Goal: Contribute content: Contribute content

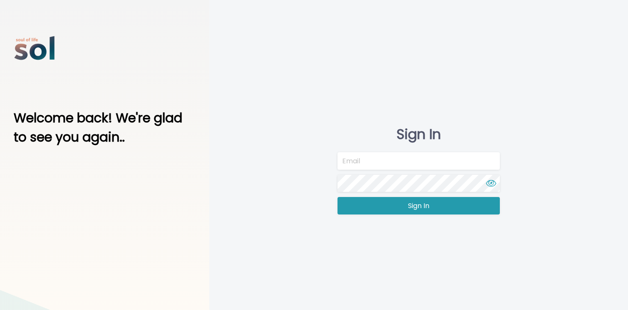
type input "team@soltv.co"
click at [390, 208] on button "Sign In" at bounding box center [418, 206] width 162 height 18
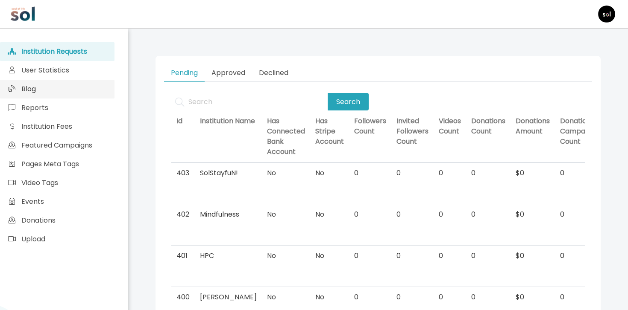
click at [108, 90] on link "Blog" at bounding box center [57, 89] width 114 height 19
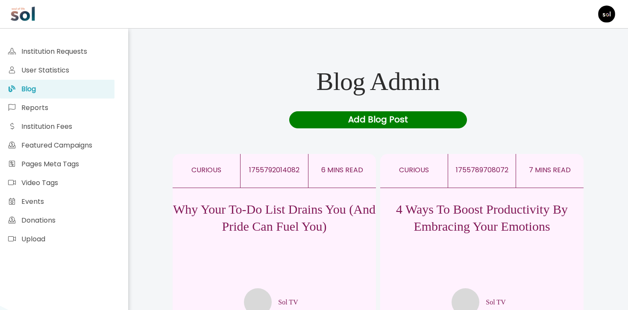
click at [337, 115] on div "Add Blog Post" at bounding box center [378, 119] width 178 height 17
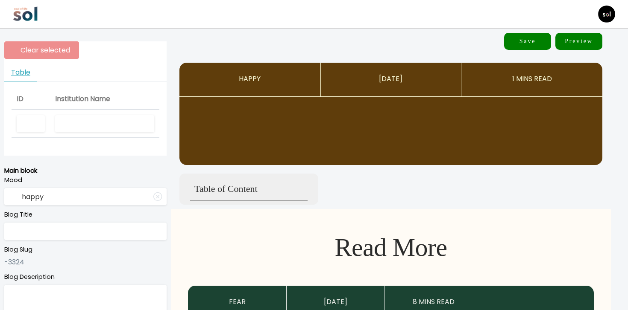
click at [116, 125] on input "text" at bounding box center [104, 124] width 99 height 18
type input "Sol TV"
click at [98, 238] on input "text" at bounding box center [85, 232] width 162 height 18
paste input "The Two Things Every Perfectionist Gets Wrong"
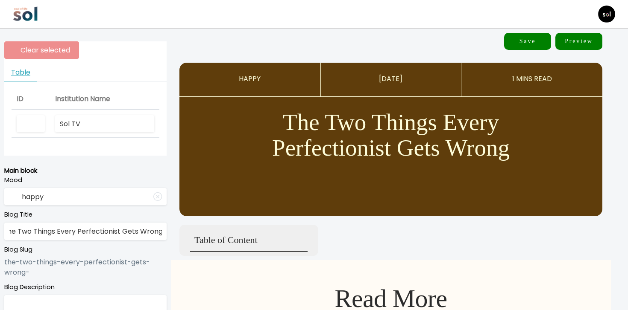
type input "The Two Things Every Perfectionist Gets Wrong"
click at [103, 211] on label "Blog Title" at bounding box center [85, 215] width 162 height 9
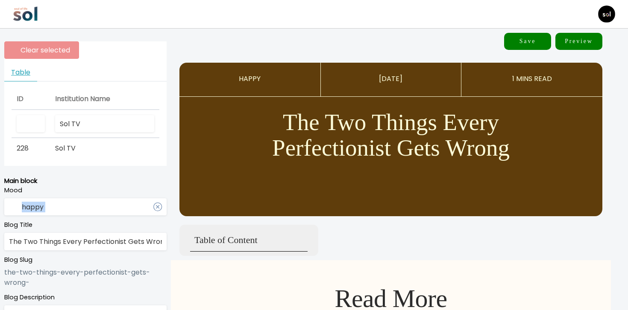
click at [106, 205] on input "happy" at bounding box center [85, 208] width 162 height 18
click at [161, 207] on icon at bounding box center [157, 207] width 9 height 7
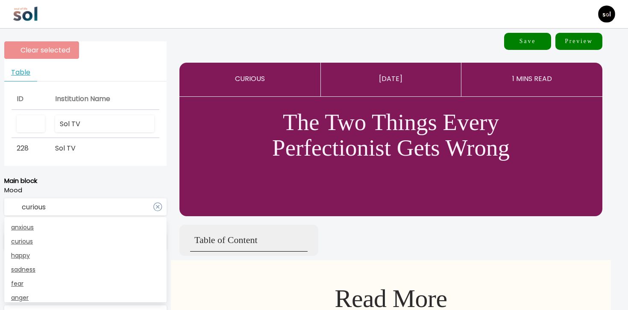
type input "curious"
click at [158, 183] on p "Main block" at bounding box center [85, 181] width 162 height 10
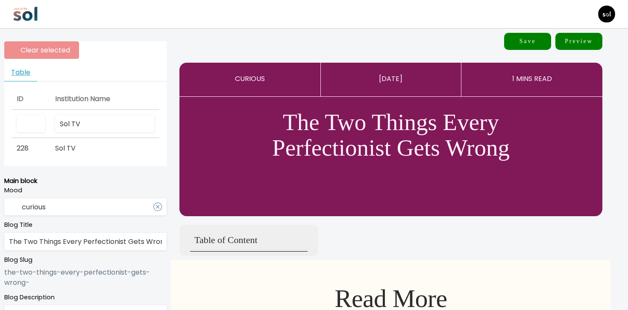
click at [135, 214] on input "curious" at bounding box center [85, 208] width 162 height 18
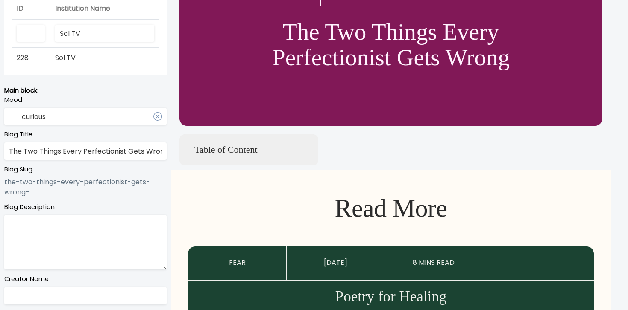
scroll to position [117, 0]
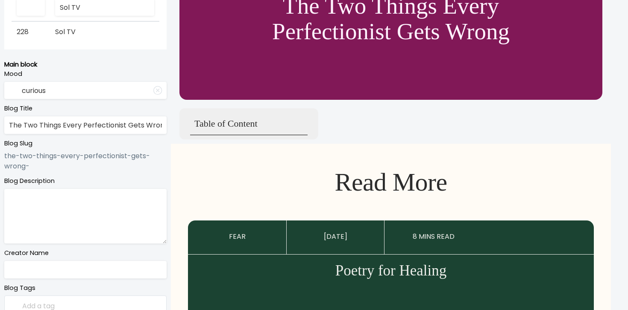
click at [120, 222] on textarea at bounding box center [85, 216] width 162 height 55
paste textarea "P.S., everyone else is secretly struggling too"
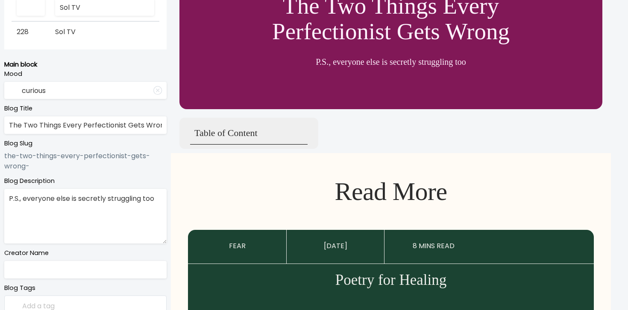
type textarea "P.S., everyone else is secretly struggling too"
click at [111, 268] on input "text" at bounding box center [85, 270] width 162 height 18
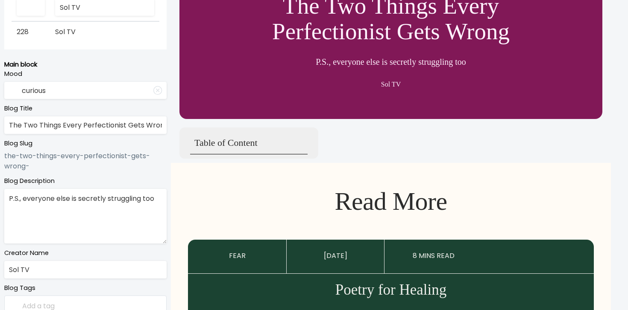
type input "Sol TV"
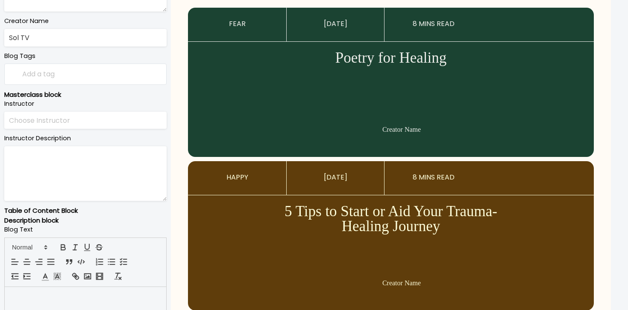
scroll to position [421, 0]
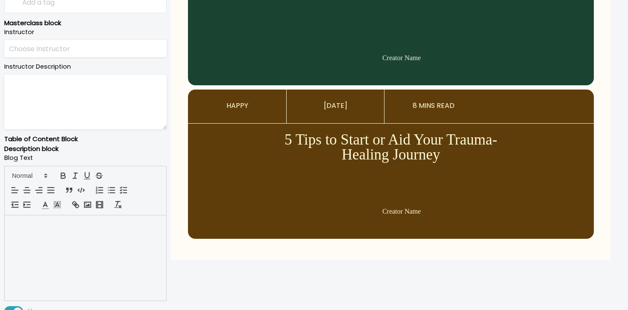
click at [78, 280] on div at bounding box center [85, 258] width 161 height 85
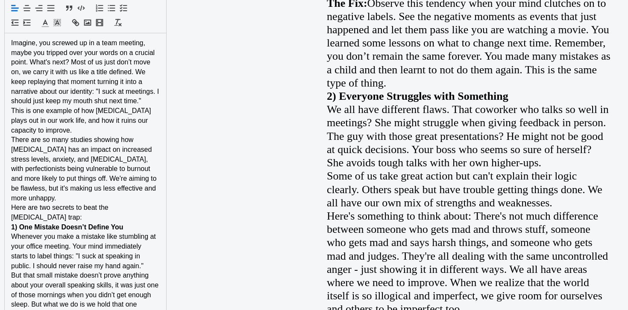
scroll to position [605, 0]
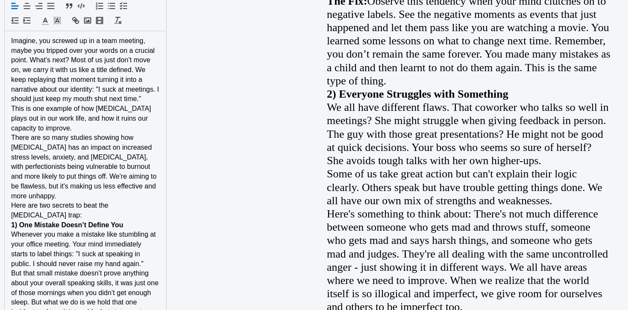
click at [83, 222] on strong "1) One Mistake Doesn’t Define You" at bounding box center [67, 225] width 112 height 7
click at [88, 205] on span "Here are two secrets to beat the [MEDICAL_DATA] trap:" at bounding box center [60, 210] width 99 height 17
click at [89, 198] on p "There are so many studies showing how [MEDICAL_DATA] has an impact on increased…" at bounding box center [85, 167] width 149 height 68
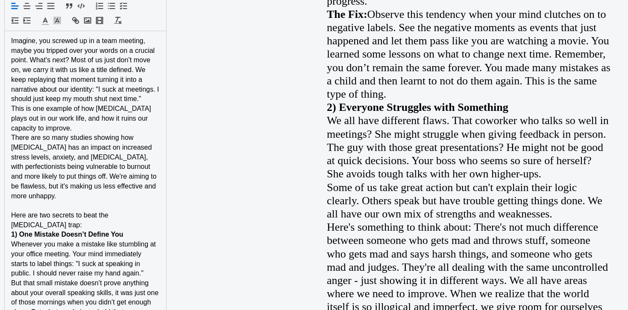
click at [118, 125] on p "This is one example of how [MEDICAL_DATA] plays out in our work life, and how i…" at bounding box center [85, 118] width 149 height 29
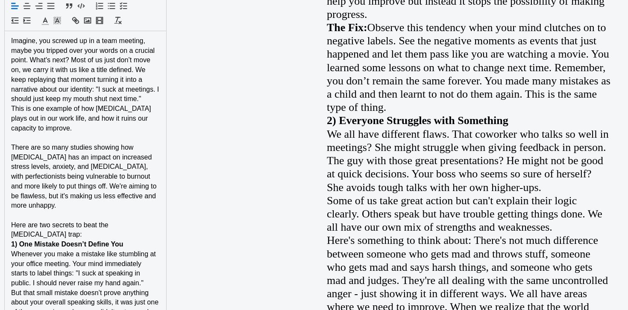
click at [80, 231] on p "Here are two secrets to beat the [MEDICAL_DATA] trap:" at bounding box center [85, 230] width 149 height 19
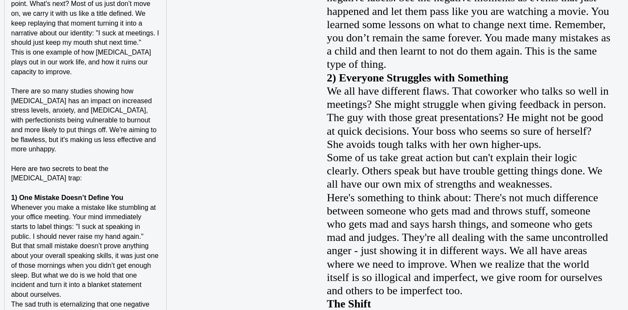
scroll to position [771, 0]
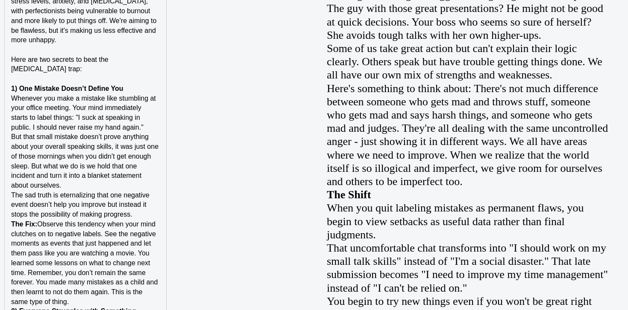
click at [135, 82] on p "﻿" at bounding box center [85, 79] width 149 height 10
click at [130, 90] on p "1) One Mistake Doesn’t Define You" at bounding box center [85, 89] width 149 height 10
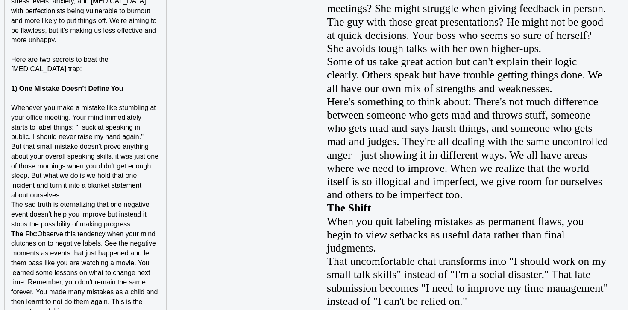
click at [143, 225] on p "The sad truth is eternalizing that one negative event doesn’t help you improve …" at bounding box center [85, 214] width 149 height 29
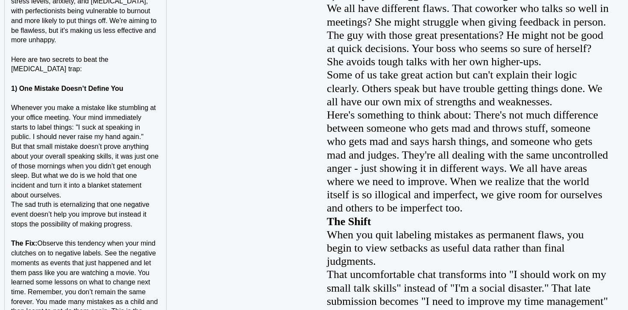
click at [130, 196] on p "But that small mistake doesn’t prove anything about your overall speaking skill…" at bounding box center [85, 171] width 149 height 58
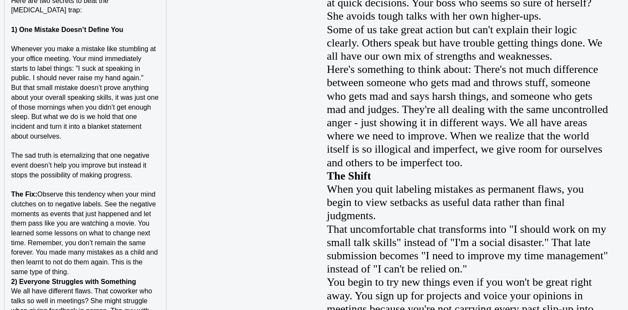
scroll to position [896, 0]
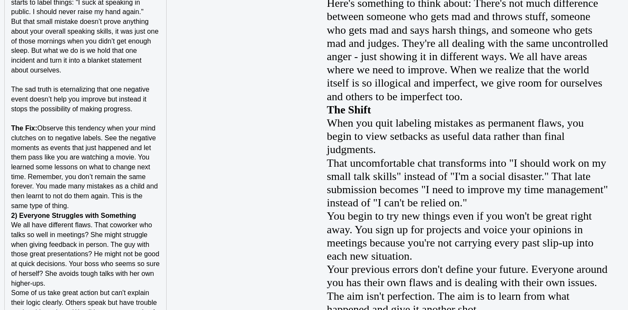
click at [129, 203] on p "The Fix: Observe this tendency when your mind clutches on to negative labels. S…" at bounding box center [85, 167] width 149 height 87
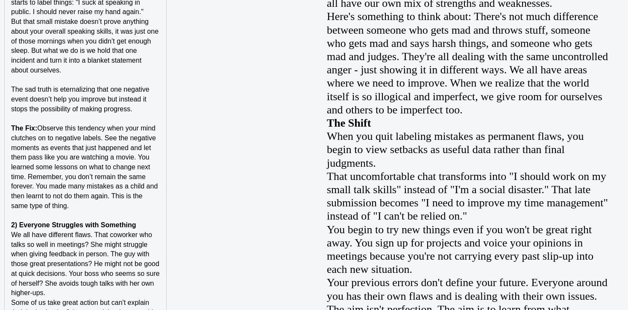
click at [144, 225] on p "2) Everyone Struggles with Something" at bounding box center [85, 226] width 149 height 10
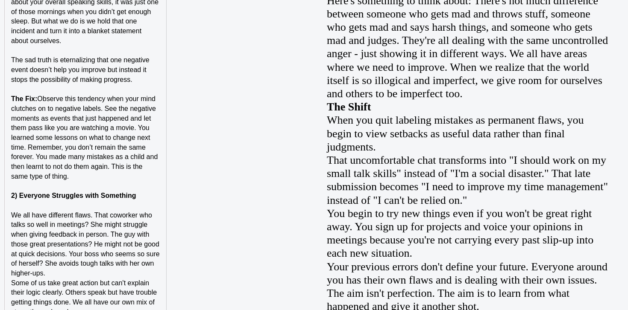
scroll to position [930, 0]
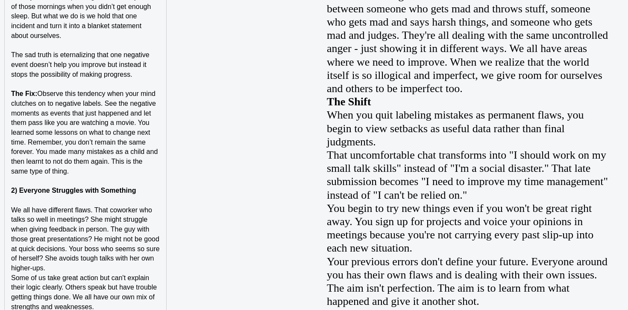
click at [124, 268] on p "We all have different flaws. That coworker who talks so well in meetings? She m…" at bounding box center [85, 240] width 149 height 68
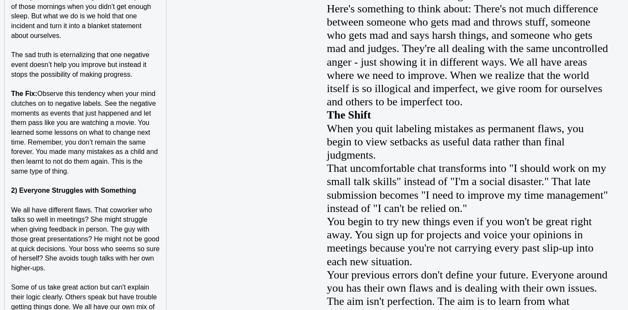
scroll to position [1060, 0]
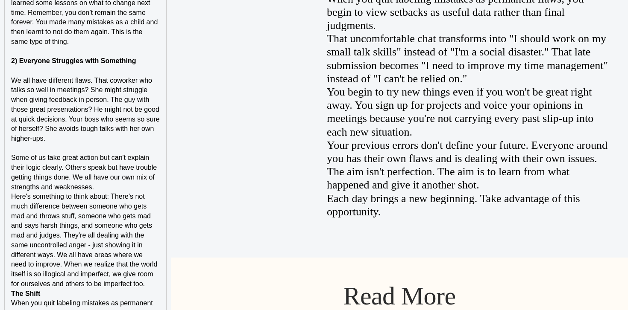
click at [104, 190] on p "Some of us take great action but can't explain their logic clearly. Others spea…" at bounding box center [85, 172] width 149 height 39
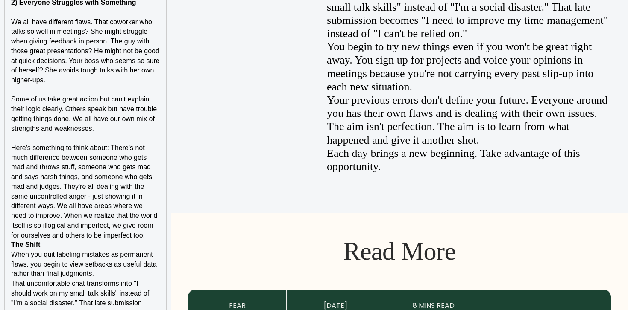
scroll to position [1126, 0]
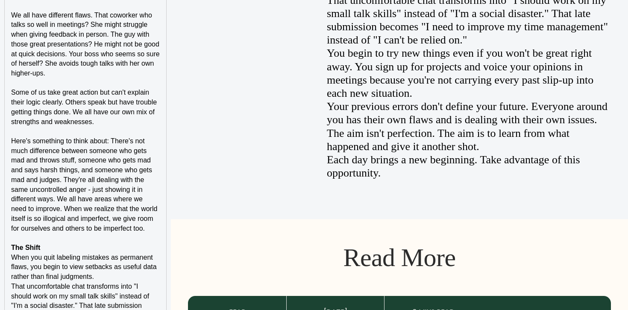
click at [56, 249] on p "﻿ The Shift" at bounding box center [85, 248] width 149 height 10
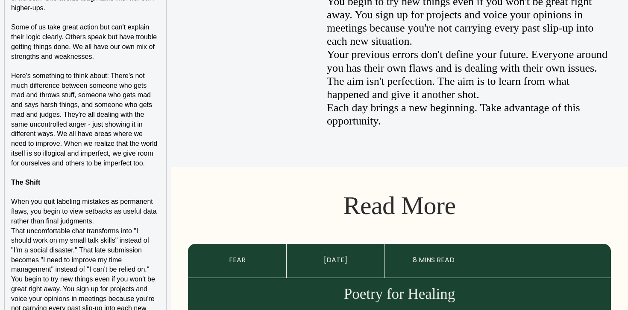
scroll to position [1208, 0]
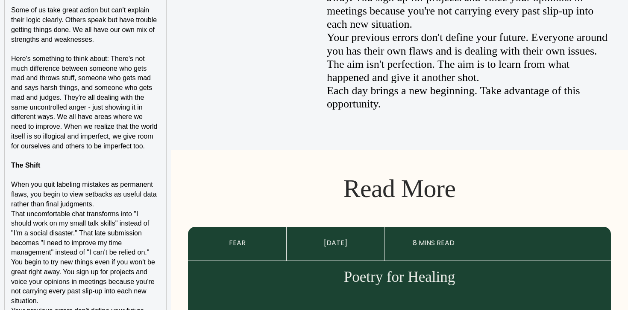
click at [135, 208] on p "When you quit labeling mistakes as permanent flaws, you begin to view setbacks …" at bounding box center [85, 194] width 149 height 29
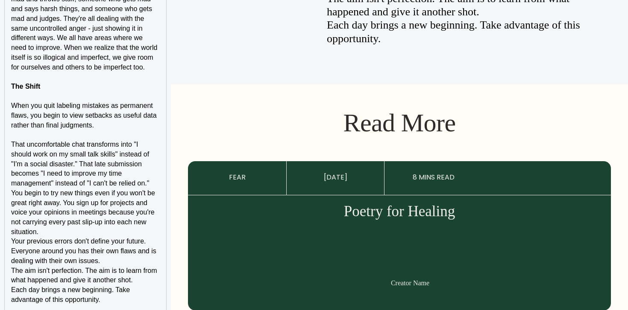
scroll to position [1294, 0]
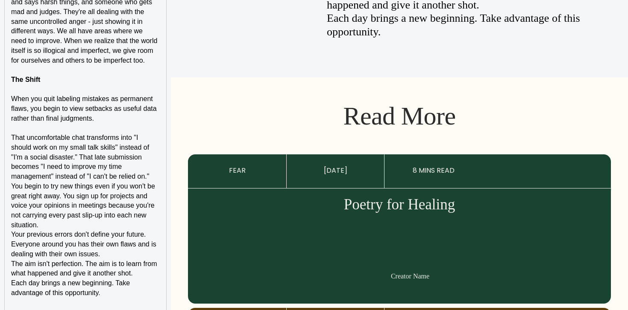
click at [158, 183] on p "You begin to try new things even if you won't be great right away. You sign up …" at bounding box center [85, 206] width 149 height 49
click at [148, 178] on span "That uncomfortable chat transforms into "I should work on my small talk skills"…" at bounding box center [81, 157] width 140 height 46
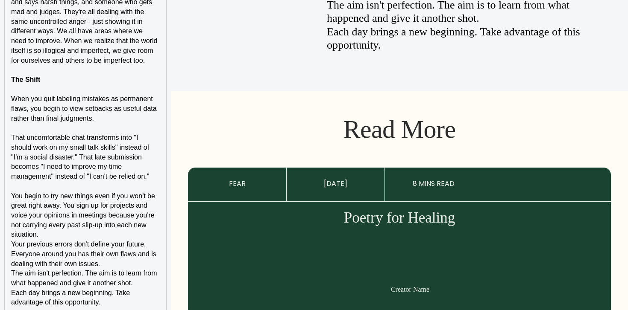
click at [89, 234] on p "You begin to try new things even if you won't be great right away. You sign up …" at bounding box center [85, 216] width 149 height 49
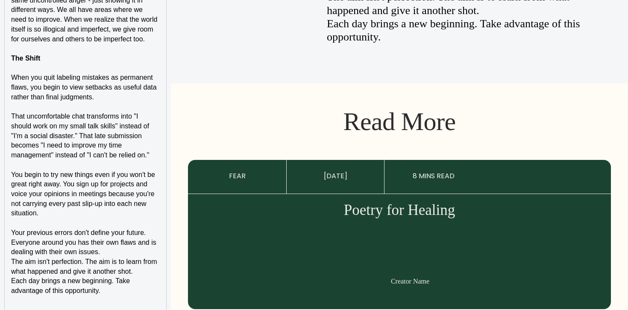
scroll to position [1351, 0]
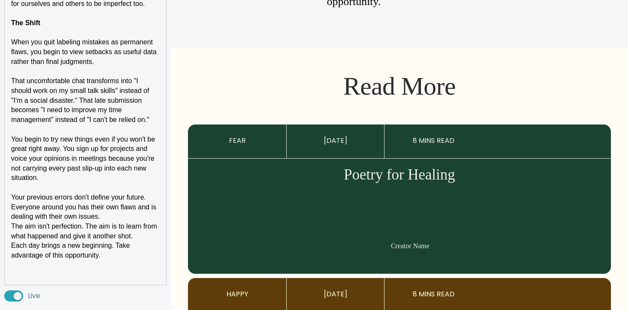
click at [118, 222] on p "The aim isn't perfection. The aim is to learn from what happened and give it an…" at bounding box center [85, 231] width 149 height 19
click at [118, 219] on p "Your previous errors don't define your future. Everyone around you has their ow…" at bounding box center [85, 207] width 149 height 29
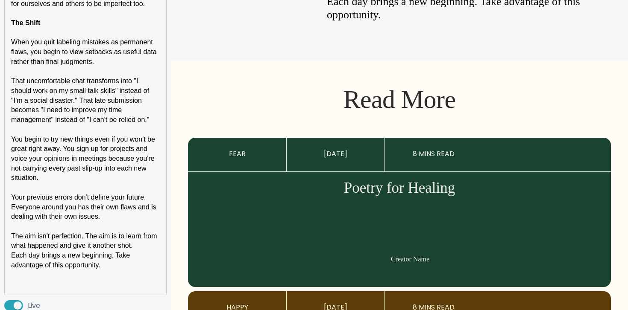
click at [79, 287] on p at bounding box center [85, 285] width 149 height 10
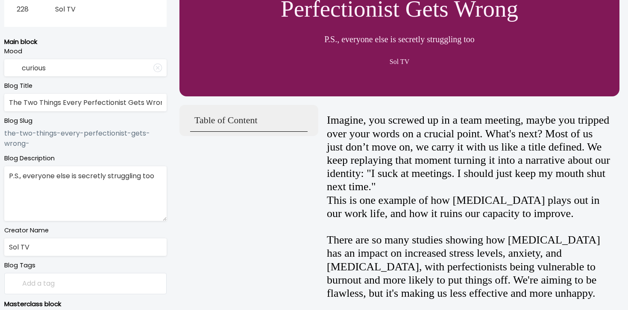
scroll to position [0, 0]
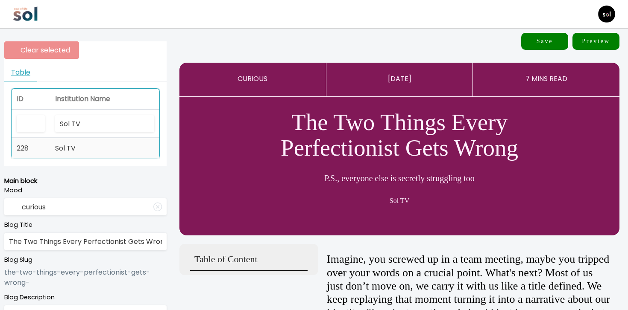
click at [85, 154] on td "Sol TV" at bounding box center [104, 148] width 109 height 20
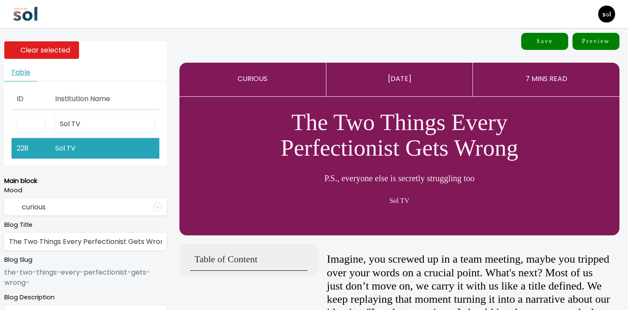
click at [538, 44] on button "Save" at bounding box center [544, 41] width 47 height 17
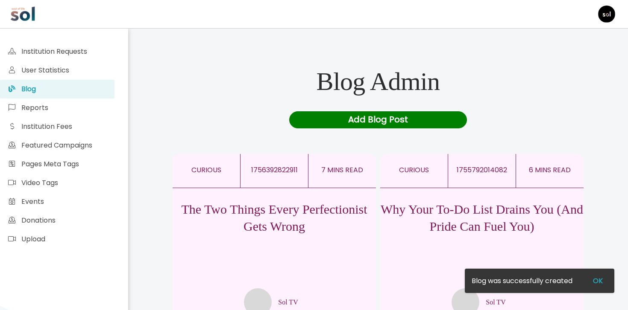
click at [391, 120] on div "Add Blog Post" at bounding box center [378, 119] width 178 height 17
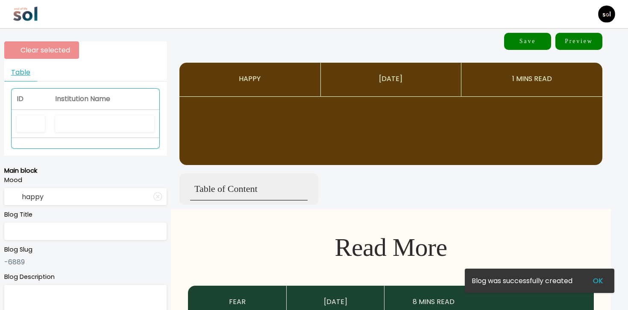
click at [126, 134] on th at bounding box center [104, 124] width 109 height 29
click at [123, 122] on input "text" at bounding box center [104, 124] width 99 height 18
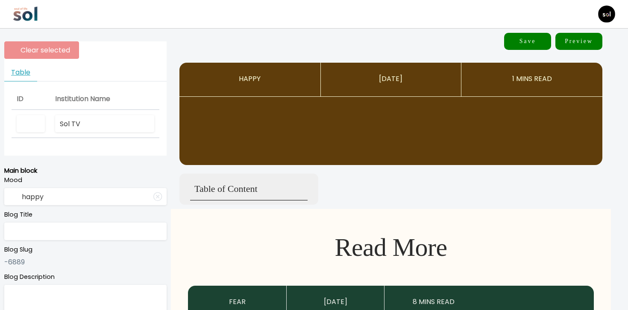
type input "Sol TV"
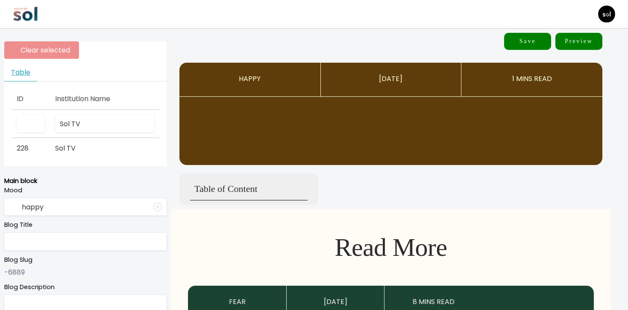
click at [105, 240] on input "text" at bounding box center [85, 242] width 162 height 18
paste input "Why Your "Perfectionism" Is Actually a Trauma Response"
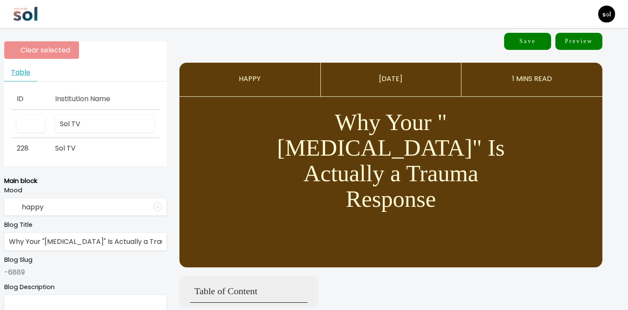
scroll to position [0, 38]
type input "Why Your "Perfectionism" Is Actually a Trauma Response"
click at [110, 215] on input "happy" at bounding box center [85, 208] width 162 height 18
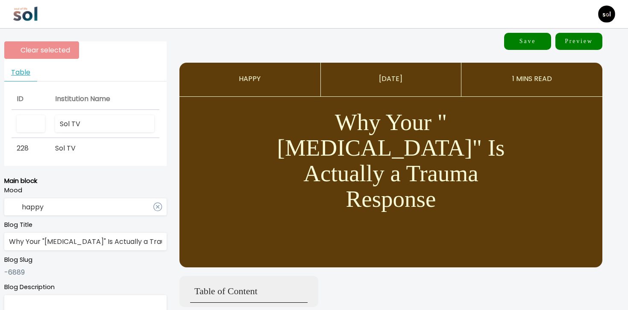
click at [110, 215] on input "happy" at bounding box center [85, 208] width 162 height 18
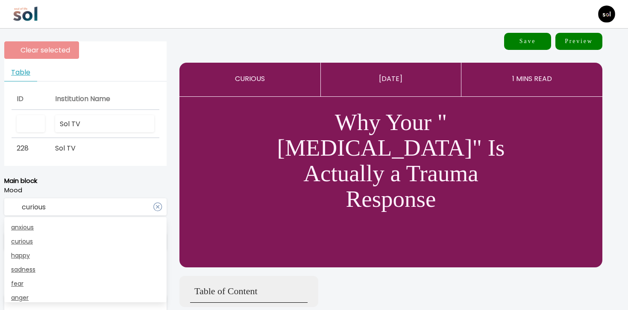
type input "curious"
click at [135, 179] on p "Main block" at bounding box center [85, 181] width 162 height 10
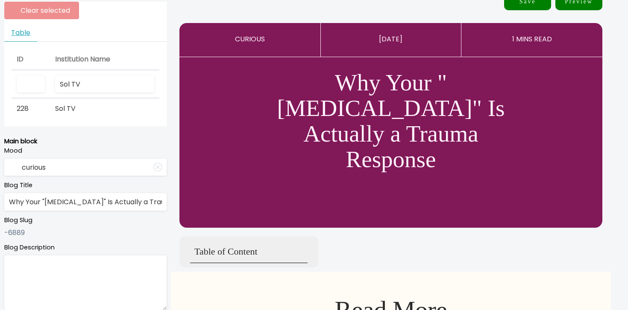
scroll to position [73, 0]
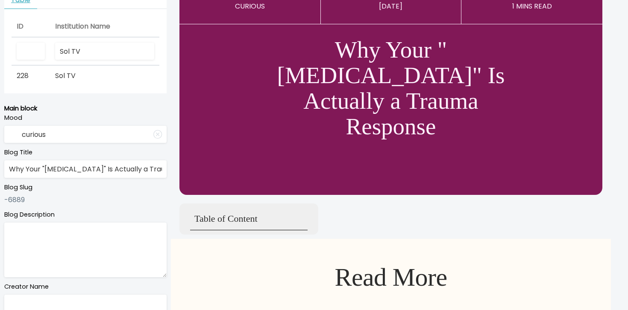
click at [89, 277] on textarea at bounding box center [85, 250] width 162 height 55
paste textarea "It's not a habit, it's a shield. It's time to put it down."
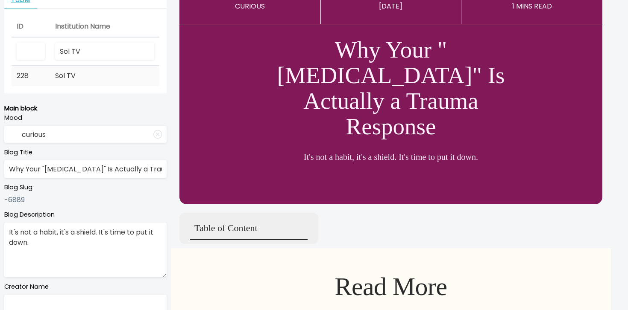
type textarea "It's not a habit, it's a shield. It's time to put it down."
click at [116, 74] on td "Sol TV" at bounding box center [104, 76] width 109 height 20
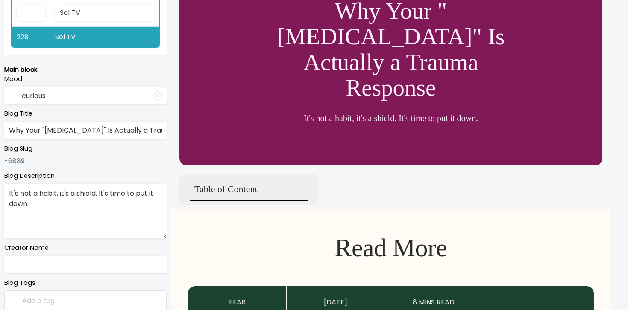
scroll to position [214, 0]
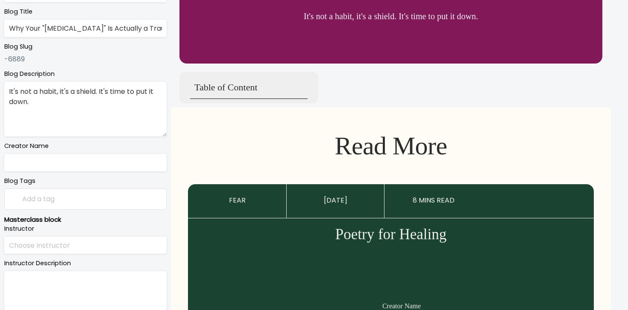
click at [80, 165] on input "text" at bounding box center [85, 163] width 162 height 18
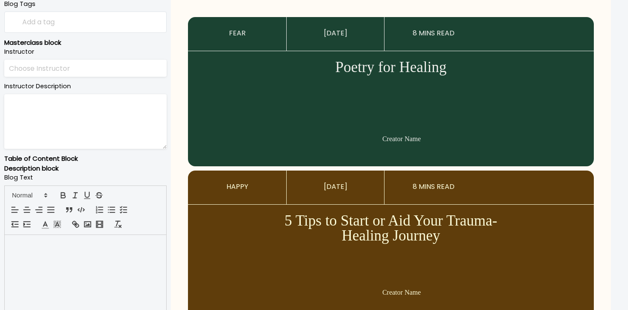
scroll to position [423, 0]
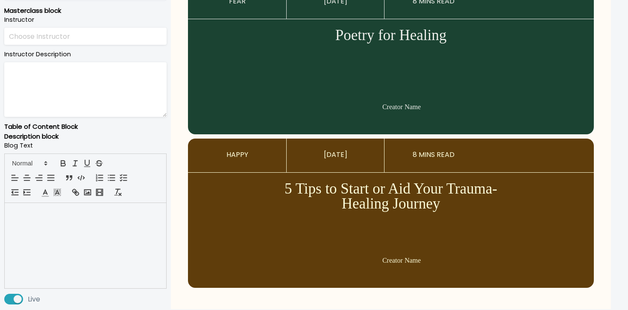
type input "Sol TV"
click at [71, 202] on div at bounding box center [85, 179] width 162 height 50
click at [71, 212] on p at bounding box center [85, 213] width 149 height 10
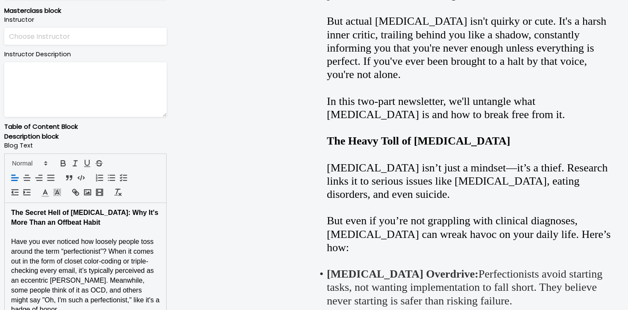
click at [71, 212] on strong "The Secret Hell of Perfectionism: Why It's More Than an Offbeat Habit" at bounding box center [85, 217] width 149 height 17
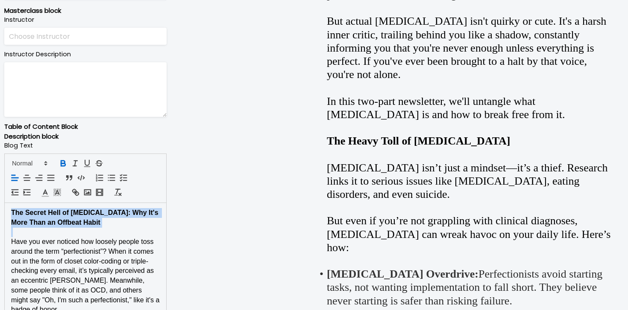
click at [71, 212] on strong "The Secret Hell of Perfectionism: Why It's More Than an Offbeat Habit" at bounding box center [85, 217] width 149 height 17
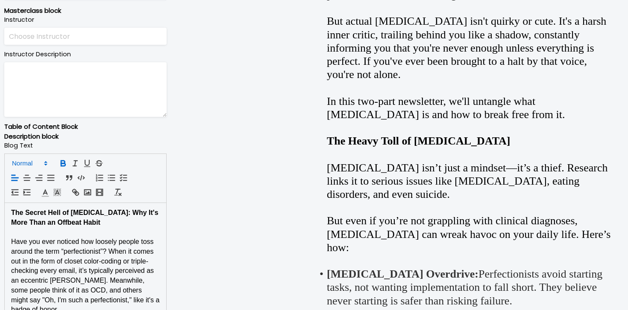
click at [43, 160] on icon at bounding box center [46, 164] width 8 height 8
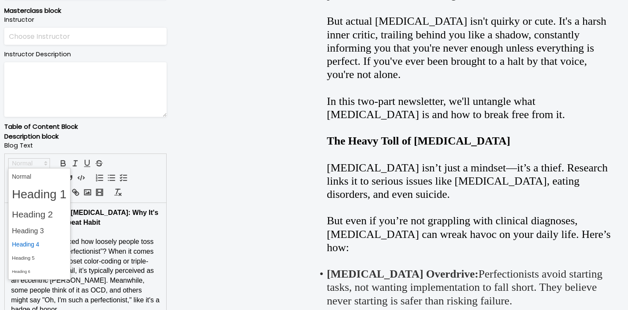
click at [41, 242] on span at bounding box center [39, 244] width 55 height 13
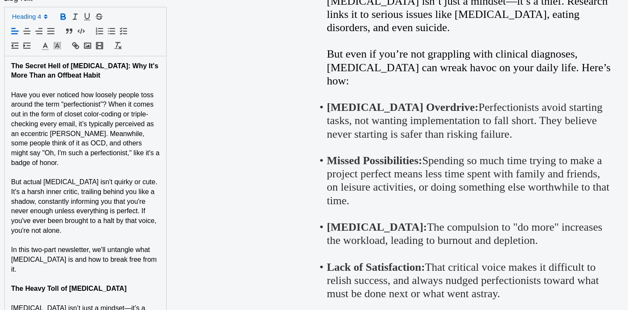
scroll to position [597, 0]
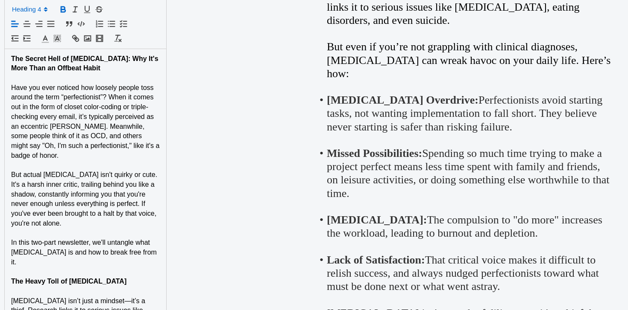
click at [78, 278] on strong "The Heavy Toll of Perfectionism" at bounding box center [68, 281] width 115 height 7
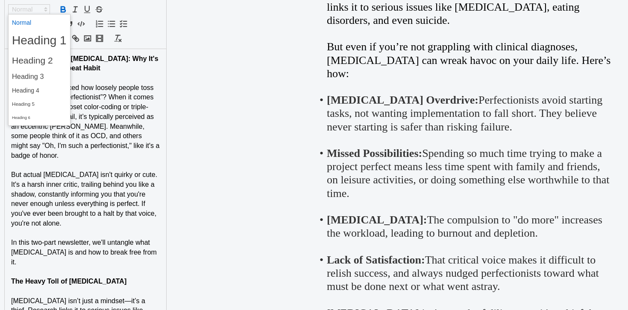
click at [44, 11] on icon at bounding box center [46, 10] width 8 height 8
click at [47, 92] on span at bounding box center [39, 90] width 55 height 13
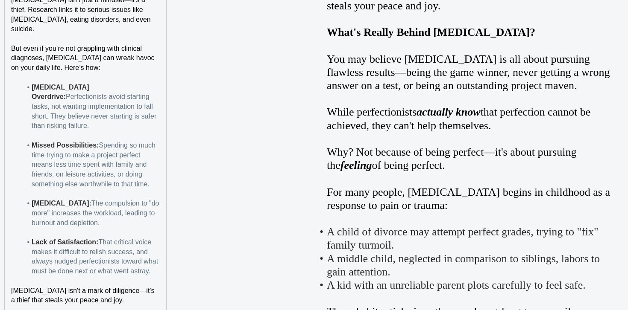
scroll to position [974, 0]
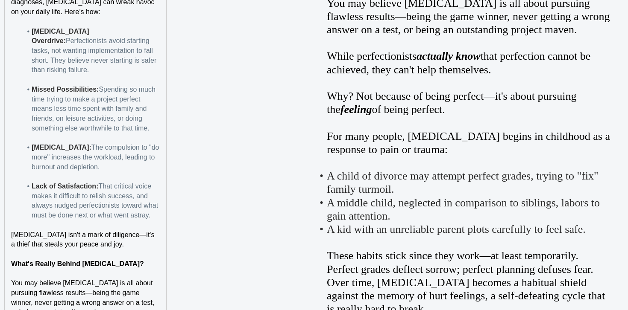
click at [53, 260] on strong "What's Really Behind Perfectionism?" at bounding box center [77, 263] width 133 height 7
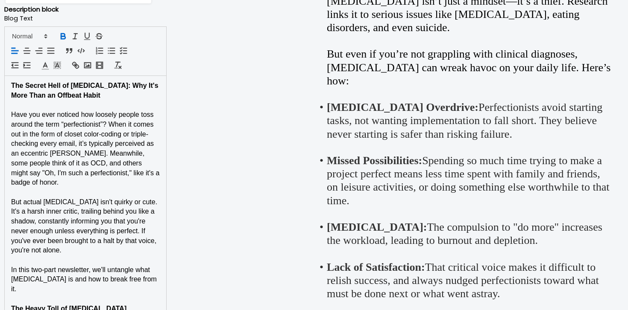
scroll to position [494, 0]
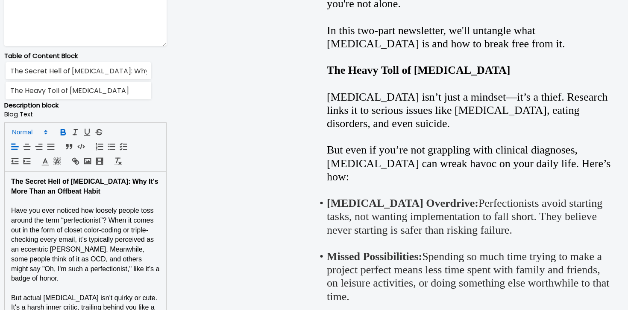
click at [38, 129] on span at bounding box center [29, 132] width 42 height 10
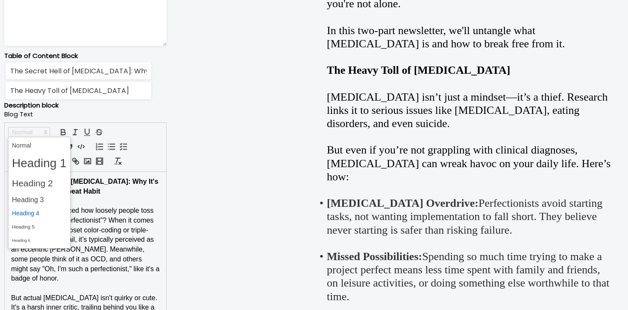
click at [41, 214] on span at bounding box center [39, 213] width 55 height 13
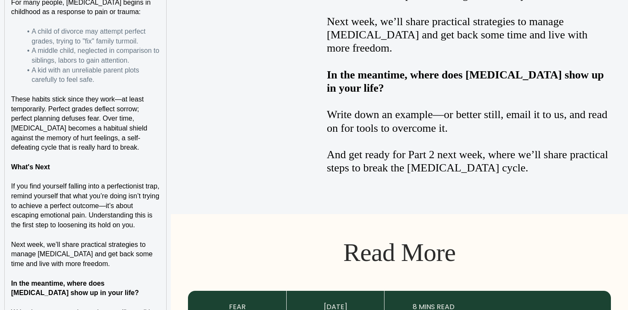
scroll to position [1387, 0]
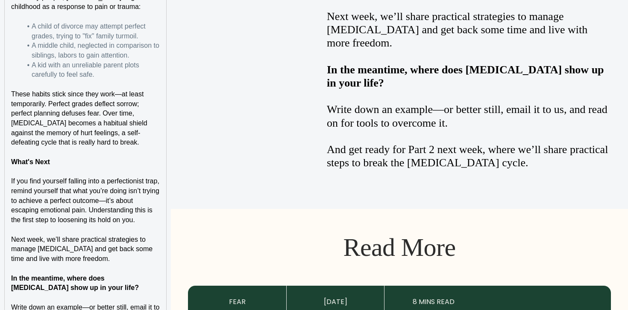
click at [36, 167] on p at bounding box center [85, 172] width 149 height 10
click at [36, 158] on strong "What's Next" at bounding box center [30, 161] width 39 height 7
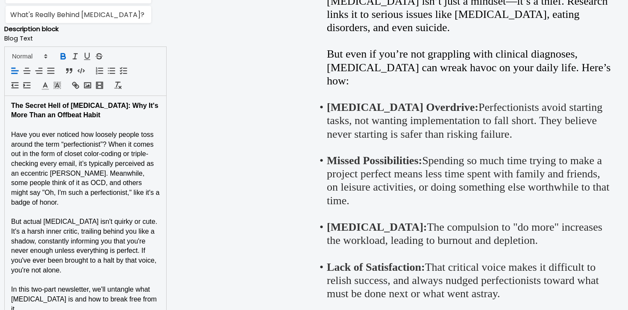
scroll to position [570, 0]
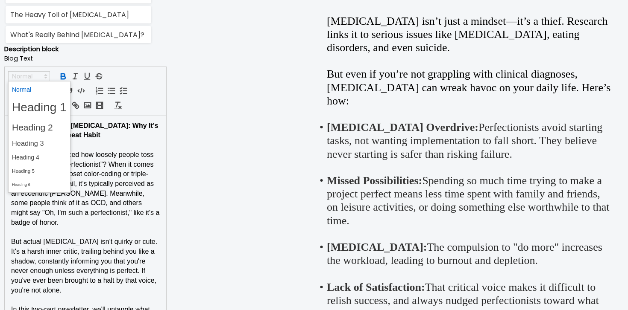
click at [39, 78] on span at bounding box center [29, 76] width 42 height 10
click at [38, 156] on span at bounding box center [39, 157] width 55 height 13
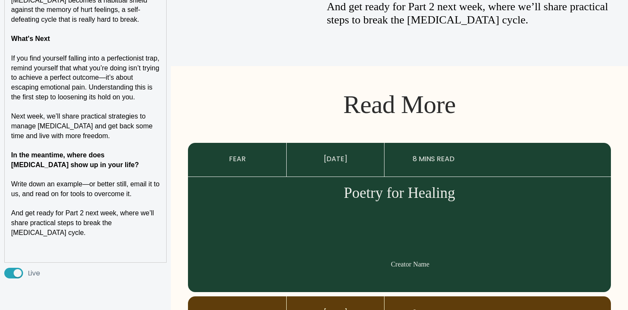
scroll to position [1535, 0]
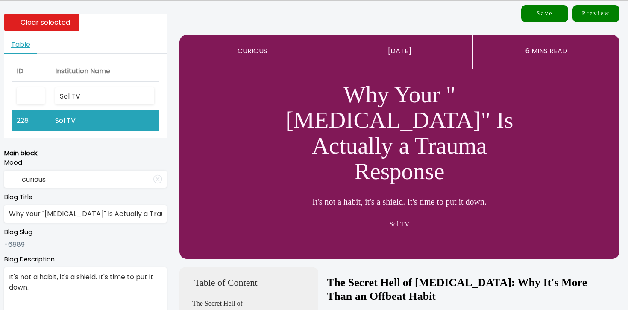
scroll to position [0, 0]
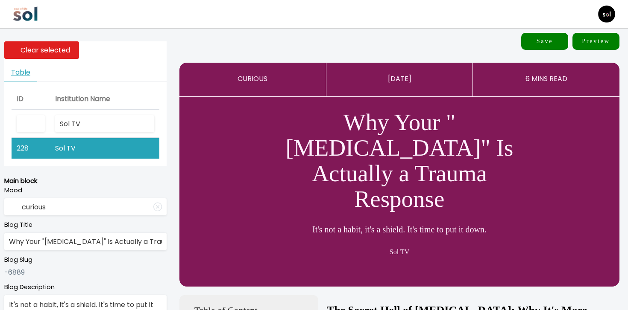
click at [538, 44] on button "Save" at bounding box center [544, 41] width 47 height 17
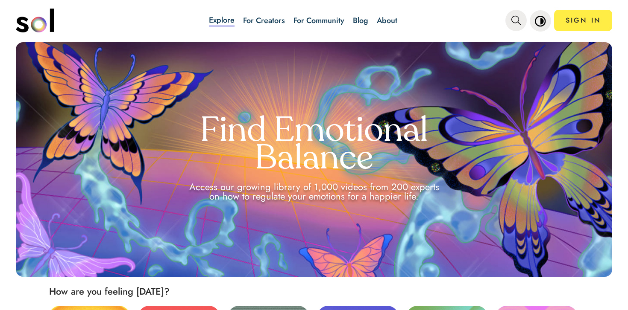
click at [356, 21] on link "Blog" at bounding box center [360, 20] width 15 height 11
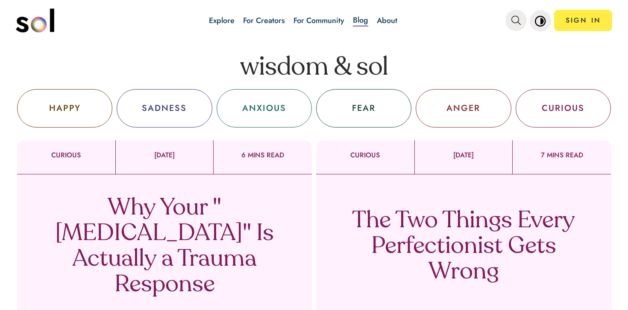
click at [344, 241] on p "The Two Things Every Perfectionist Gets Wrong" at bounding box center [463, 247] width 252 height 77
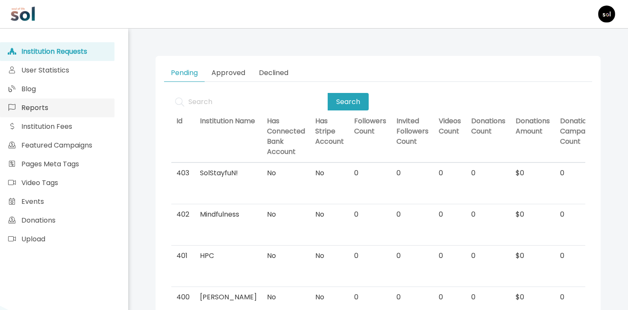
click at [89, 101] on link "Reports" at bounding box center [57, 108] width 114 height 19
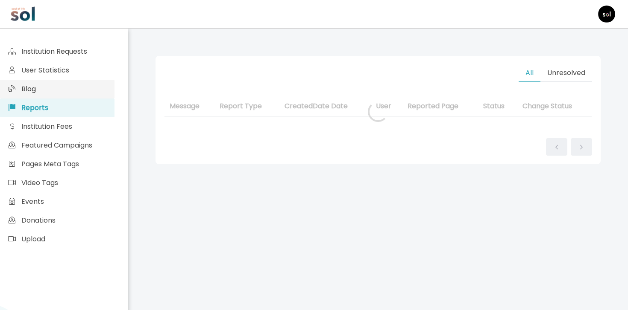
click at [89, 92] on link "Blog" at bounding box center [57, 89] width 114 height 19
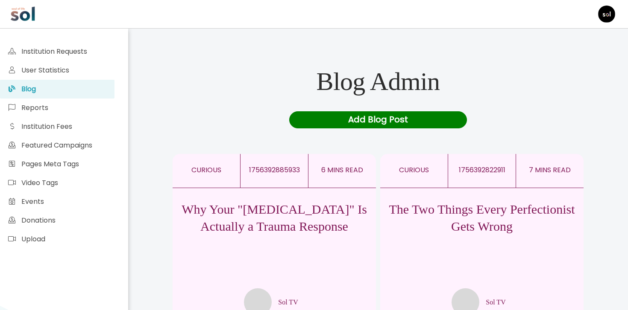
click at [281, 210] on p "Why Your "[MEDICAL_DATA]" Is Actually a Trauma Response" at bounding box center [274, 218] width 203 height 34
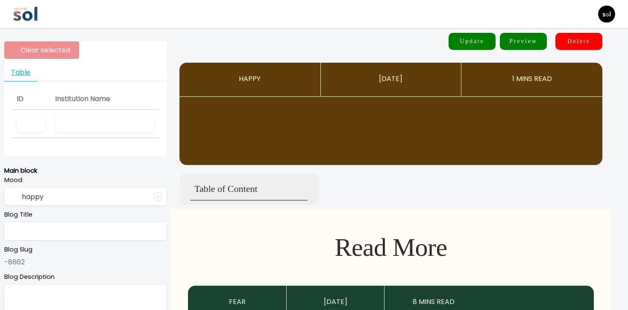
click at [60, 118] on input "text" at bounding box center [104, 124] width 99 height 18
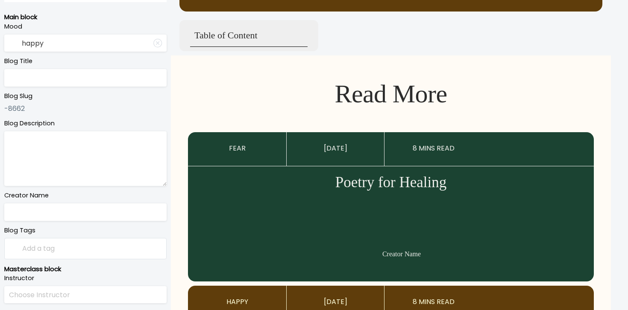
scroll to position [232, 0]
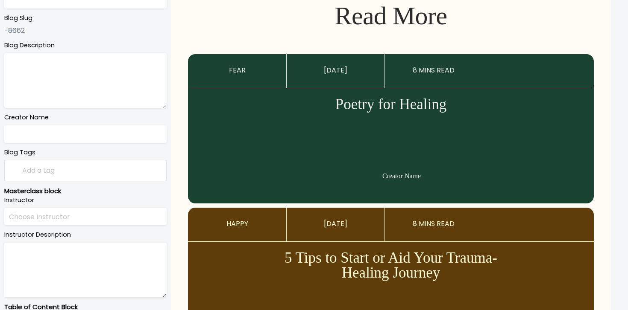
type input "Sol tv"
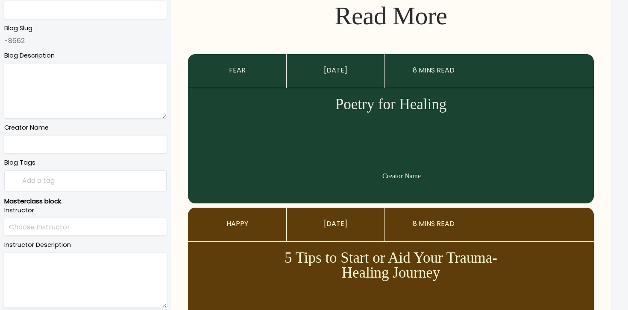
type input "curious"
type input "Why Your "[MEDICAL_DATA]" Is Actually a Trauma Response"
type textarea "It's not a habit, it's a shield. It's time to put it down."
type input "Sol TV"
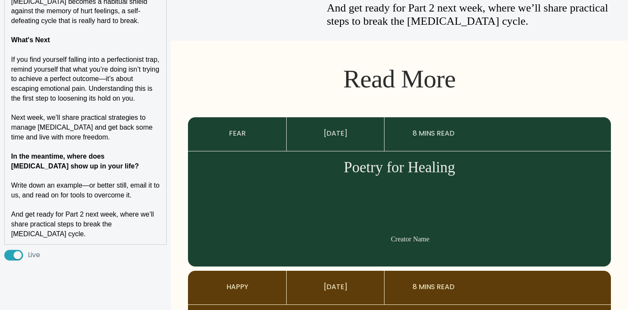
scroll to position [1530, 0]
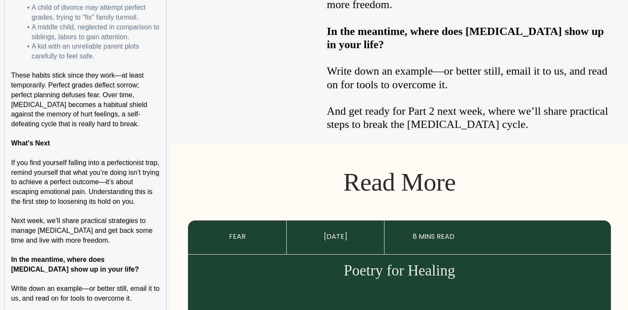
scroll to position [1592, 0]
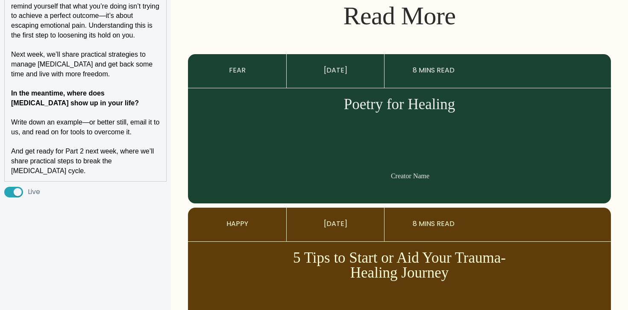
click at [141, 159] on p "And get ready for Part 2 next week, where we’ll share practical steps to break …" at bounding box center [85, 161] width 149 height 29
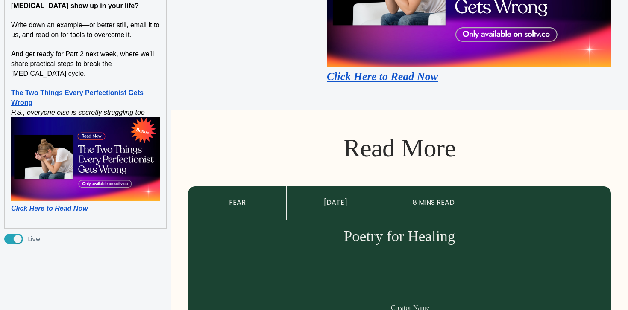
scroll to position [1691, 0]
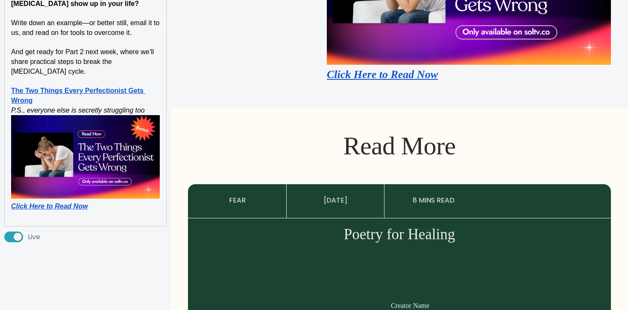
click at [104, 93] on p "The Two Things Every Perfectionist Gets Wrong" at bounding box center [85, 95] width 149 height 19
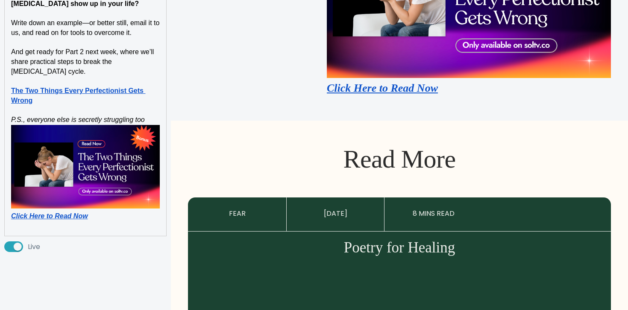
click at [151, 115] on p "P.S., everyone else is secretly struggling too" at bounding box center [85, 120] width 149 height 10
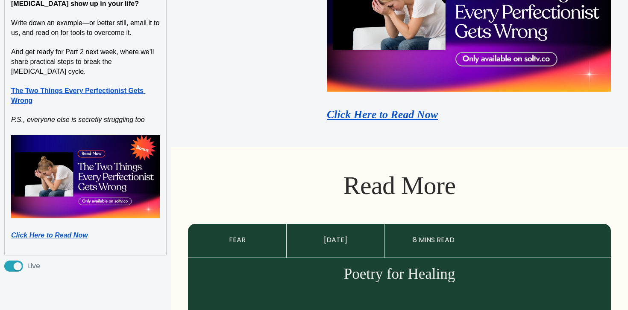
click at [130, 231] on p "Click Here to Read Now" at bounding box center [85, 236] width 149 height 10
click at [126, 241] on p at bounding box center [85, 246] width 149 height 10
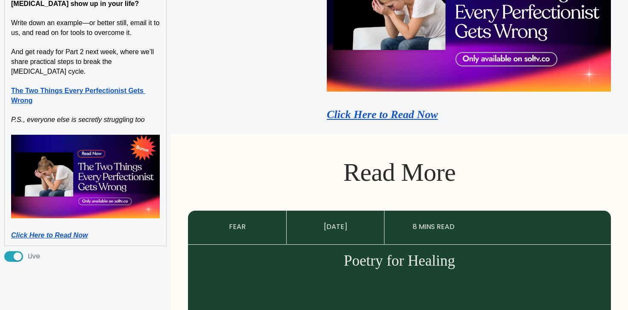
click at [68, 89] on p "The Two Things Every Perfectionist Gets Wrong" at bounding box center [85, 95] width 149 height 19
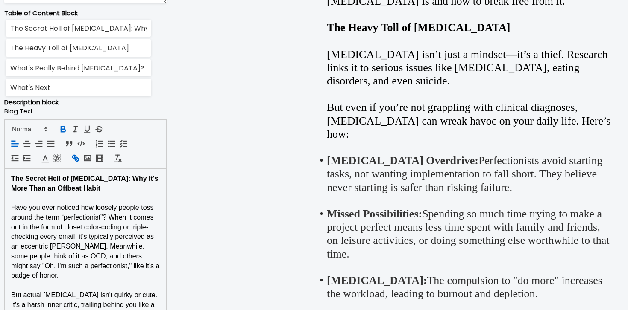
scroll to position [506, 0]
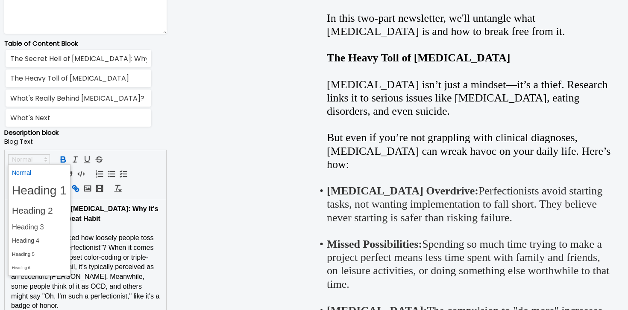
click at [26, 155] on span at bounding box center [29, 160] width 42 height 10
click at [37, 241] on span at bounding box center [39, 240] width 55 height 13
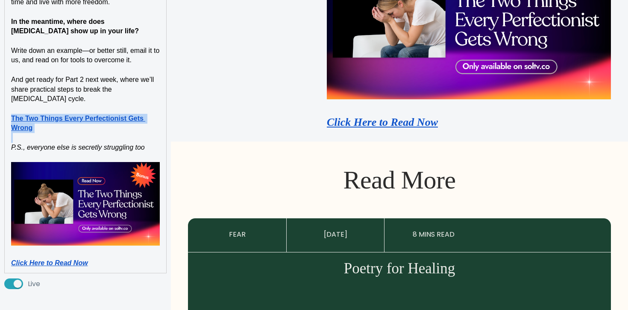
scroll to position [1773, 0]
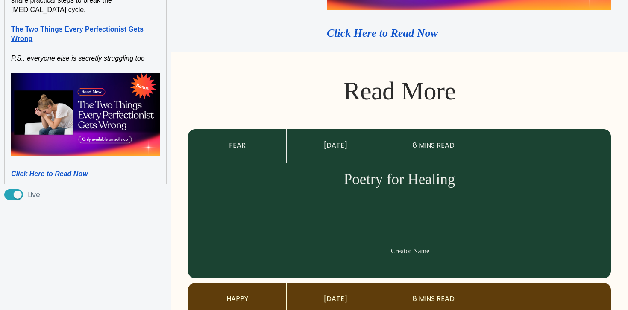
click at [100, 170] on p "Click Here to Read Now" at bounding box center [85, 175] width 149 height 10
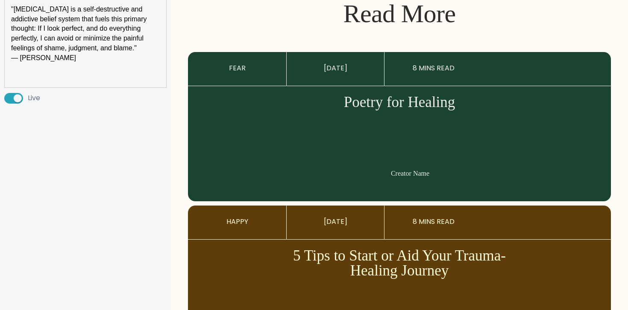
scroll to position [1877, 0]
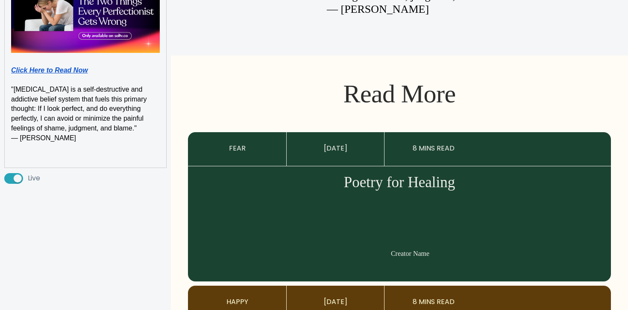
click at [141, 123] on p ""Perfectionism is a self-destructive and addictive belief system that fuels thi…" at bounding box center [85, 109] width 149 height 49
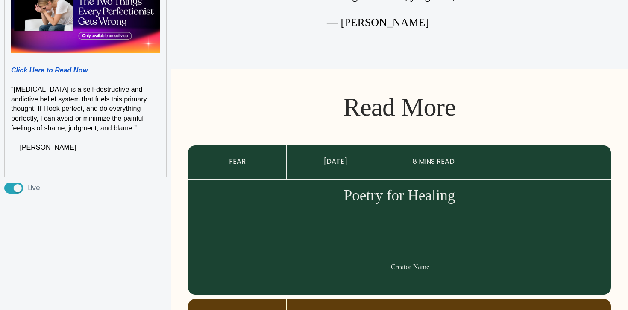
click at [143, 66] on p "Click Here to Read Now" at bounding box center [85, 71] width 149 height 10
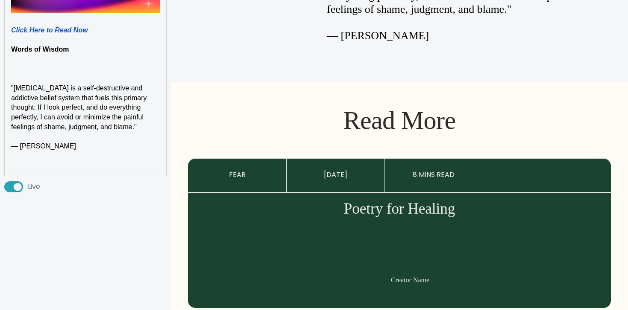
scroll to position [1874, 0]
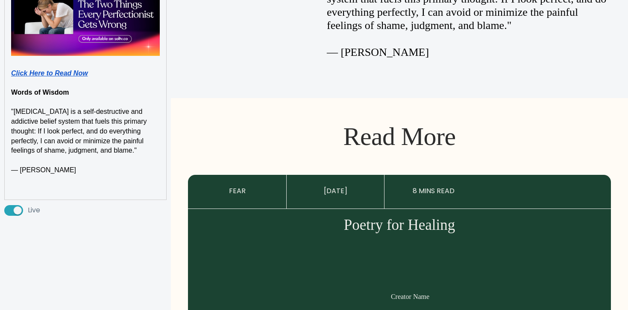
click at [56, 89] on strong "Words of Wisdom" at bounding box center [40, 92] width 58 height 7
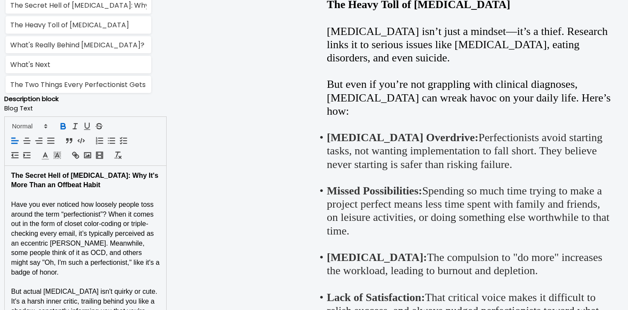
scroll to position [629, 0]
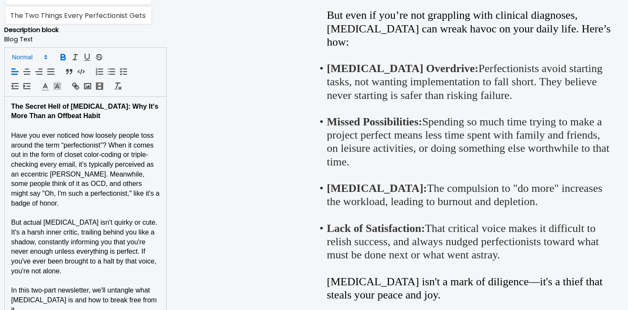
click at [41, 56] on span at bounding box center [29, 57] width 42 height 10
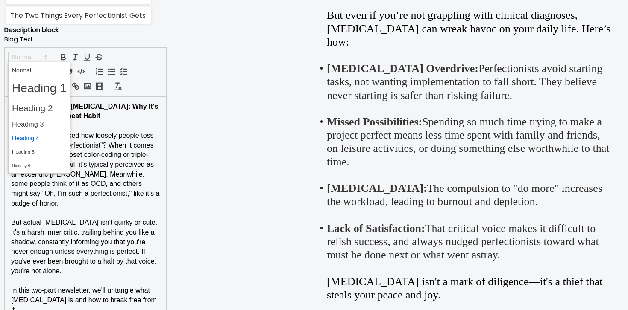
click at [40, 140] on span at bounding box center [39, 138] width 55 height 13
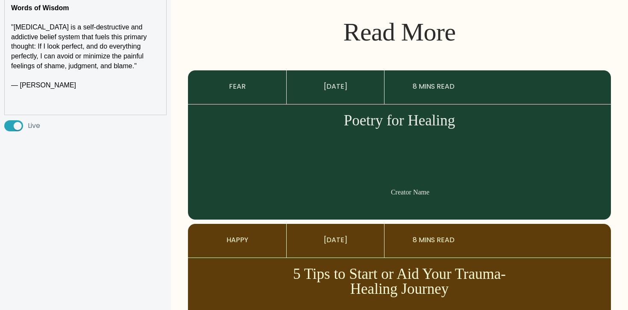
scroll to position [1905, 0]
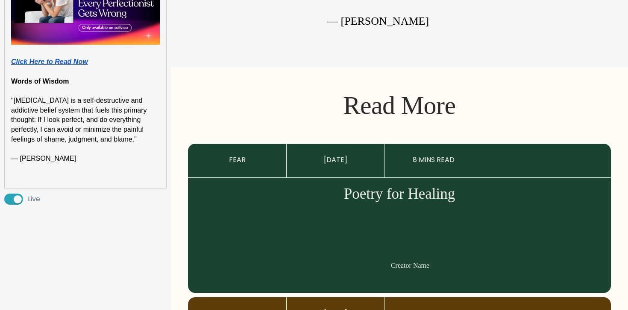
click at [36, 164] on p at bounding box center [85, 169] width 149 height 10
click at [32, 174] on p at bounding box center [85, 179] width 149 height 10
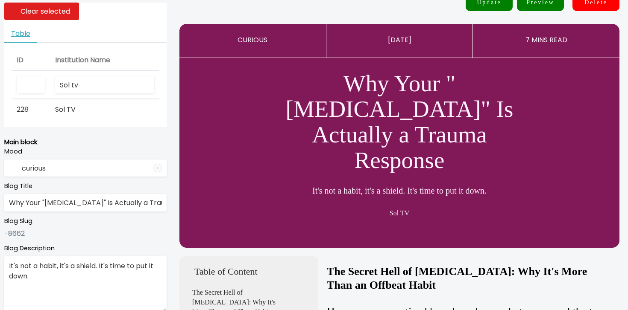
scroll to position [0, 0]
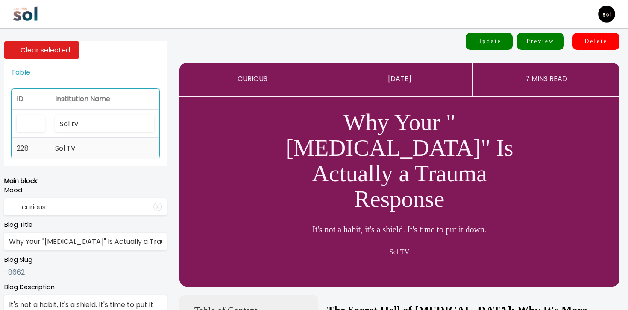
click at [82, 150] on td "Sol TV" at bounding box center [104, 148] width 109 height 20
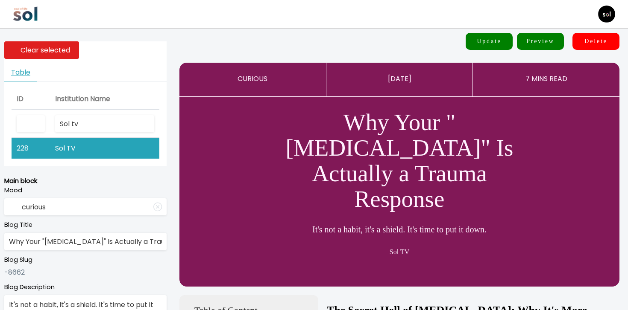
click at [481, 41] on button "Update" at bounding box center [488, 41] width 47 height 17
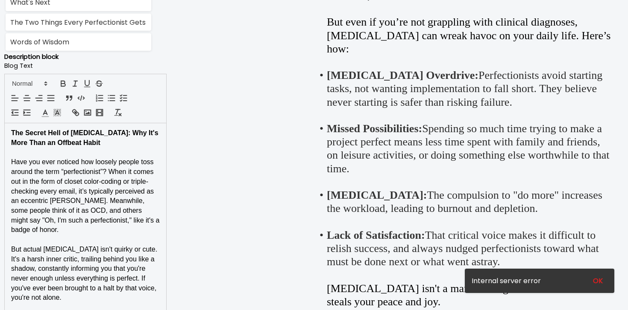
scroll to position [632, 0]
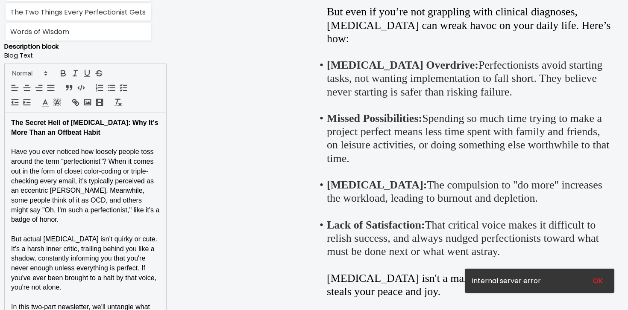
click at [42, 207] on span "Have you ever noticed how loosely people toss around the term “perfectionist”? …" at bounding box center [86, 185] width 150 height 75
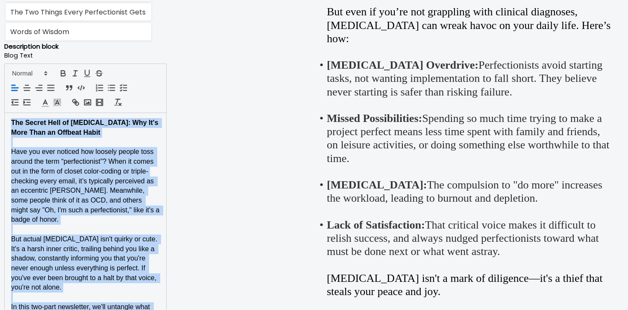
copy div "The Secret Hell of Perfectionism: Why It's More Than an Offbeat Habit Have you …"
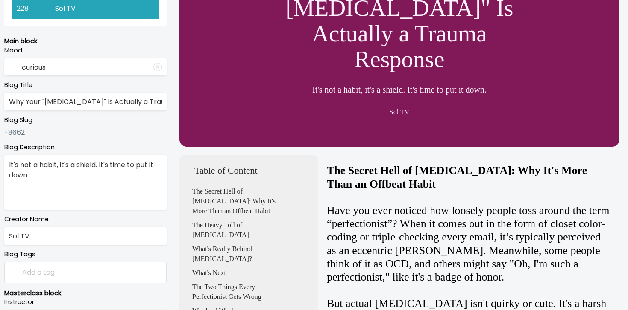
scroll to position [0, 0]
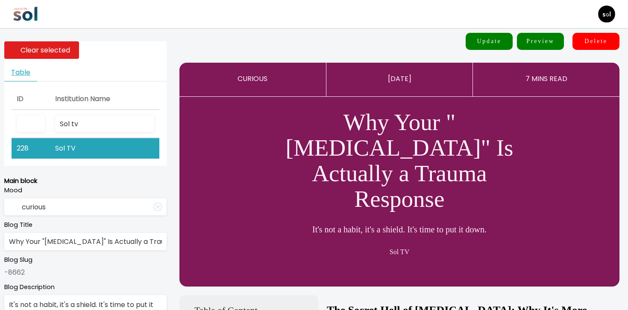
click at [30, 1] on img at bounding box center [26, 14] width 26 height 26
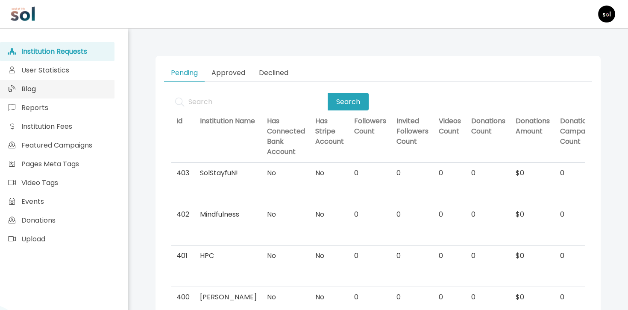
click at [29, 82] on link "Blog" at bounding box center [57, 89] width 114 height 19
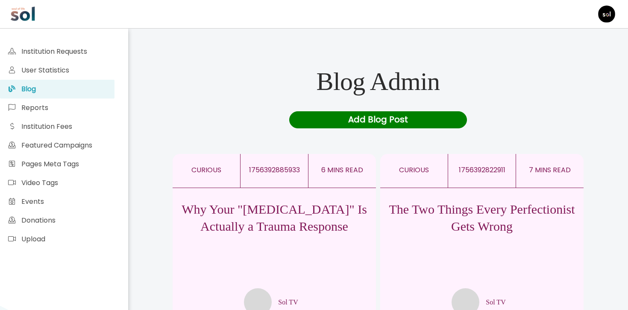
scroll to position [1, 0]
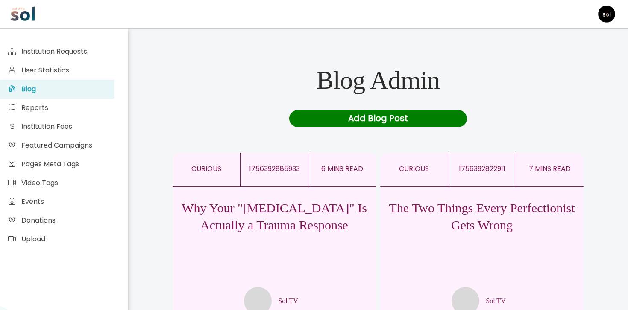
click at [268, 246] on div "Why Your "Perfectionism" Is Actually a Trauma Response Sol TV" at bounding box center [274, 251] width 203 height 128
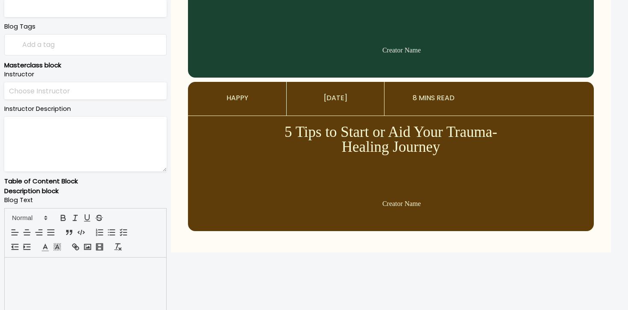
scroll to position [397, 0]
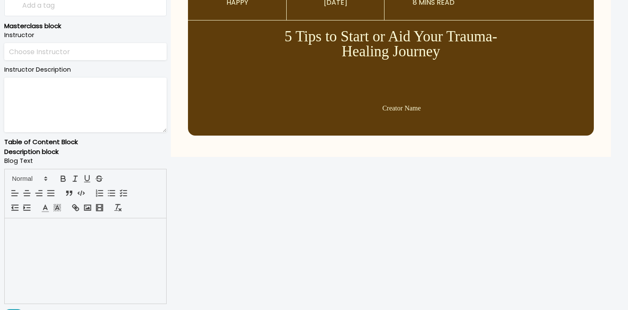
type input "curious"
type input "Why Your "[MEDICAL_DATA]" Is Actually a Trauma Response"
type textarea "It's not a habit, it's a shield. It's time to put it down."
type input "Sol TV"
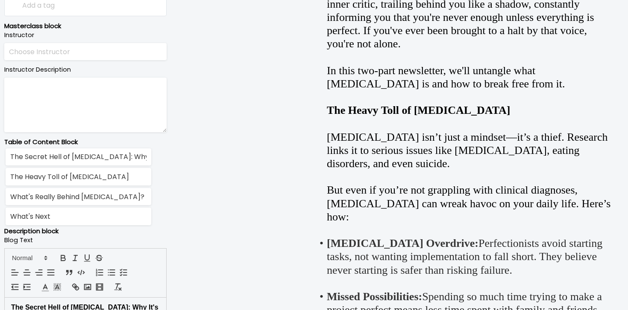
scroll to position [637, 0]
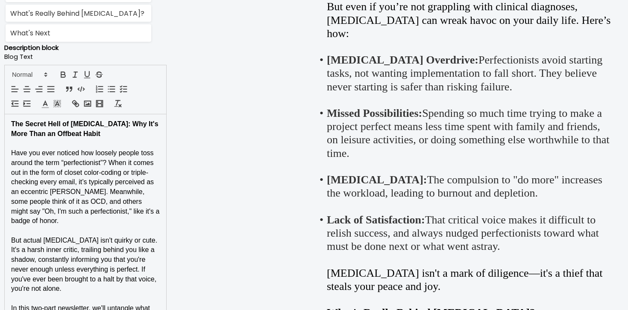
click at [99, 247] on span "But actual perfectionism isn't quirky or cute. It's a harsh inner critic, trail…" at bounding box center [85, 265] width 148 height 56
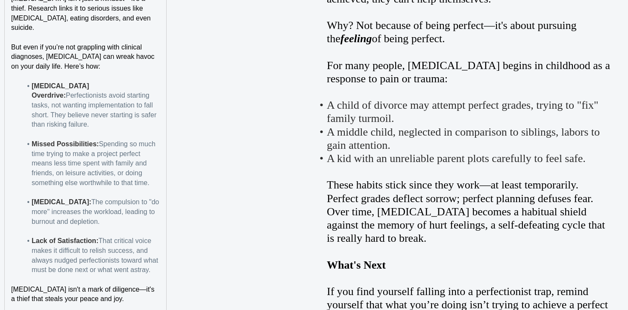
scroll to position [953, 0]
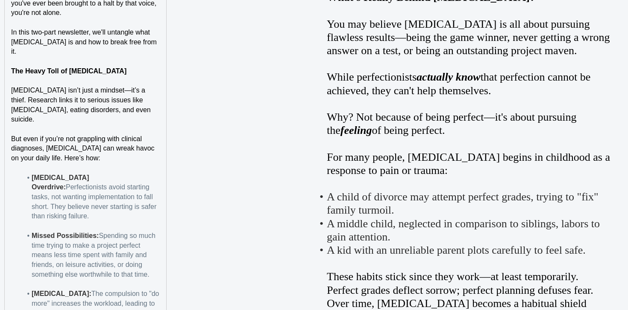
click at [138, 67] on h4 "The Heavy Toll of Perfectionism" at bounding box center [85, 72] width 149 height 10
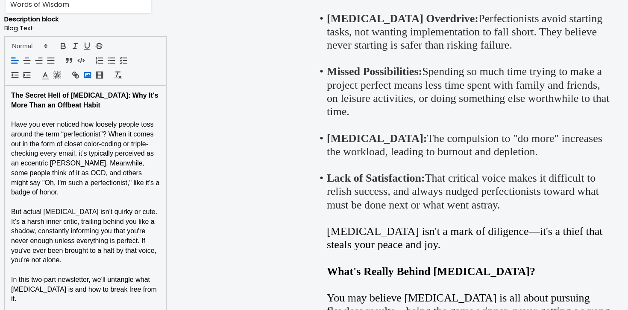
click at [91, 76] on icon "button" at bounding box center [87, 74] width 9 height 9
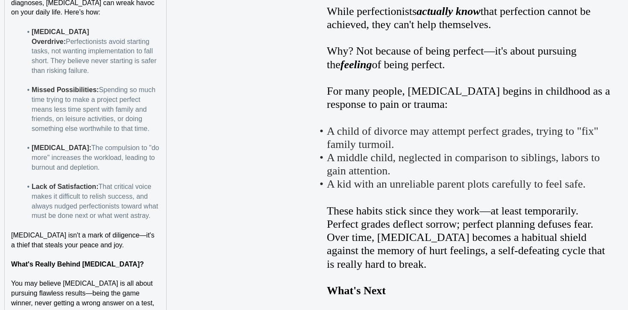
scroll to position [1207, 0]
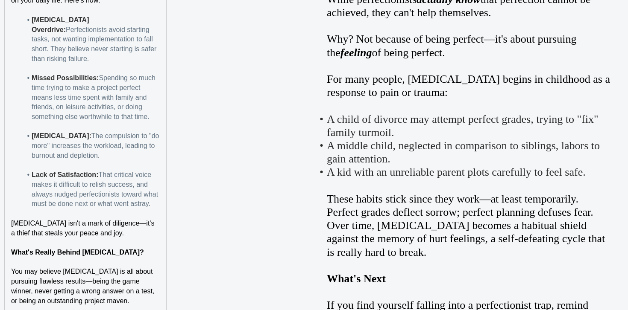
click at [145, 248] on h4 "What's Really Behind Perfectionism?" at bounding box center [85, 253] width 149 height 10
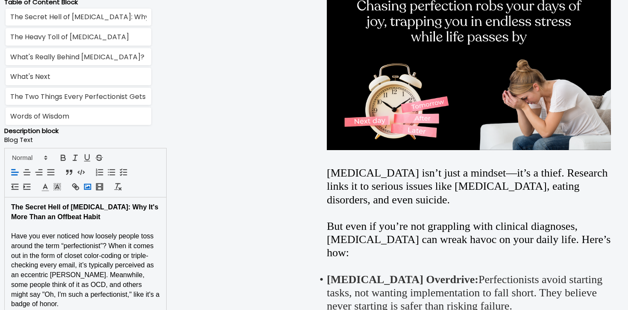
click at [86, 185] on icon "button" at bounding box center [87, 186] width 9 height 9
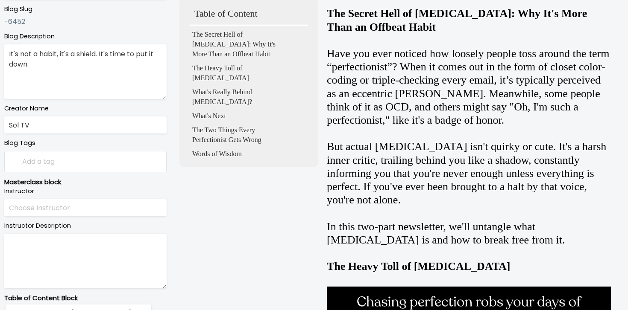
scroll to position [0, 0]
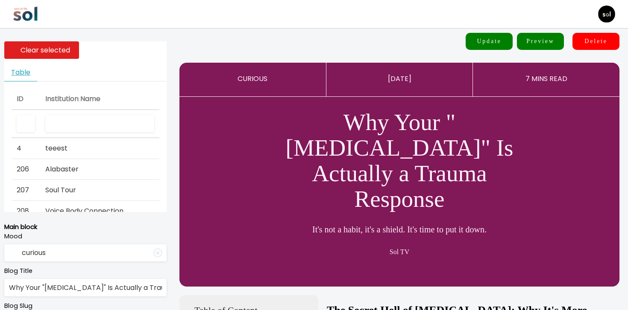
click at [109, 124] on input "text" at bounding box center [99, 124] width 109 height 18
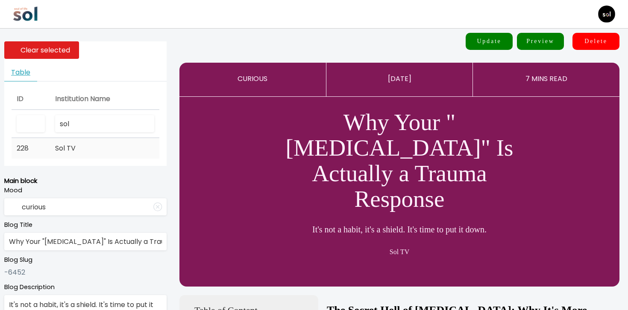
type input "sol"
click at [91, 140] on td "Sol TV" at bounding box center [104, 148] width 109 height 20
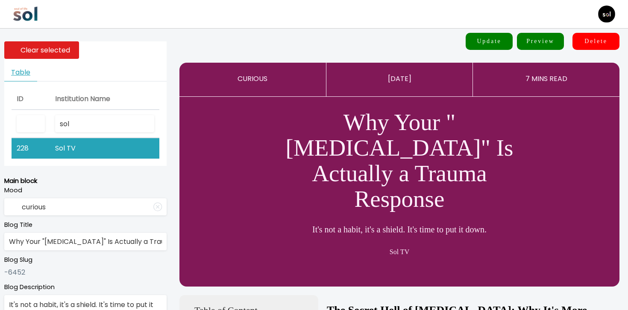
click at [469, 39] on button "Update" at bounding box center [488, 41] width 47 height 17
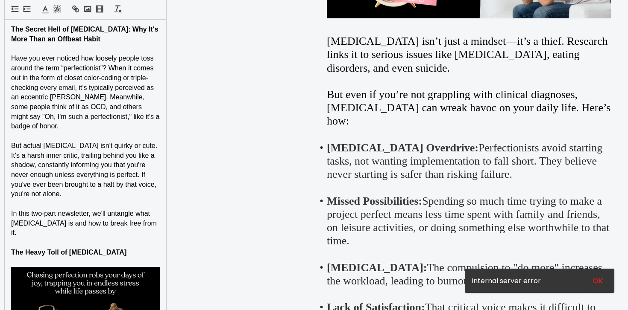
scroll to position [800, 0]
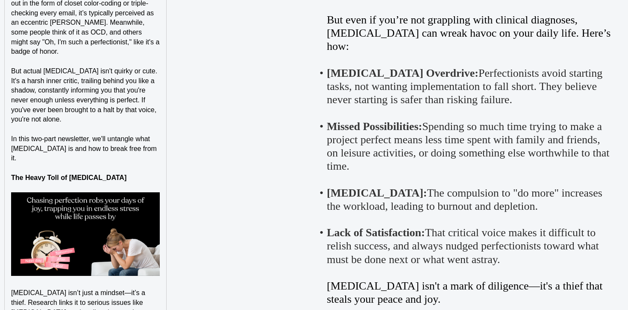
click at [136, 113] on p "But actual perfectionism isn't quirky or cute. It's a harsh inner critic, trail…" at bounding box center [85, 96] width 149 height 58
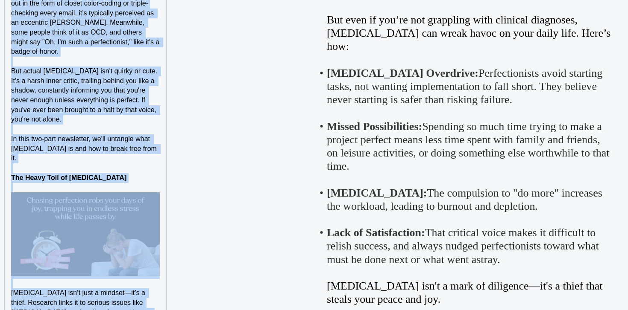
copy div "The Secret Hell of Perfectionism: Why It's More Than an Offbeat Habit Have you …"
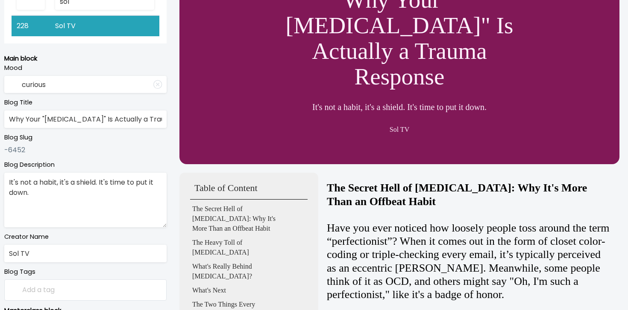
scroll to position [0, 0]
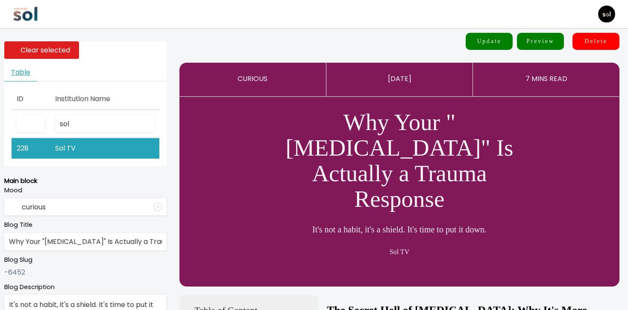
click at [26, 18] on img at bounding box center [26, 14] width 26 height 26
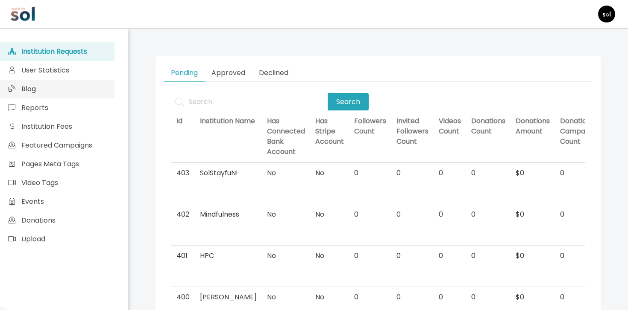
click at [75, 83] on link "Blog" at bounding box center [57, 89] width 114 height 19
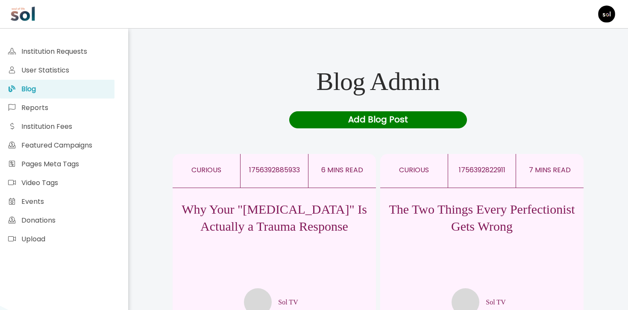
click at [272, 216] on p "Why Your "Perfectionism" Is Actually a Trauma Response" at bounding box center [274, 218] width 203 height 34
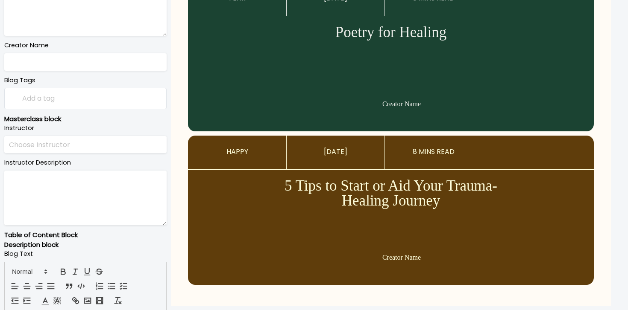
scroll to position [412, 0]
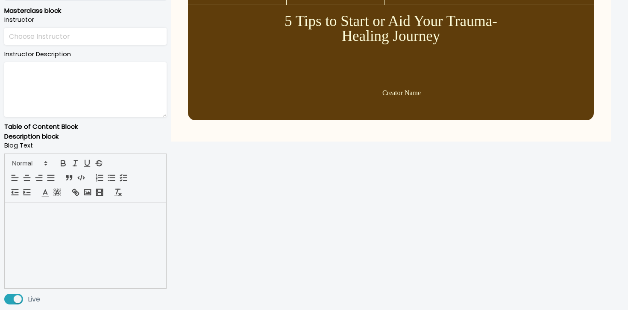
type input "curious"
type input "Why Your "Perfectionism" Is Actually a Trauma Response"
type textarea "It's not a habit, it's a shield. It's time to put it down."
type input "Sol TV"
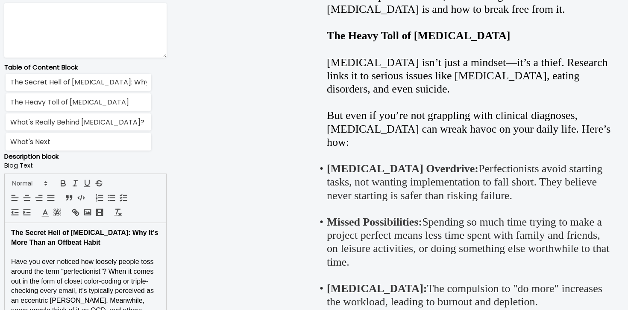
scroll to position [638, 0]
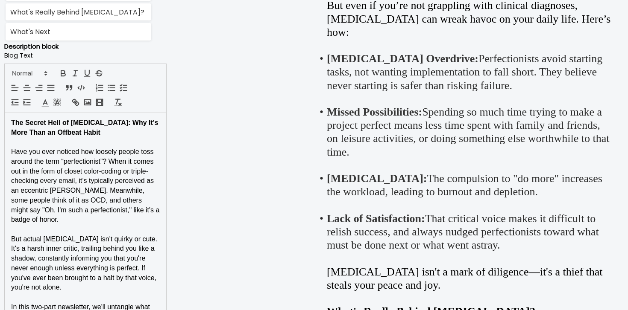
click at [98, 236] on span "But actual perfectionism isn't quirky or cute. It's a harsh inner critic, trail…" at bounding box center [85, 264] width 148 height 56
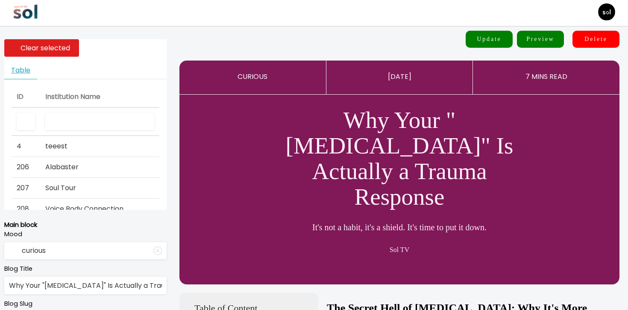
scroll to position [0, 0]
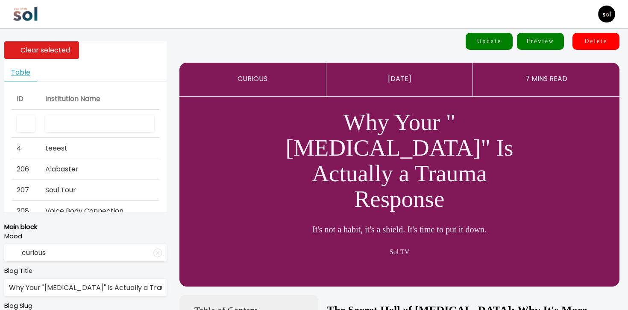
click at [498, 41] on button "Update" at bounding box center [488, 41] width 47 height 17
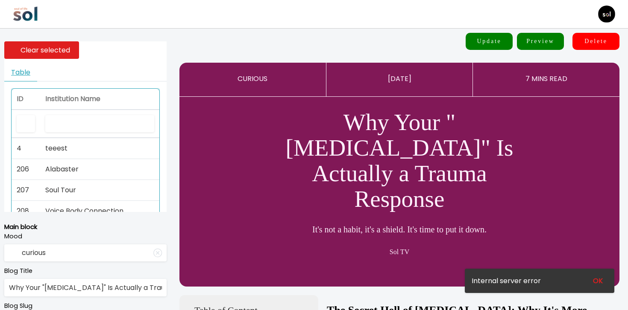
click at [84, 136] on th at bounding box center [99, 124] width 119 height 29
click at [85, 127] on input "text" at bounding box center [99, 124] width 109 height 18
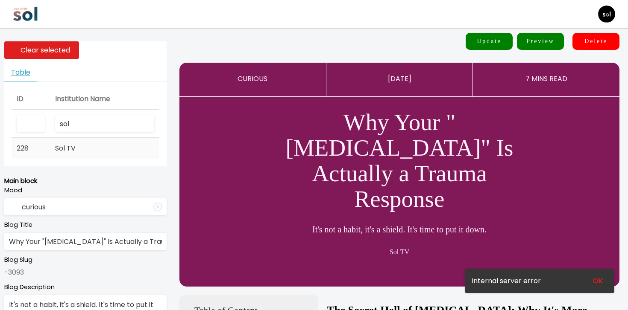
type input "sol"
click at [60, 158] on td "Sol TV" at bounding box center [104, 148] width 109 height 20
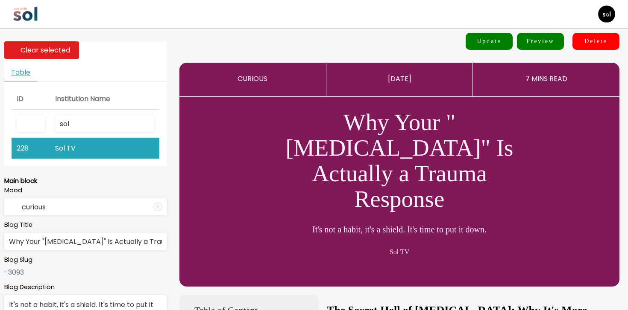
click at [494, 40] on button "Update" at bounding box center [488, 41] width 47 height 17
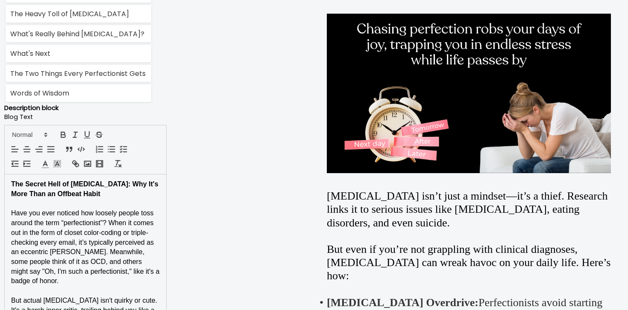
scroll to position [460, 0]
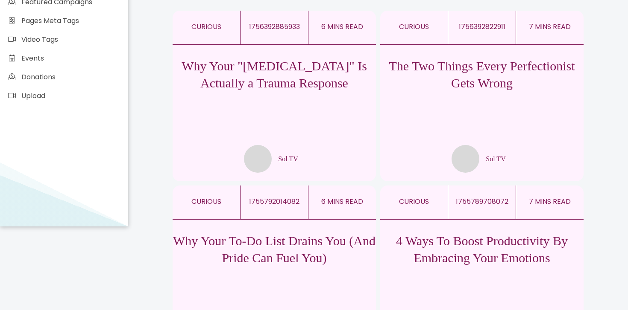
click at [243, 134] on div "Why Your "Perfectionism" Is Actually a Trauma Response Sol TV" at bounding box center [274, 109] width 203 height 128
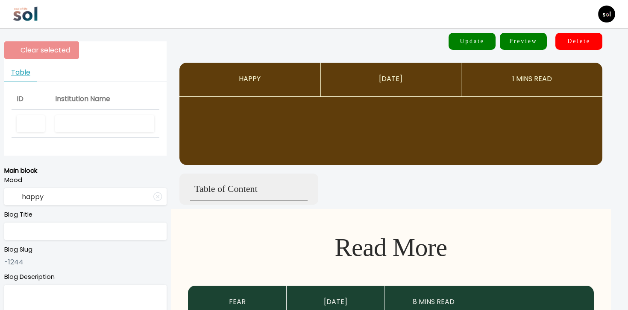
click at [578, 41] on button "Delete" at bounding box center [578, 41] width 47 height 17
click at [124, 121] on input "text" at bounding box center [104, 124] width 99 height 18
type input "s"
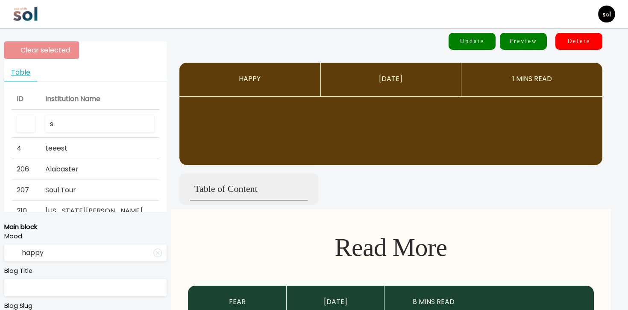
type input "curious"
type input "Why Your "Perfectionism" Is Actually a Trauma Response"
type textarea "It's not a habit, it's a shield. It's time to put it down."
type input "Sol TV"
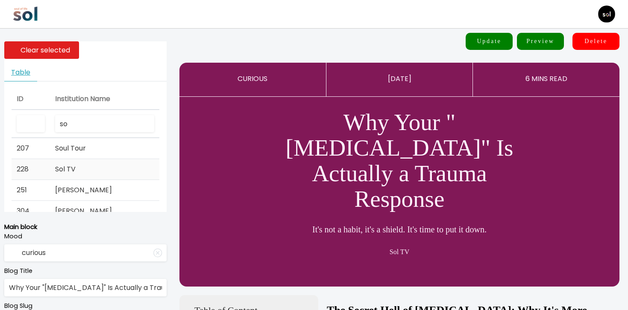
type input "so"
click at [144, 171] on td "Sol TV" at bounding box center [104, 169] width 109 height 21
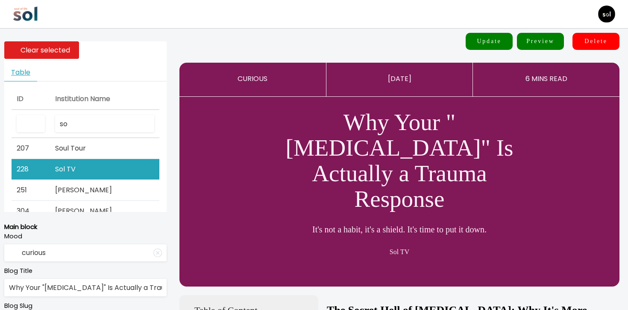
click at [582, 45] on button "Delete" at bounding box center [595, 41] width 47 height 17
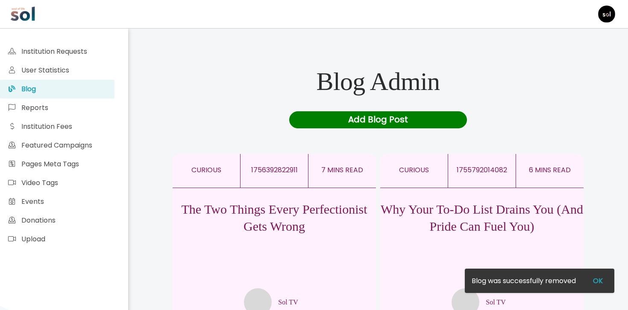
click at [354, 124] on div "Add Blog Post" at bounding box center [378, 119] width 178 height 17
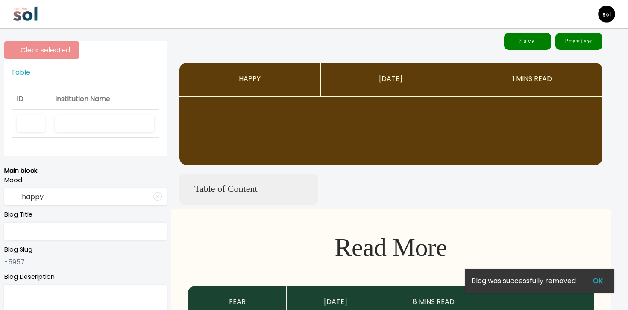
click at [97, 125] on input "text" at bounding box center [104, 124] width 99 height 18
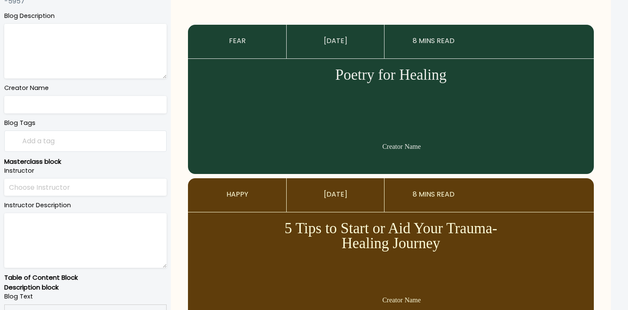
scroll to position [412, 0]
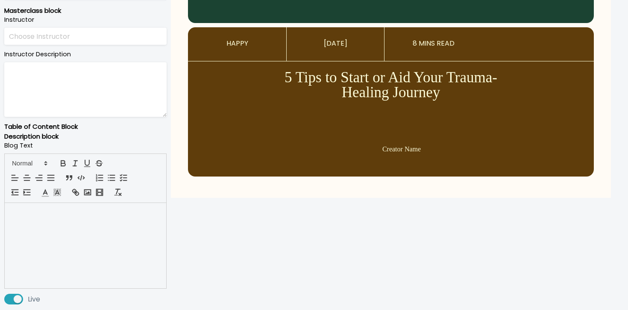
type input "sol tv"
click at [88, 247] on div at bounding box center [85, 245] width 161 height 85
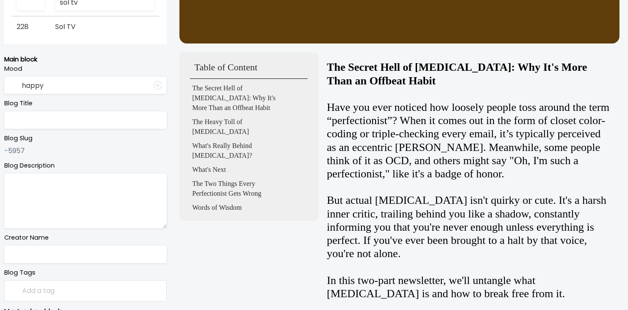
scroll to position [103, 0]
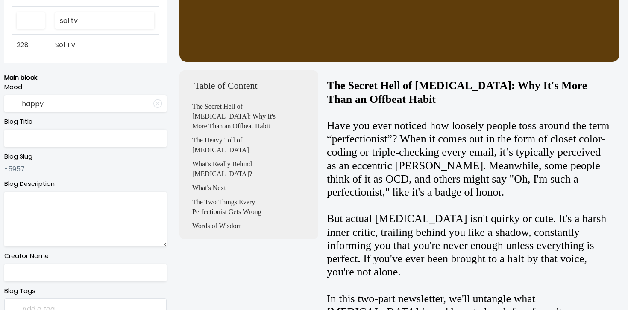
click at [88, 139] on input "text" at bounding box center [85, 139] width 162 height 18
paste input "Why Your "Perfectionism" Is Actually a Trauma Response"
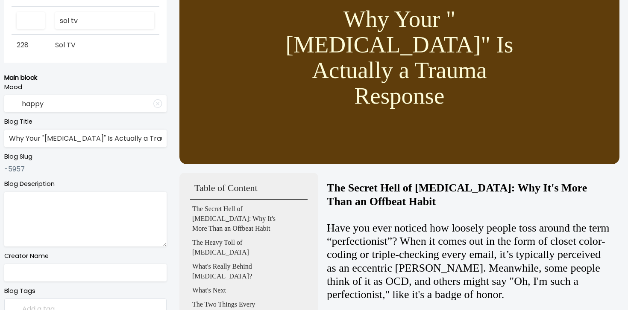
scroll to position [0, 38]
type input "Why Your "Perfectionism" Is Actually a Trauma Response"
click at [89, 265] on input "text" at bounding box center [85, 273] width 162 height 18
click at [103, 235] on textarea at bounding box center [85, 219] width 162 height 55
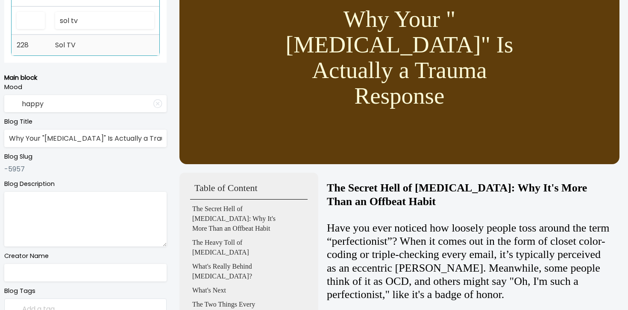
click at [105, 46] on td "Sol TV" at bounding box center [104, 45] width 109 height 20
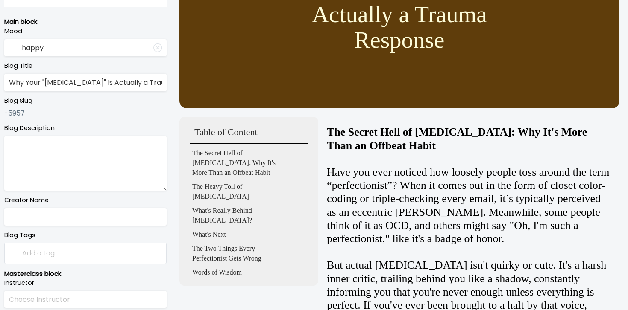
scroll to position [160, 0]
click at [82, 158] on textarea at bounding box center [85, 163] width 162 height 55
paste textarea "It's not a habit, it's a shield. It's time to put it down."
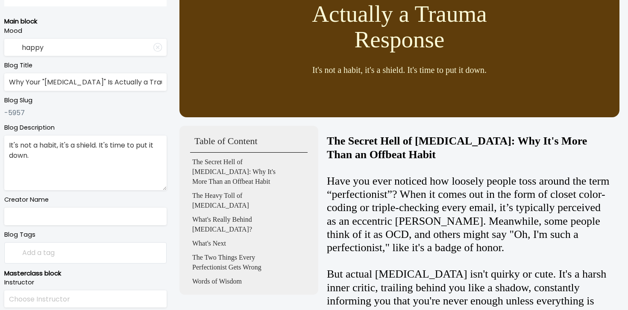
type textarea "It's not a habit, it's a shield. It's time to put it down."
click at [76, 222] on input "text" at bounding box center [85, 217] width 162 height 18
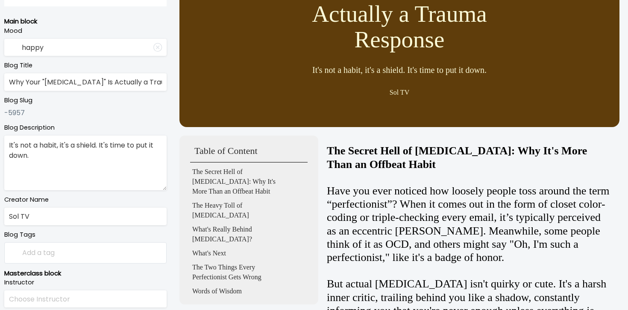
scroll to position [4, 0]
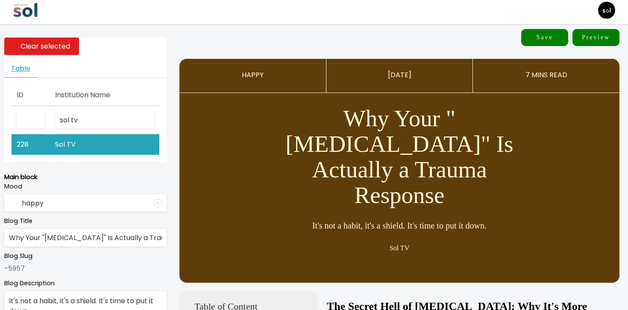
type input "Sol TV"
click at [69, 203] on input "happy" at bounding box center [85, 204] width 162 height 18
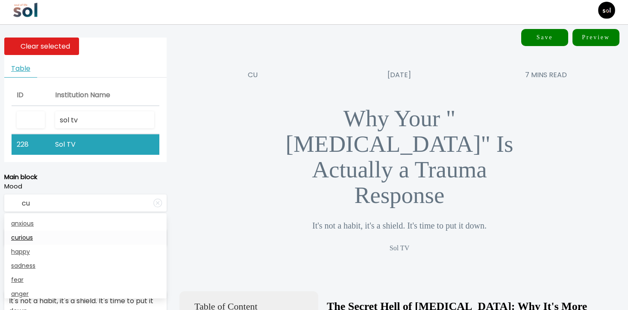
click at [51, 238] on link "curious" at bounding box center [85, 238] width 162 height 14
type input "curious"
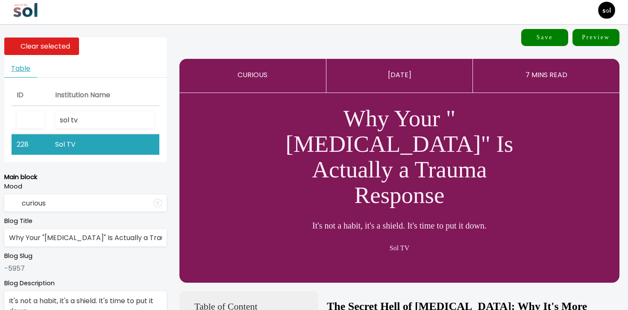
click at [544, 42] on button "Save" at bounding box center [544, 37] width 47 height 17
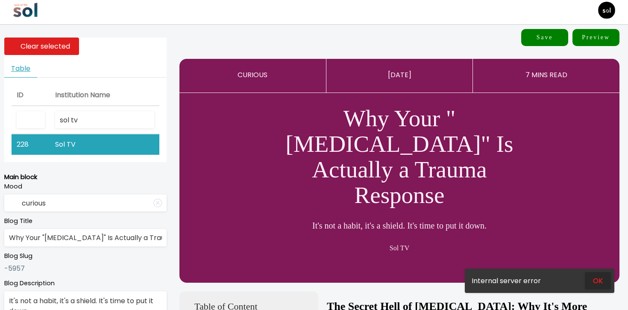
click at [596, 281] on button "OK" at bounding box center [598, 281] width 26 height 18
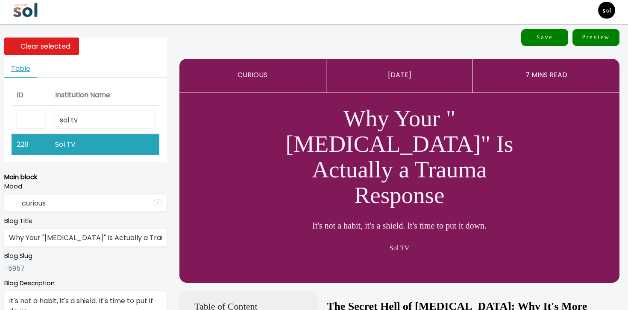
click at [547, 35] on button "Save" at bounding box center [544, 37] width 47 height 17
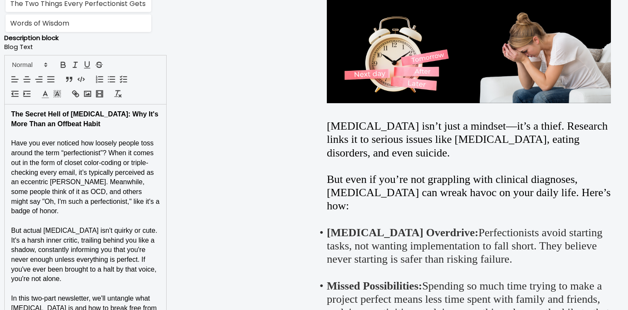
scroll to position [648, 0]
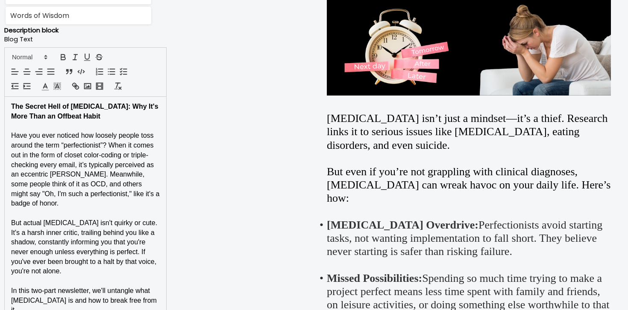
click at [112, 277] on p at bounding box center [85, 282] width 149 height 10
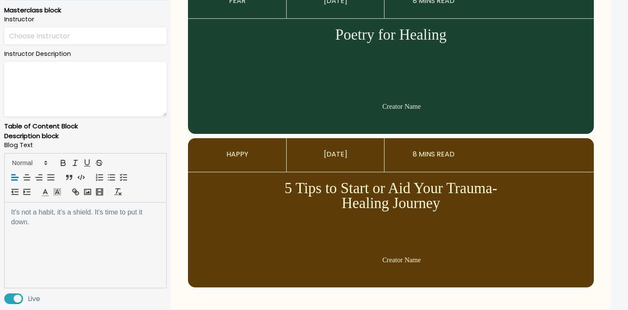
scroll to position [0, 0]
click at [97, 240] on div "It's not a habit, it's a shield. It's time to put it down." at bounding box center [85, 245] width 161 height 85
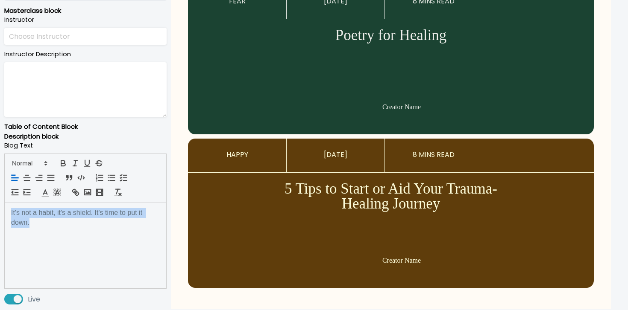
click at [97, 240] on div "It's not a habit, it's a shield. It's time to put it down." at bounding box center [85, 245] width 161 height 85
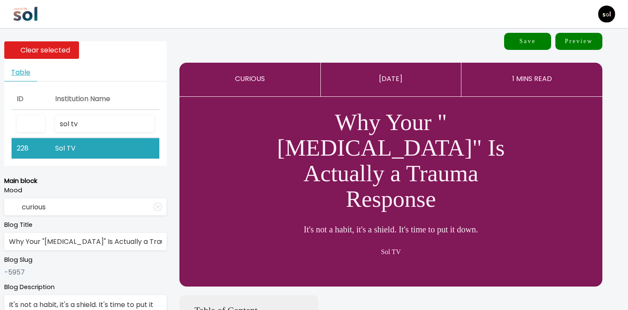
click at [537, 44] on button "Save" at bounding box center [527, 41] width 47 height 17
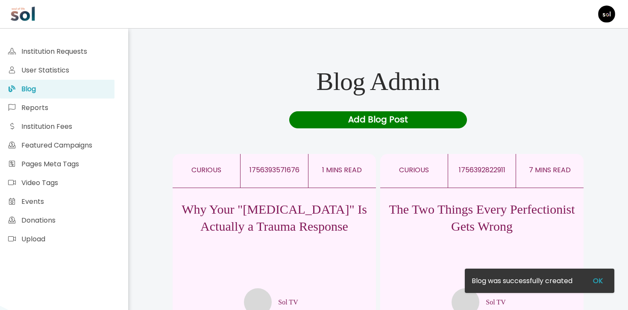
click at [257, 214] on p "Why Your "[MEDICAL_DATA]" Is Actually a Trauma Response" at bounding box center [274, 218] width 203 height 34
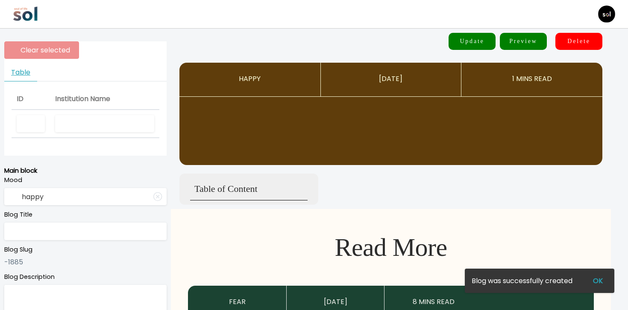
click at [104, 123] on input "text" at bounding box center [104, 124] width 99 height 18
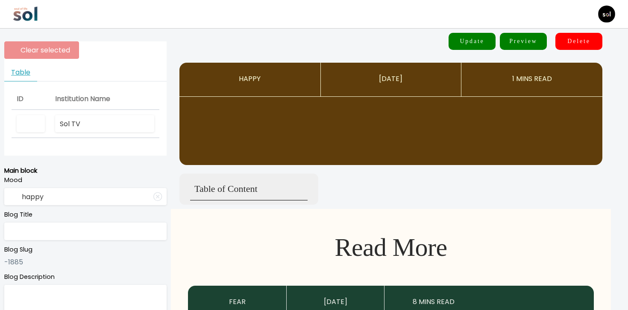
type input "Sol TV"
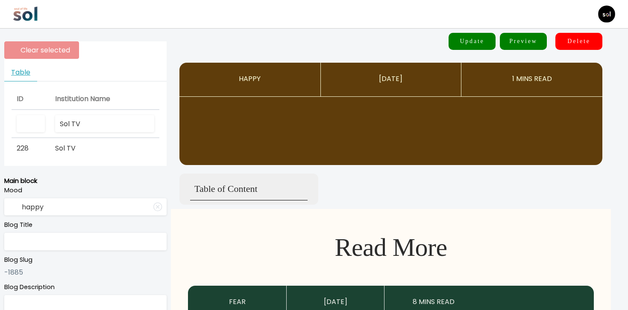
type input "curious"
type input "Why Your "[MEDICAL_DATA]" Is Actually a Trauma Response"
type textarea "It's not a habit, it's a shield. It's time to put it down."
type input "Sol TV"
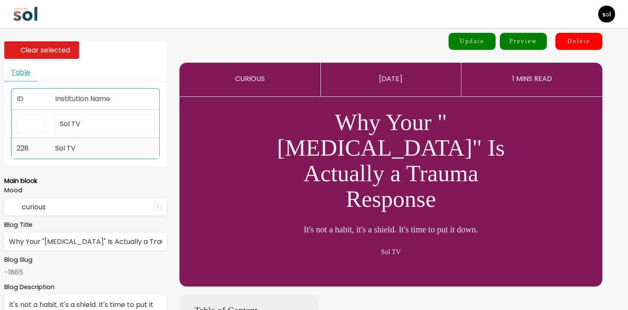
click at [101, 144] on td "Sol TV" at bounding box center [104, 148] width 109 height 20
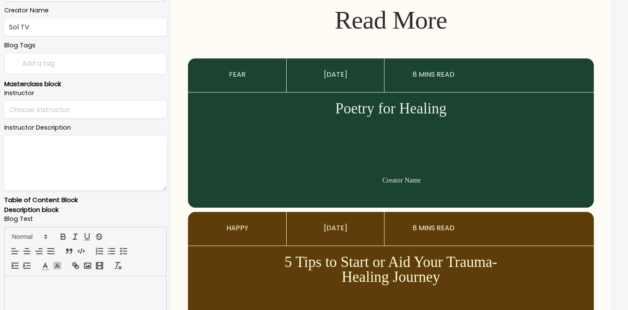
scroll to position [377, 0]
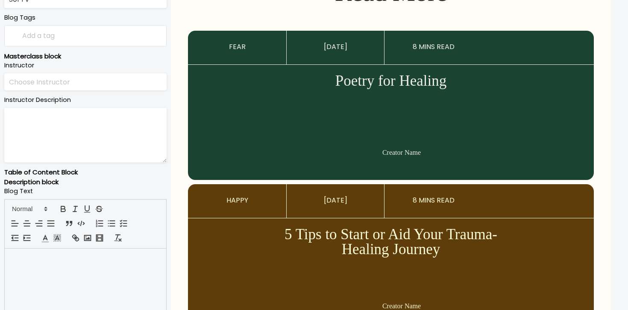
click at [75, 280] on div at bounding box center [85, 291] width 161 height 85
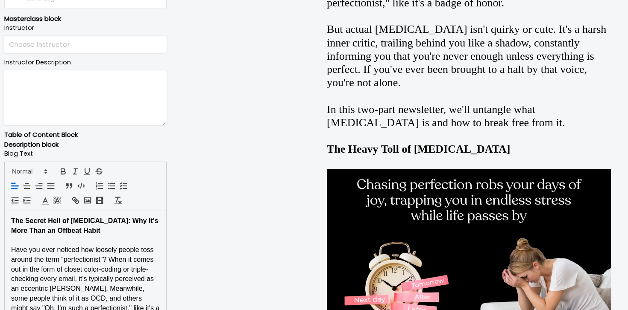
scroll to position [436, 0]
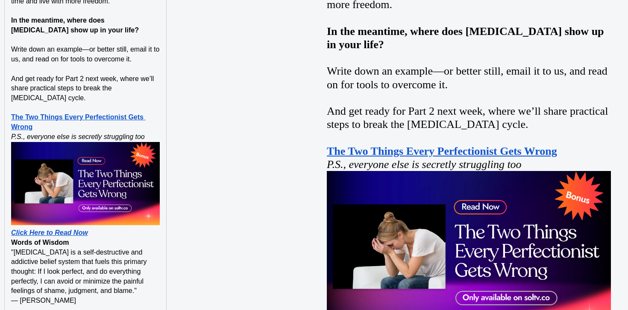
scroll to position [1779, 0]
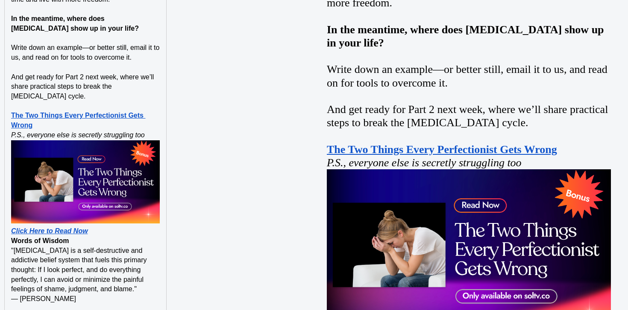
click at [99, 227] on p "Click Here to Read Now" at bounding box center [85, 232] width 149 height 10
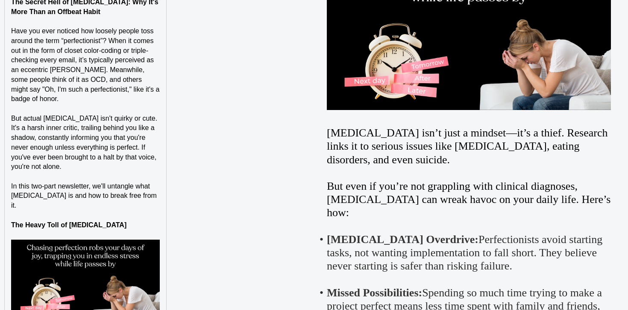
scroll to position [617, 0]
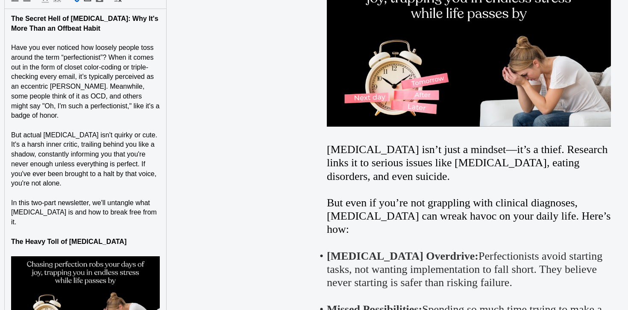
click at [159, 264] on img at bounding box center [85, 299] width 149 height 84
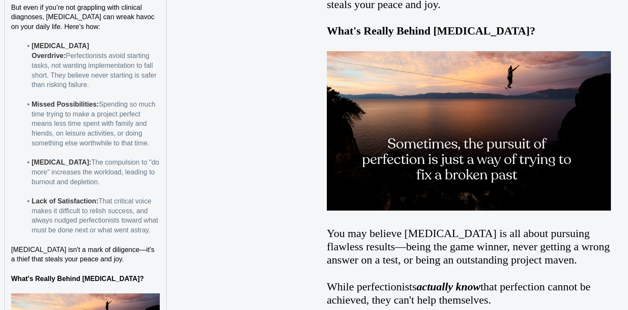
scroll to position [925, 0]
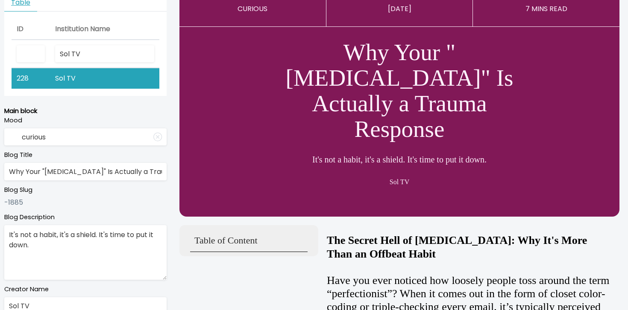
scroll to position [0, 0]
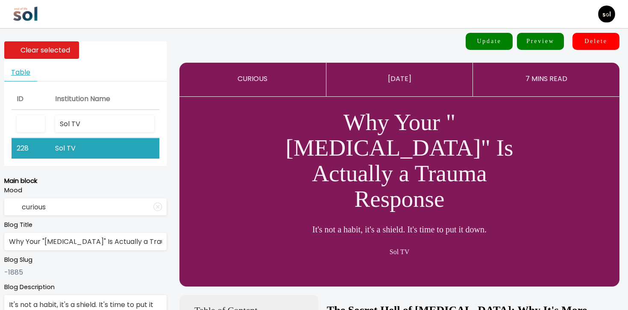
click at [491, 41] on button "Update" at bounding box center [488, 41] width 47 height 17
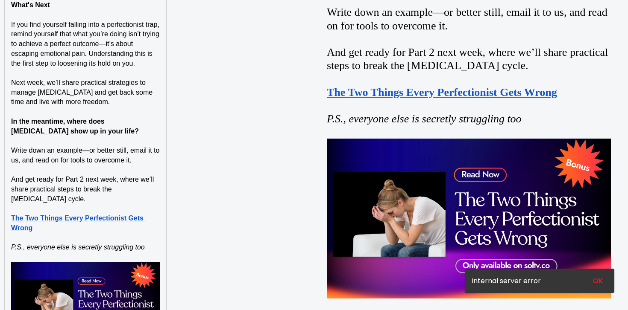
scroll to position [1489, 0]
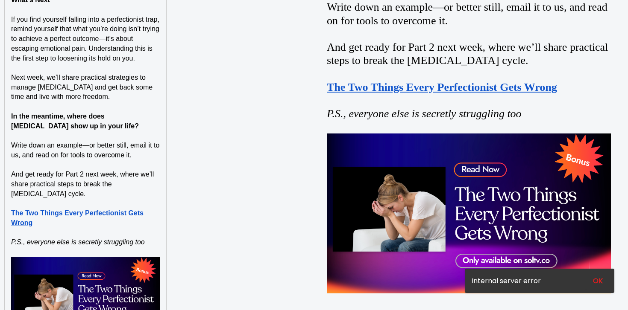
click at [122, 210] on strong "The Two Things Every Perfectionist Gets Wrong" at bounding box center [78, 218] width 134 height 17
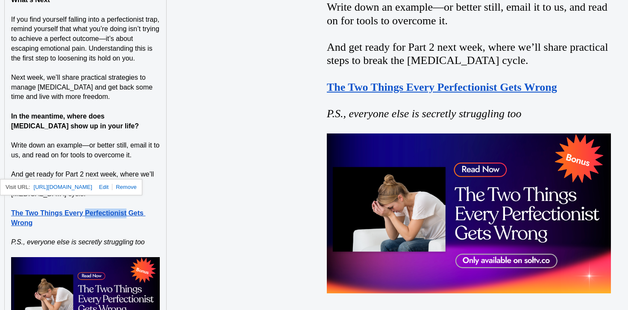
click at [122, 210] on strong "The Two Things Every Perfectionist Gets Wrong" at bounding box center [78, 218] width 134 height 17
click at [123, 210] on strong "The Two Things Every Perfectionist Gets Wrong" at bounding box center [78, 218] width 134 height 17
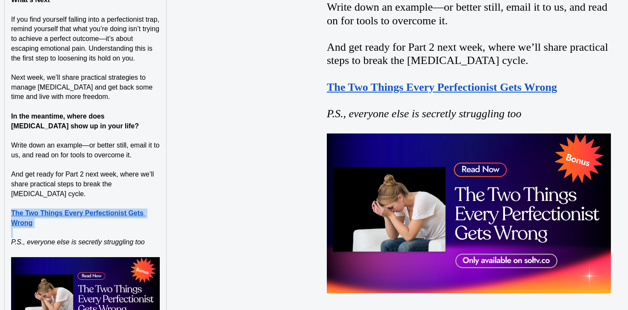
click at [123, 210] on strong "The Two Things Every Perfectionist Gets Wrong" at bounding box center [78, 218] width 134 height 17
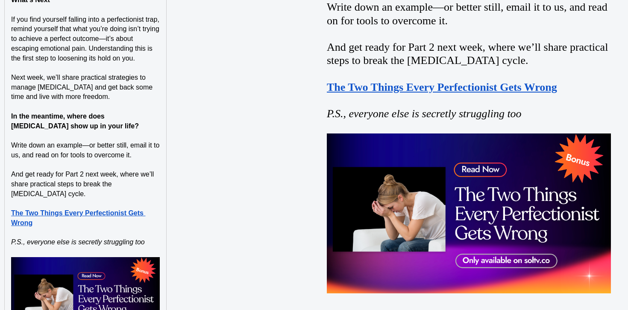
click at [132, 210] on strong "The Two Things Every Perfectionist Gets Wrong" at bounding box center [78, 218] width 134 height 17
click at [136, 187] on link at bounding box center [124, 187] width 24 height 6
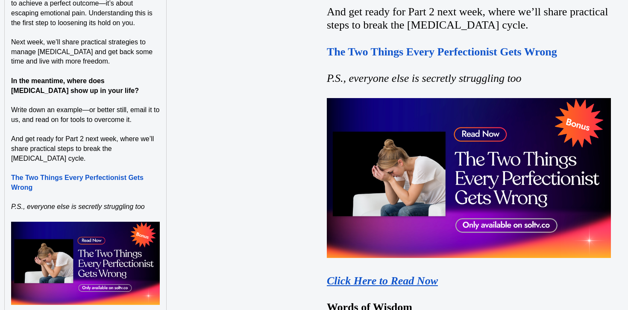
scroll to position [1527, 0]
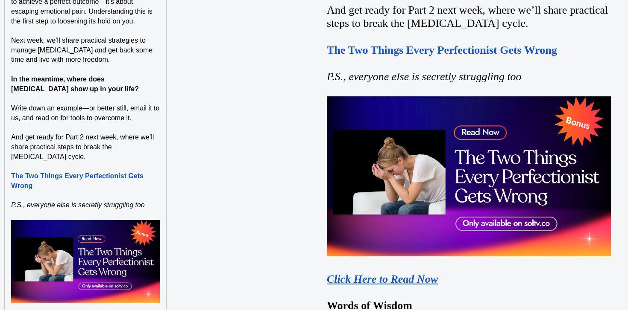
click at [105, 162] on p at bounding box center [85, 167] width 149 height 10
click at [103, 173] on strong "The Two Things Every Perfectionist Gets Wrong" at bounding box center [78, 181] width 134 height 17
click at [136, 162] on p at bounding box center [85, 167] width 149 height 10
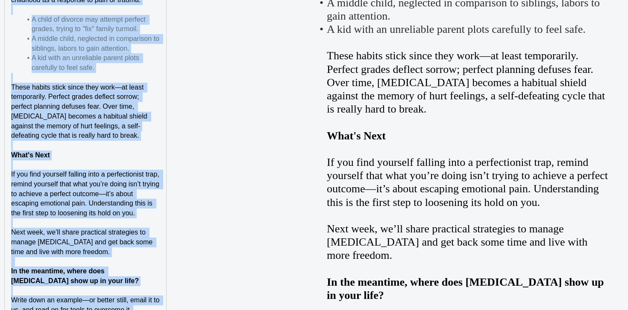
scroll to position [0, 0]
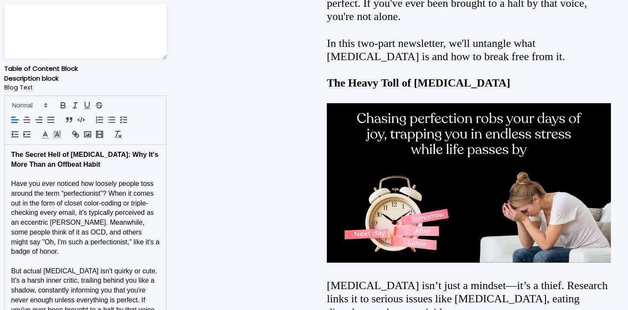
click at [136, 167] on p "The Secret Hell of Perfectionism: Why It's More Than an Offbeat Habit" at bounding box center [85, 159] width 149 height 19
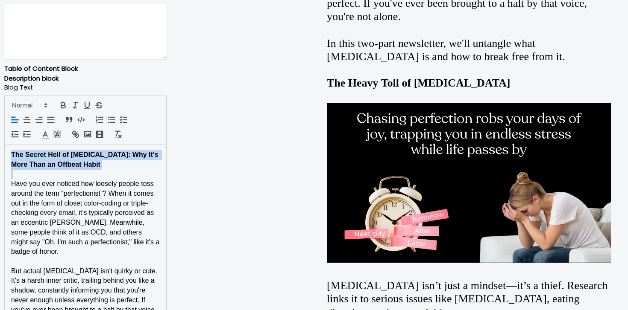
click at [136, 167] on p "The Secret Hell of Perfectionism: Why It's More Than an Offbeat Habit" at bounding box center [85, 159] width 149 height 19
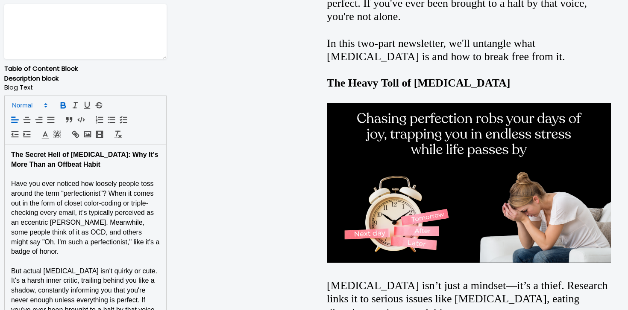
click at [32, 104] on span at bounding box center [29, 105] width 42 height 10
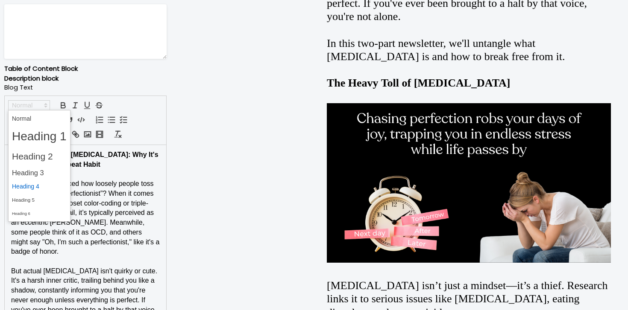
click at [35, 183] on span at bounding box center [39, 186] width 55 height 13
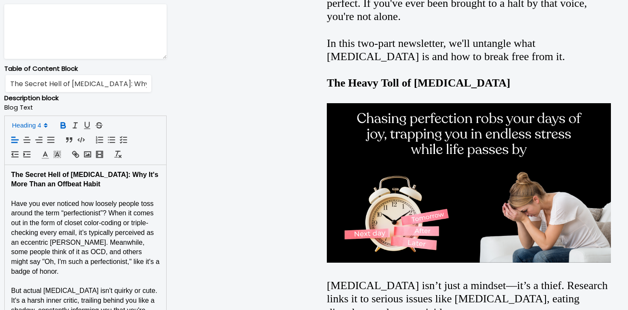
scroll to position [500, 0]
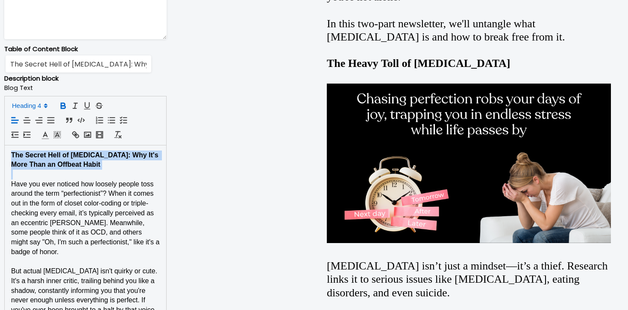
click at [81, 158] on strong "The Secret Hell of Perfectionism: Why It's More Than an Offbeat Habit" at bounding box center [85, 160] width 149 height 17
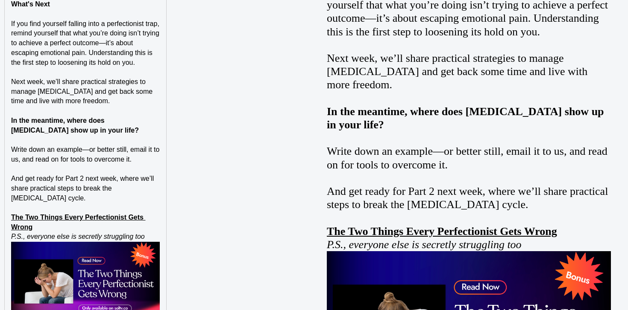
scroll to position [1717, 0]
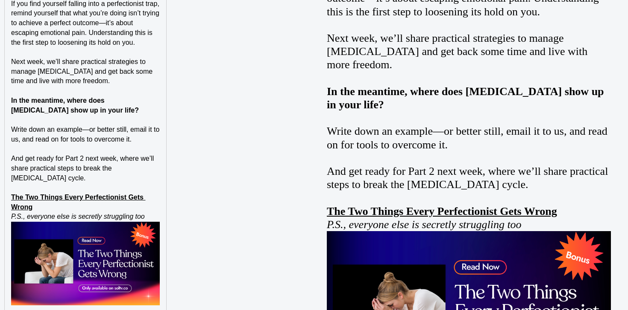
click at [75, 197] on p "The Two Things Every Perfectionist Gets Wrong" at bounding box center [85, 202] width 149 height 19
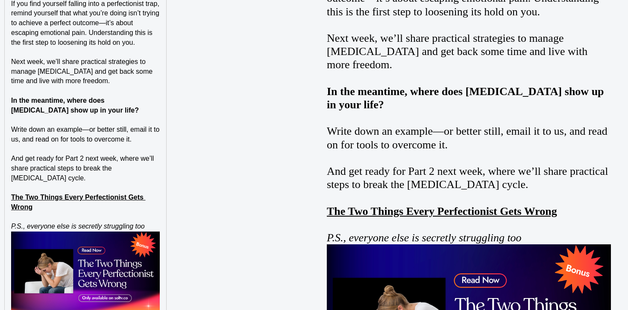
click at [147, 222] on p "P.S., everyone else is secretly struggling too" at bounding box center [85, 227] width 149 height 10
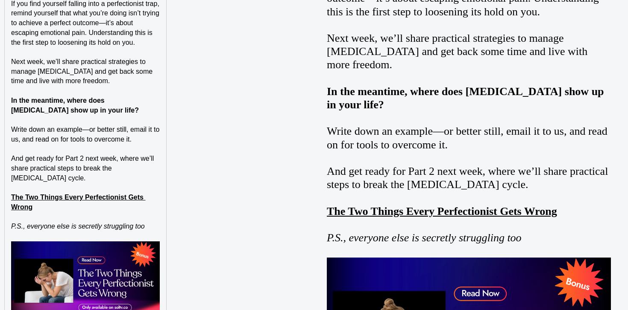
scroll to position [1840, 0]
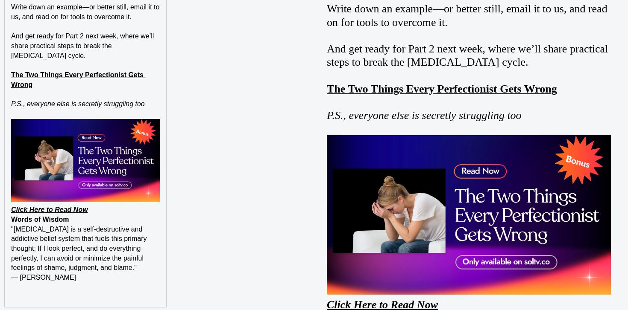
click at [135, 205] on p "Click Here to Read Now" at bounding box center [85, 210] width 149 height 10
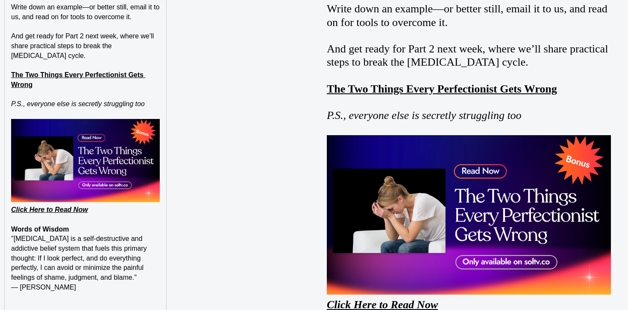
click at [13, 215] on p "﻿" at bounding box center [85, 220] width 149 height 10
click at [13, 206] on em "Click Here to Read Now" at bounding box center [49, 209] width 77 height 7
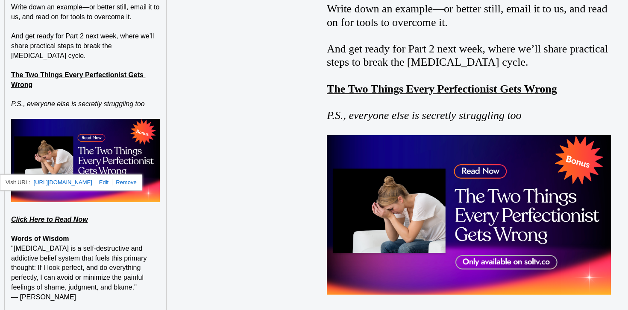
click at [82, 234] on p "Words of Wisdom" at bounding box center [85, 239] width 149 height 10
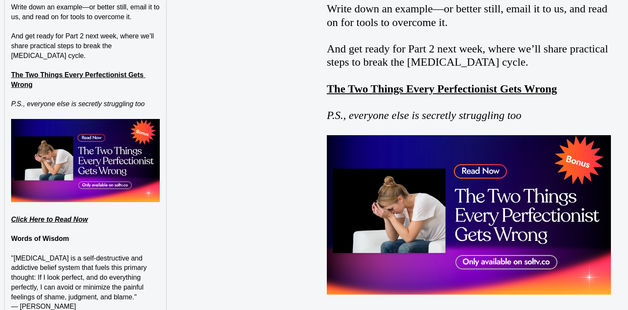
click at [92, 290] on p ""Perfectionism is a self-destructive and addictive belief system that fuels thi…" at bounding box center [85, 278] width 149 height 49
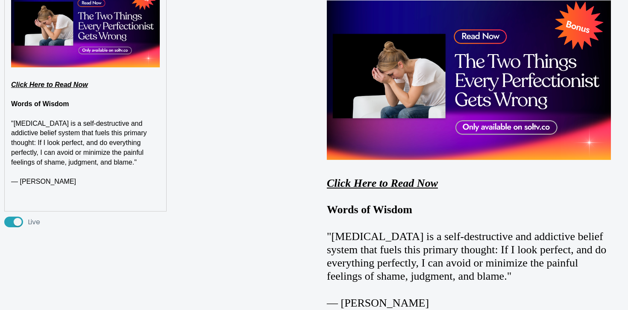
scroll to position [2010, 0]
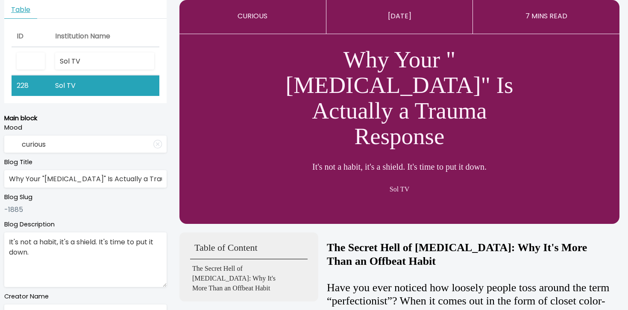
scroll to position [0, 0]
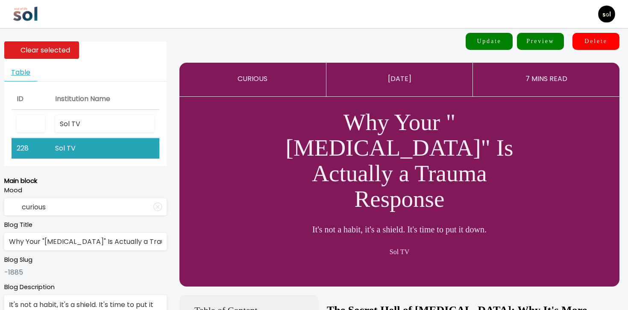
click at [494, 45] on button "Update" at bounding box center [488, 41] width 47 height 17
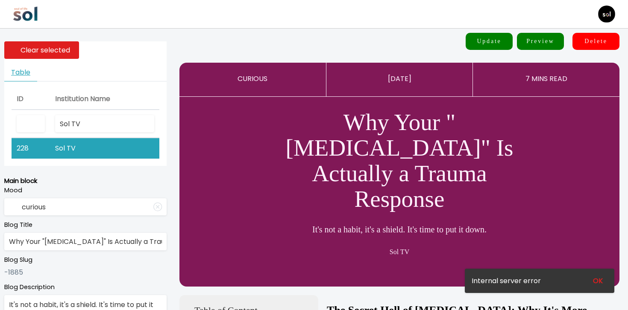
click at [543, 46] on button "Preview" at bounding box center [540, 41] width 47 height 17
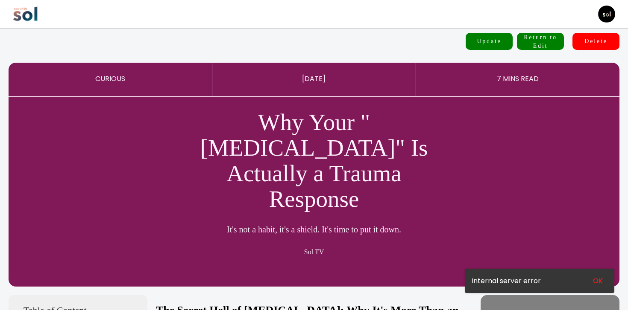
click at [509, 39] on button "Update" at bounding box center [488, 41] width 47 height 17
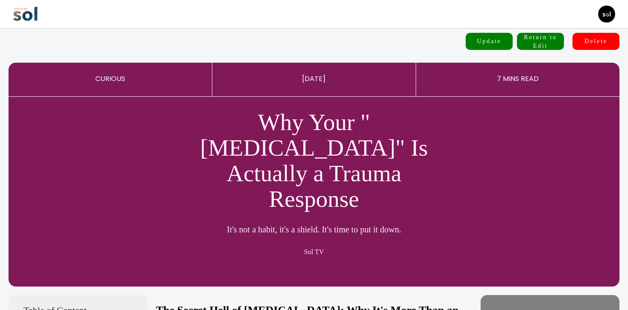
click at [539, 42] on button "Return to Edit" at bounding box center [540, 41] width 47 height 17
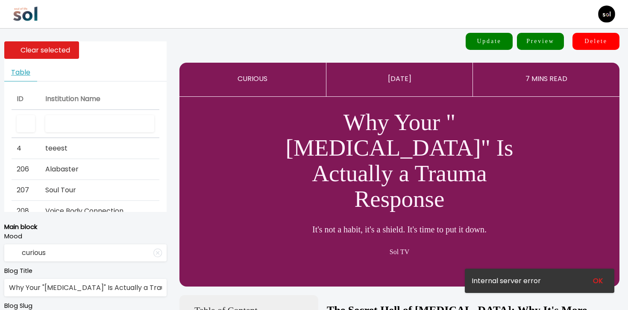
click at [111, 129] on input "text" at bounding box center [99, 124] width 109 height 18
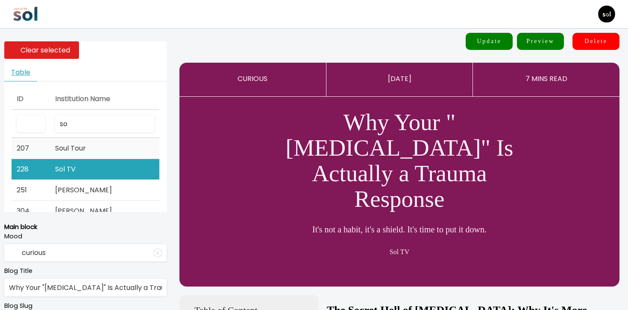
type input "so"
click at [87, 153] on td "Soul Tour" at bounding box center [104, 148] width 109 height 21
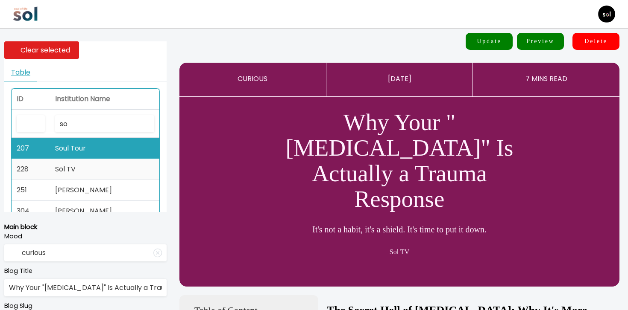
click at [87, 164] on td "Sol TV" at bounding box center [104, 169] width 109 height 21
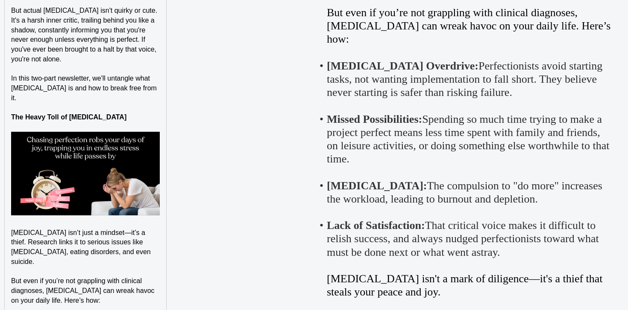
scroll to position [809, 0]
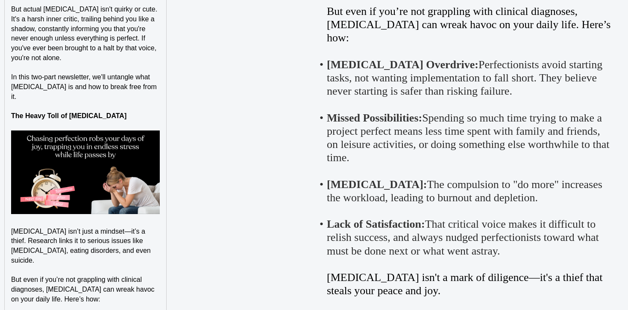
click at [110, 244] on p "Perfectionism isn’t just a mindset—it’s a thief. Research links it to serious i…" at bounding box center [85, 246] width 149 height 39
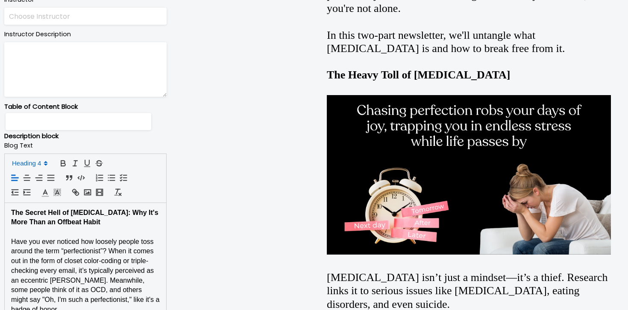
scroll to position [0, 0]
click at [44, 224] on strong "The Secret Hell of Perfectionism: Why It's More Than an Offbeat Habit" at bounding box center [85, 217] width 149 height 17
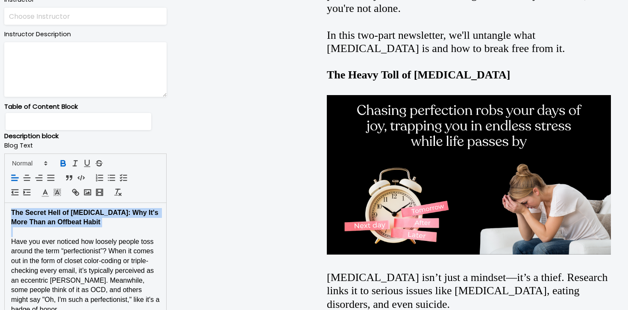
click at [44, 224] on strong "The Secret Hell of Perfectionism: Why It's More Than an Offbeat Habit" at bounding box center [85, 217] width 149 height 17
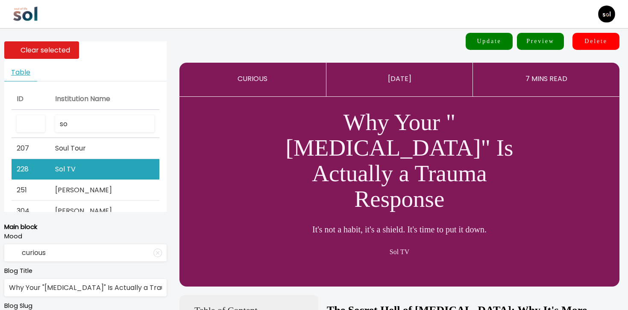
click at [491, 45] on button "Update" at bounding box center [488, 41] width 47 height 17
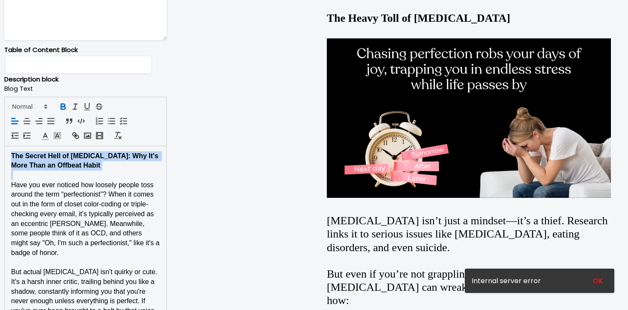
scroll to position [551, 0]
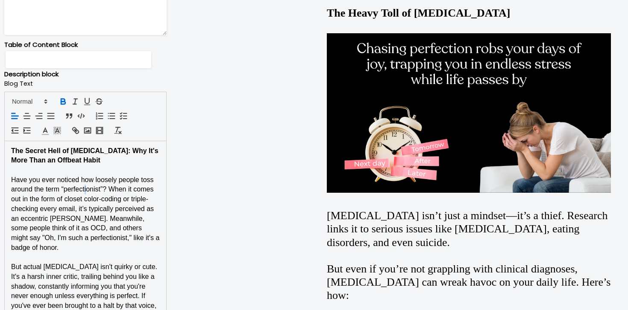
click at [85, 188] on span "Have you ever noticed how loosely people toss around the term “perfectionist”? …" at bounding box center [86, 213] width 150 height 75
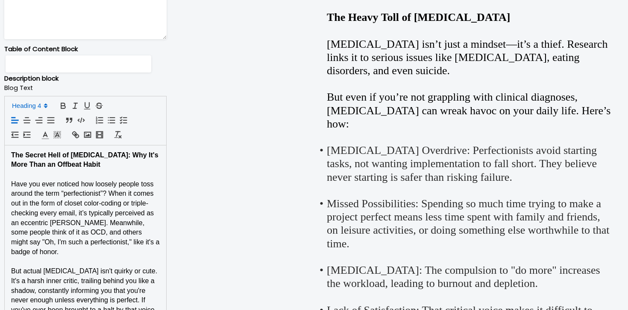
scroll to position [0, 0]
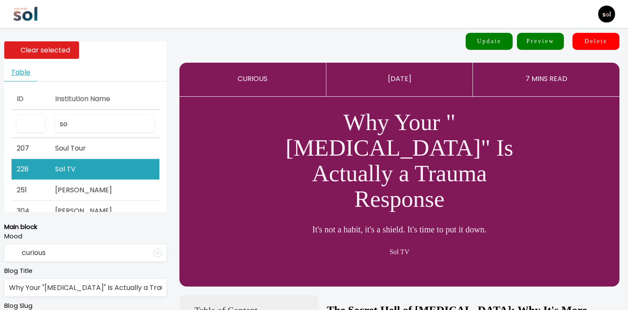
click at [491, 48] on button "Update" at bounding box center [488, 41] width 47 height 17
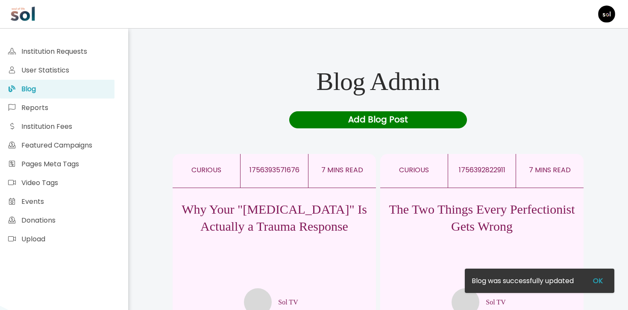
click at [307, 237] on div "Why Your "Perfectionism" Is Actually a Trauma Response Sol TV" at bounding box center [274, 252] width 203 height 128
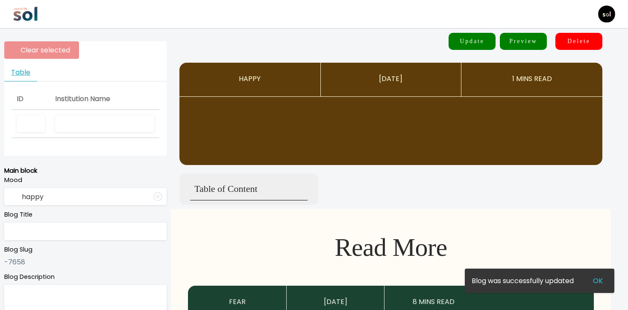
click at [64, 120] on input "text" at bounding box center [104, 124] width 99 height 18
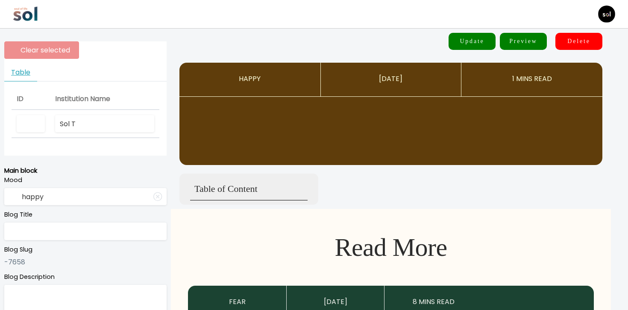
type input "Sol TV"
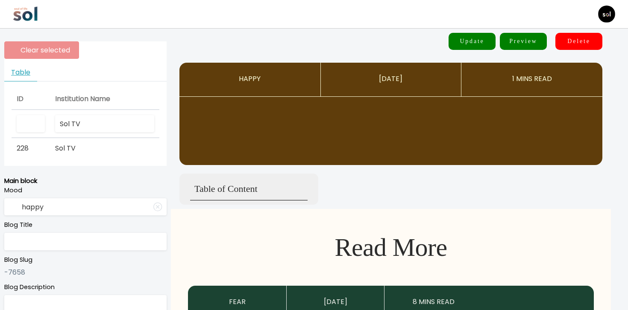
type input "curious"
type input "Why Your "Perfectionism" Is Actually a Trauma Response"
type textarea "It's not a habit, it's a shield. It's time to put it down."
type input "Sol TV"
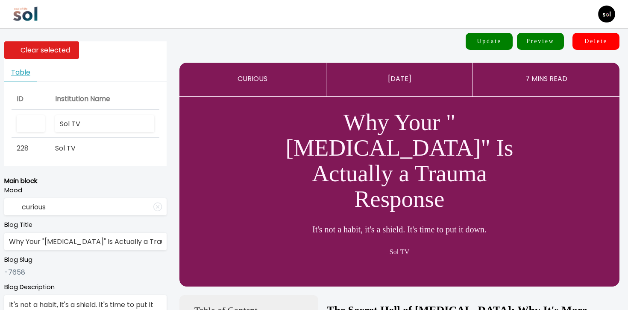
type input "Sol TV"
click at [91, 136] on th "Sol TV" at bounding box center [104, 124] width 109 height 29
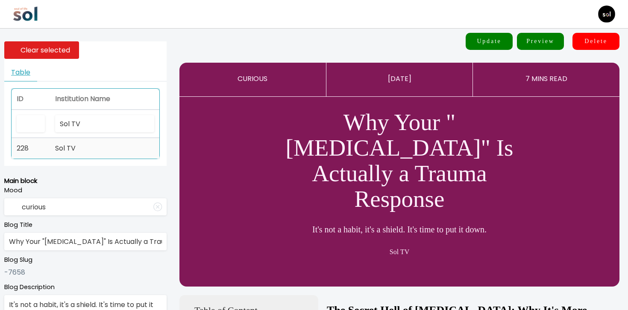
click at [91, 143] on td "Sol TV" at bounding box center [104, 148] width 109 height 20
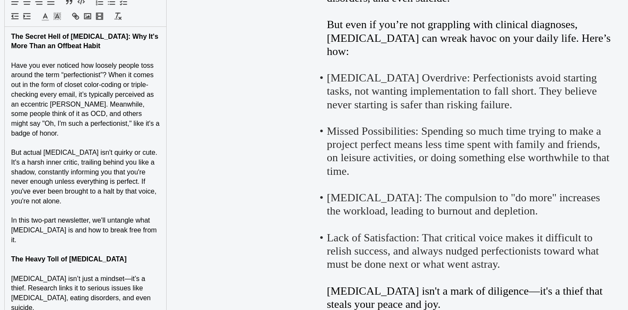
scroll to position [635, 0]
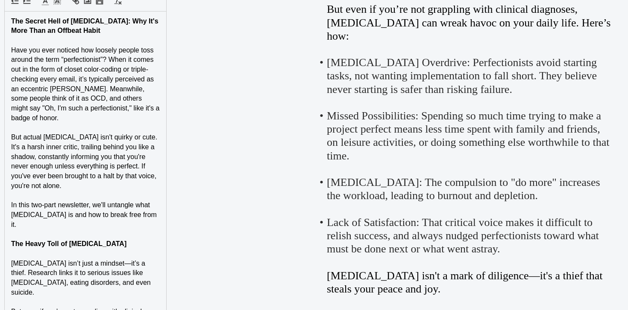
click at [142, 240] on p "The Heavy Toll of Perfectionism" at bounding box center [85, 245] width 149 height 10
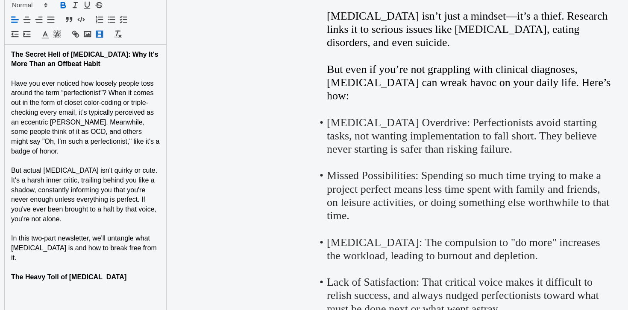
scroll to position [595, 0]
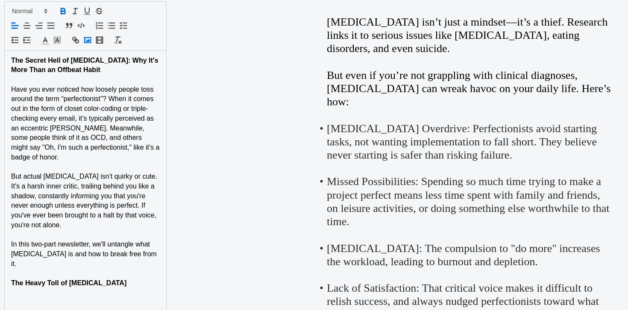
click at [91, 35] on button "button" at bounding box center [87, 39] width 12 height 10
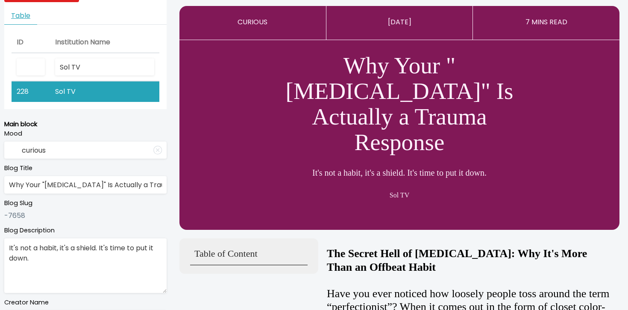
scroll to position [0, 0]
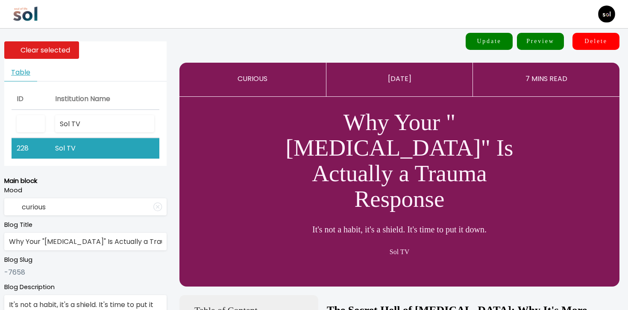
click at [492, 35] on button "Update" at bounding box center [488, 41] width 47 height 17
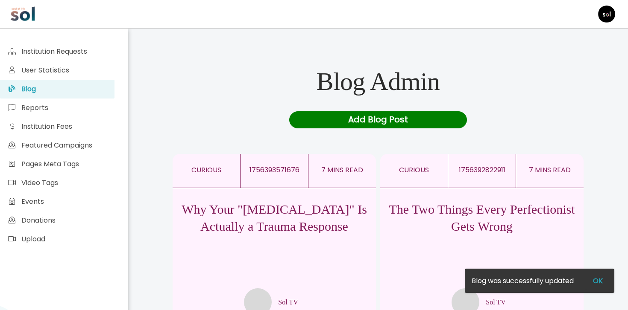
click at [252, 221] on p "Why Your "Perfectionism" Is Actually a Trauma Response" at bounding box center [274, 218] width 203 height 34
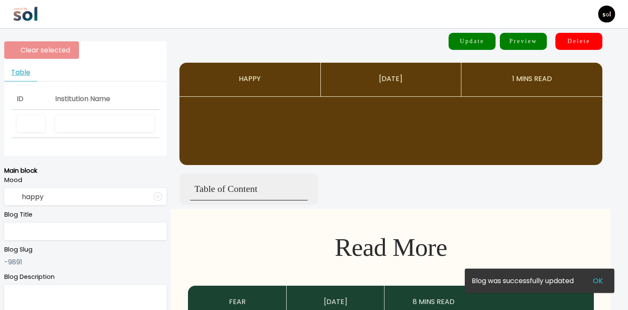
click at [111, 121] on input "text" at bounding box center [104, 124] width 99 height 18
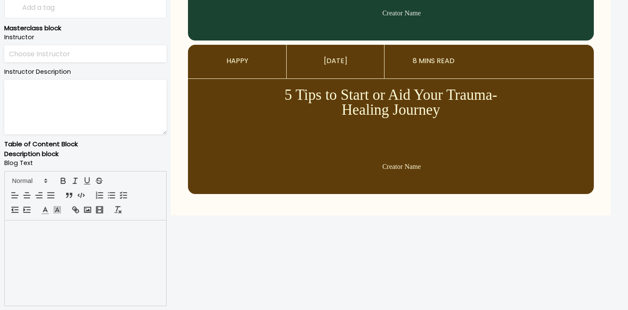
scroll to position [412, 0]
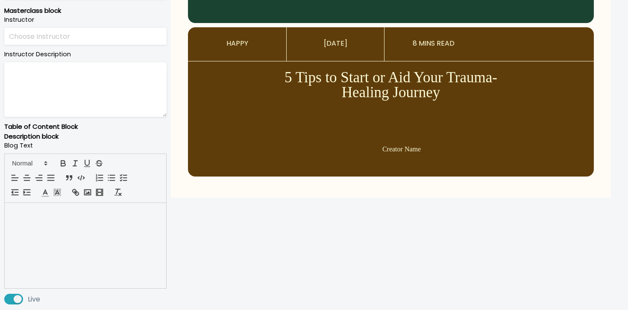
type input "sol"
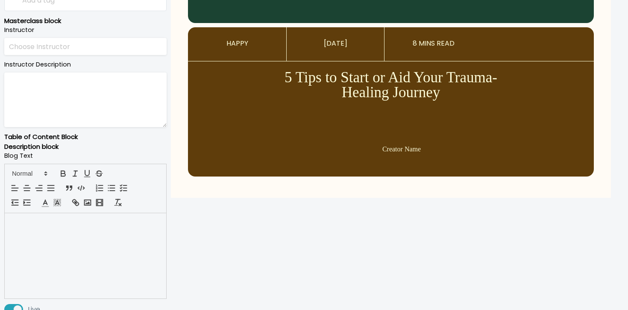
type input "curious"
type input "Why Your "Perfectionism" Is Actually a Trauma Response"
type textarea "It's not a habit, it's a shield. It's time to put it down."
type input "Sol TV"
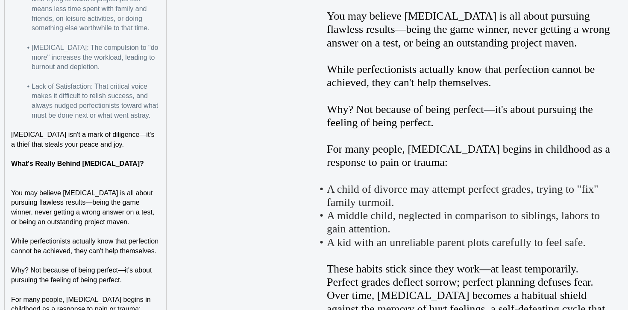
scroll to position [1165, 0]
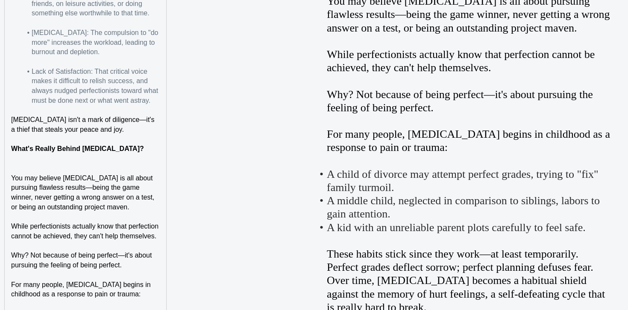
click at [137, 164] on p at bounding box center [85, 169] width 149 height 10
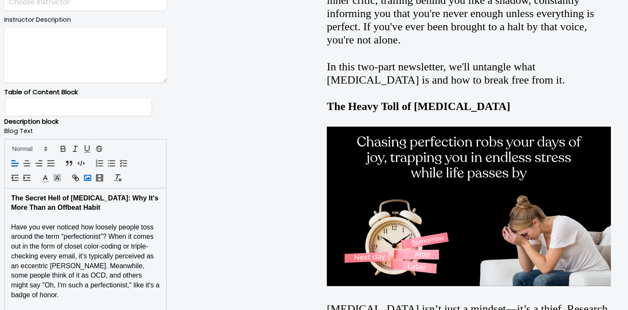
click at [86, 173] on icon "button" at bounding box center [87, 177] width 9 height 9
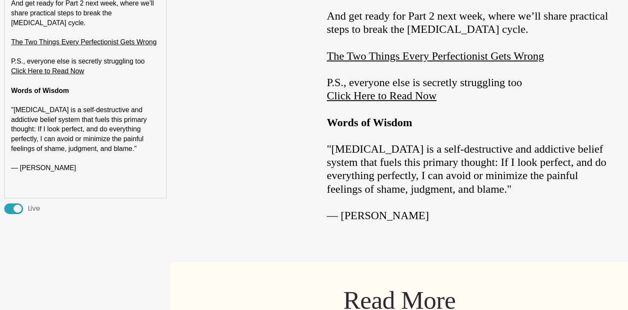
scroll to position [1876, 0]
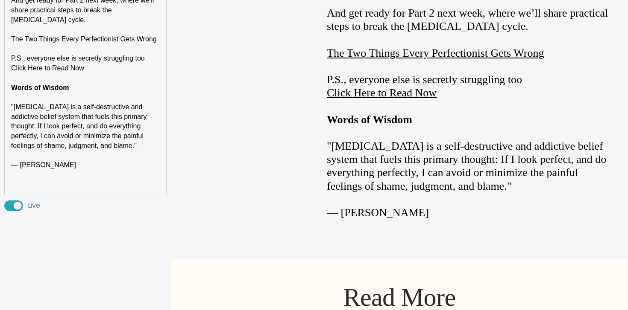
click at [153, 54] on p "P.S., everyone else is secretly struggling too" at bounding box center [85, 59] width 149 height 10
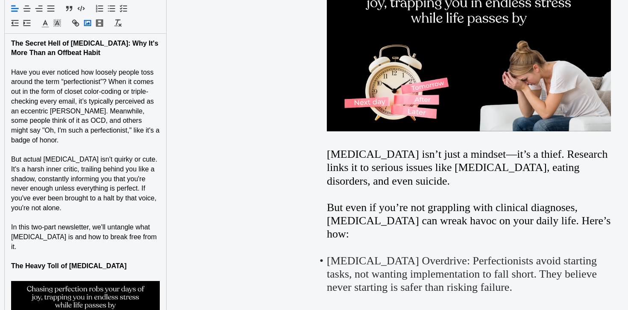
click at [88, 25] on rect "button" at bounding box center [88, 22] width 6 height 5
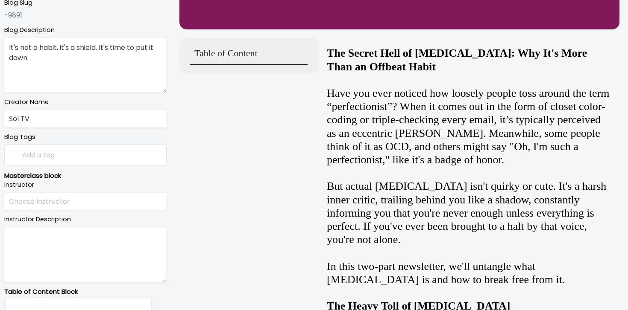
scroll to position [0, 0]
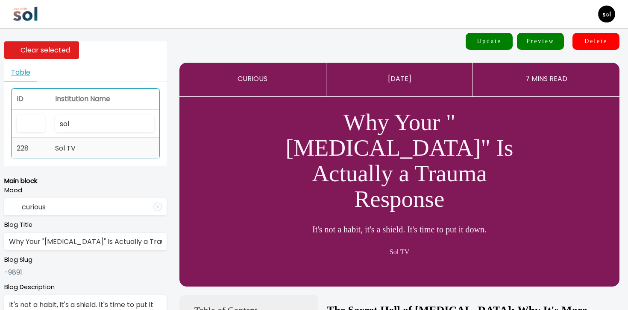
click at [80, 157] on td "Sol TV" at bounding box center [104, 148] width 109 height 20
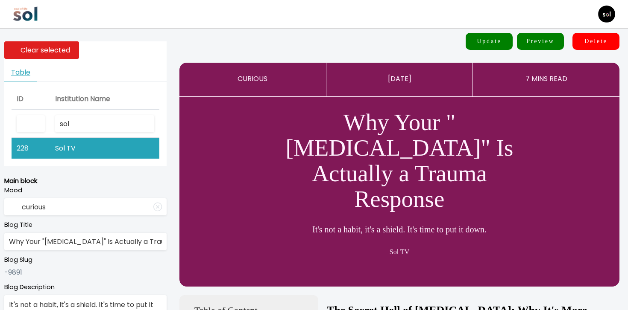
click at [490, 38] on button "Update" at bounding box center [488, 41] width 47 height 17
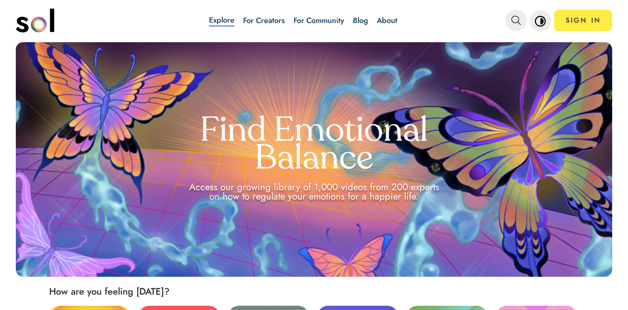
scroll to position [234, 0]
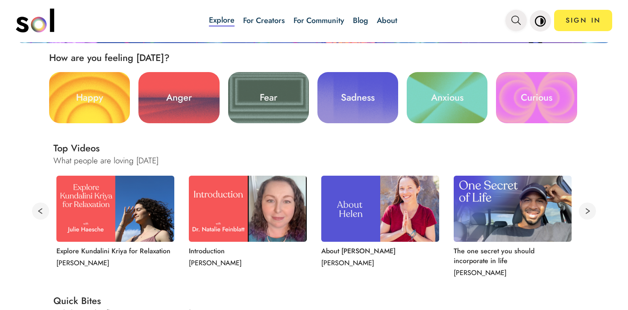
click at [505, 21] on button "main navigation" at bounding box center [515, 20] width 21 height 21
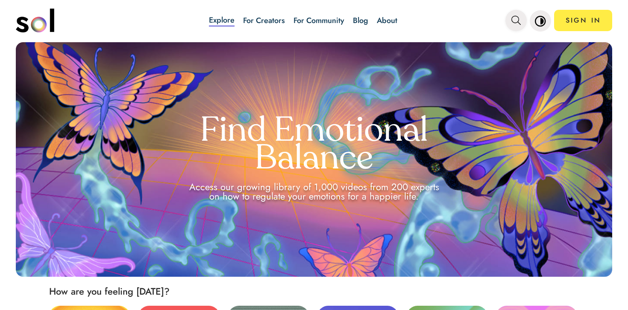
click at [509, 22] on button "main navigation" at bounding box center [515, 20] width 21 height 21
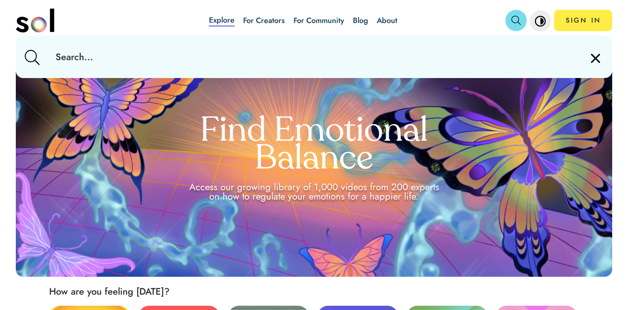
click at [480, 49] on input "text" at bounding box center [314, 56] width 530 height 43
type input "perfect"
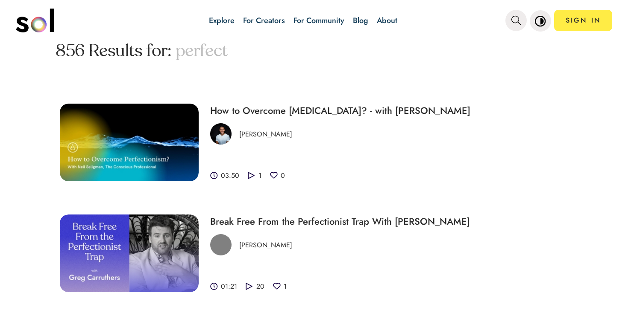
scroll to position [79, 0]
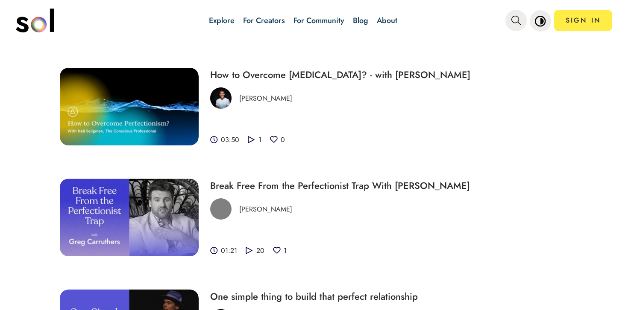
drag, startPoint x: 334, startPoint y: 74, endPoint x: 396, endPoint y: 3, distance: 94.1
click at [0, 0] on div "Explore For Creators For Community Blog About SIGN IN Explore For Creators For …" at bounding box center [314, 155] width 628 height 310
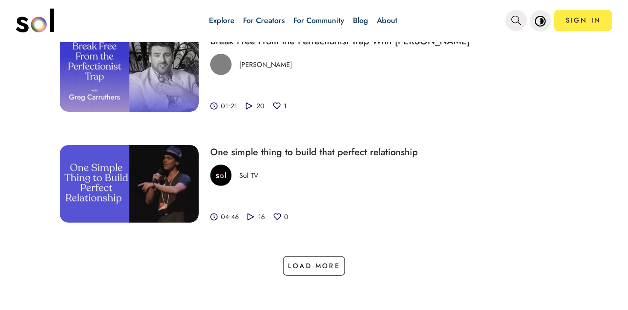
scroll to position [208, 0]
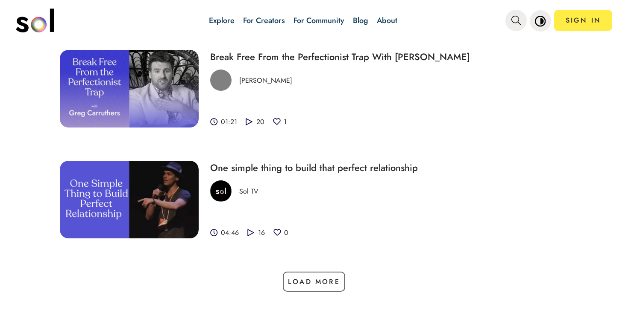
drag, startPoint x: 352, startPoint y: 170, endPoint x: 420, endPoint y: 8, distance: 175.9
click at [0, 0] on div "Explore For Creators For Community Blog About SIGN IN Explore For Creators For …" at bounding box center [314, 155] width 628 height 310
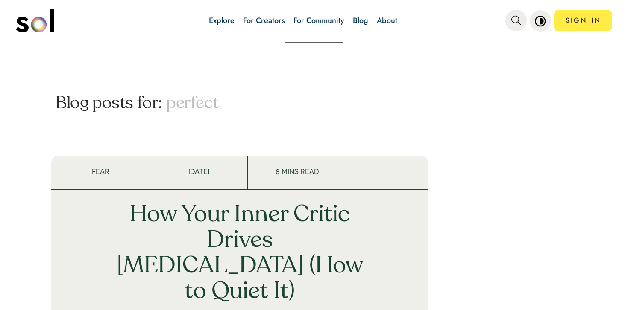
scroll to position [512, 0]
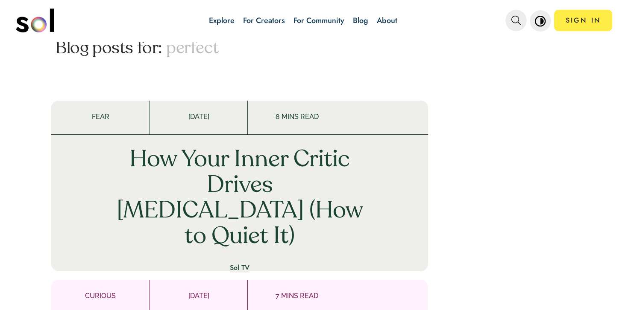
drag, startPoint x: 347, startPoint y: 138, endPoint x: 395, endPoint y: 10, distance: 137.0
click at [0, 0] on div "Explore For Creators For Community Blog About SIGN IN Explore For Creators For …" at bounding box center [314, 155] width 628 height 310
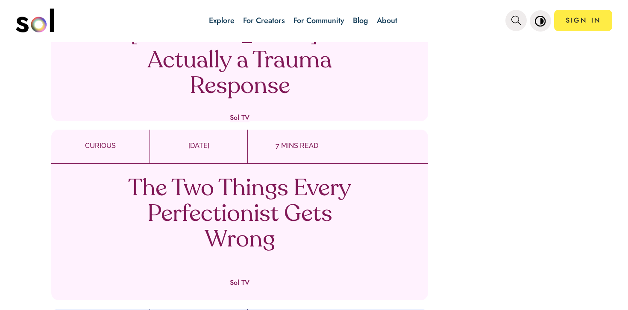
scroll to position [888, 0]
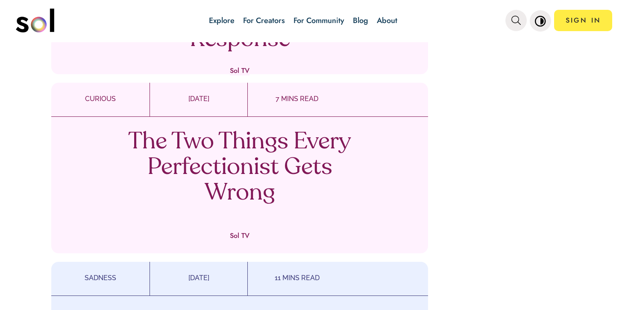
drag, startPoint x: 303, startPoint y: 148, endPoint x: 400, endPoint y: 1, distance: 176.0
click at [0, 0] on div "Explore For Creators For Community Blog About SIGN IN Explore For Creators For …" at bounding box center [314, 155] width 628 height 310
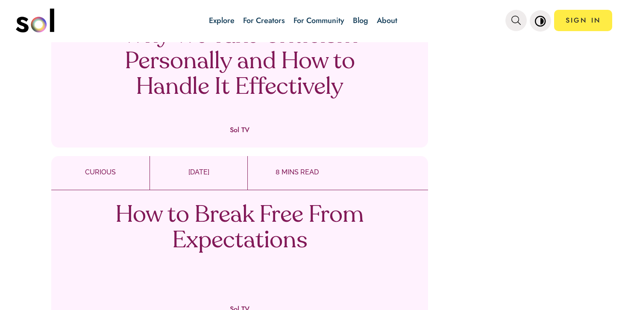
scroll to position [1574, 0]
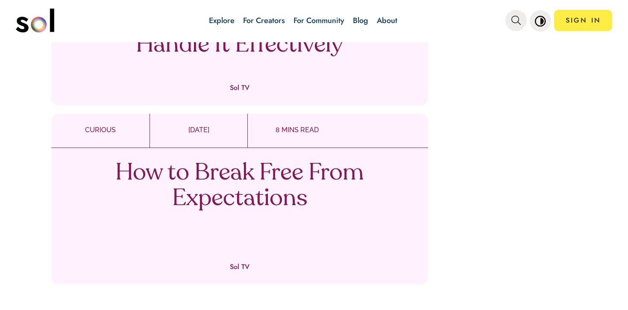
drag, startPoint x: 300, startPoint y: 159, endPoint x: 340, endPoint y: 1, distance: 162.7
click at [0, 0] on div "Explore For Creators For Community Blog About SIGN IN Explore For Creators For …" at bounding box center [314, 155] width 628 height 310
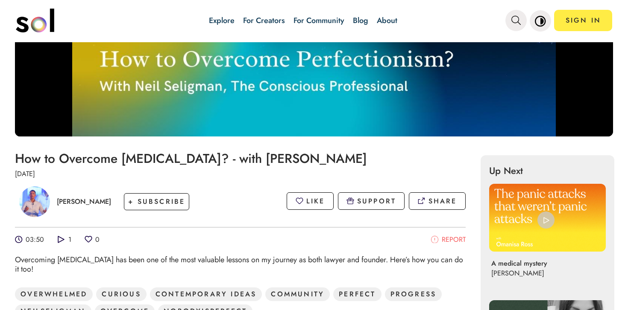
scroll to position [196, 0]
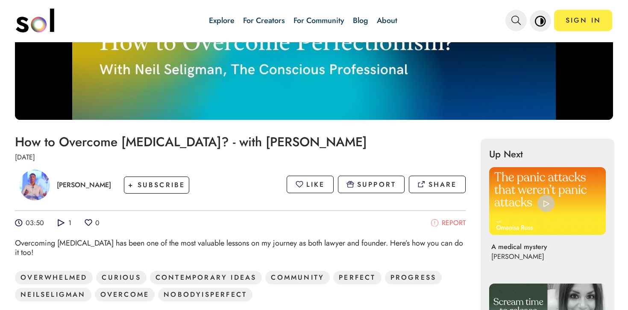
click at [133, 147] on h1 "How to Overcome Perfectionism? - with Neil Seligman" at bounding box center [240, 142] width 451 height 14
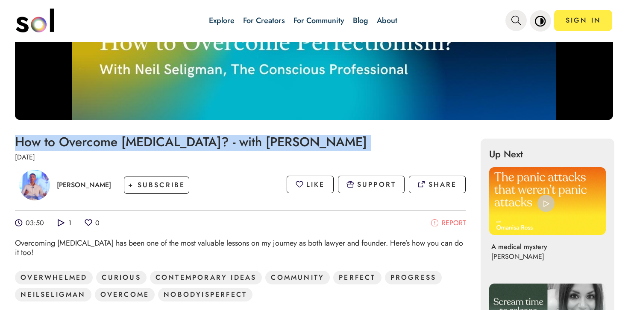
click at [133, 147] on h1 "How to Overcome Perfectionism? - with Neil Seligman" at bounding box center [240, 142] width 451 height 14
click at [253, 142] on h1 "How to Overcome Perfectionism? - with Neil Seligman" at bounding box center [240, 142] width 451 height 14
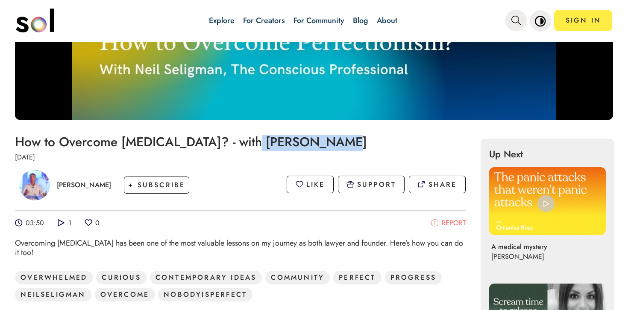
drag, startPoint x: 253, startPoint y: 142, endPoint x: 296, endPoint y: 142, distance: 43.1
click at [296, 142] on h1 "How to Overcome Perfectionism? - with Neil Seligman" at bounding box center [240, 142] width 451 height 14
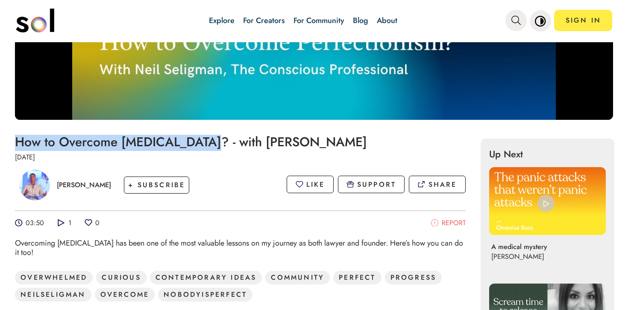
drag, startPoint x: 203, startPoint y: 138, endPoint x: 16, endPoint y: 139, distance: 187.0
click at [16, 139] on h1 "How to Overcome Perfectionism? - with Neil Seligman" at bounding box center [240, 142] width 451 height 14
copy h1 "How to Overcome Perfectionism?"
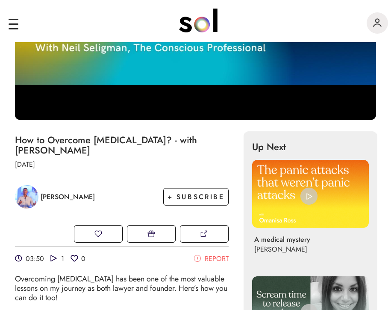
drag, startPoint x: 331, startPoint y: 76, endPoint x: 385, endPoint y: 173, distance: 110.9
click at [0, 0] on div "Explore For Creators For Community Blog About SIGN IN Explore For Creators For …" at bounding box center [195, 155] width 391 height 310
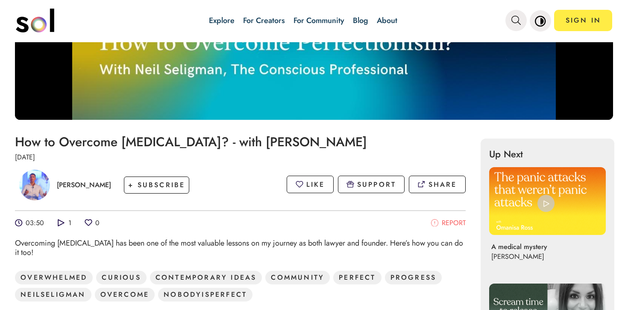
click at [213, 246] on div "Overcoming [MEDICAL_DATA] has been one of the most valuable lessons on my journ…" at bounding box center [240, 248] width 451 height 19
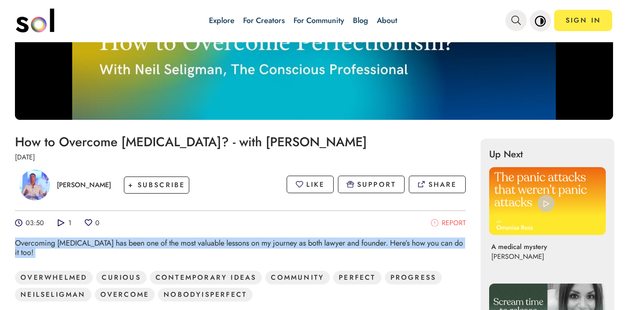
click at [213, 246] on div "Overcoming [MEDICAL_DATA] has been one of the most valuable lessons on my journ…" at bounding box center [240, 248] width 451 height 19
copy div "Overcoming [MEDICAL_DATA] has been one of the most valuable lessons on my journ…"
click at [219, 243] on div "Overcoming [MEDICAL_DATA] has been one of the most valuable lessons on my journ…" at bounding box center [240, 248] width 451 height 19
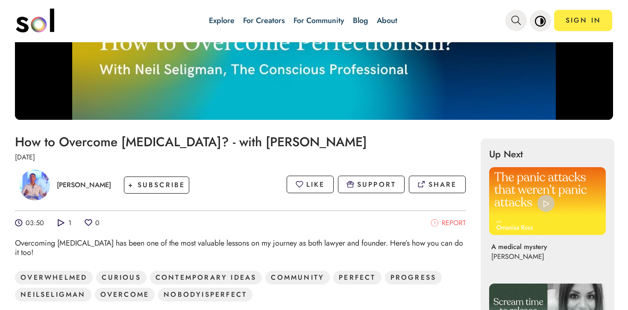
click at [311, 146] on h1 "How to Overcome [MEDICAL_DATA]? - with [PERSON_NAME]" at bounding box center [240, 142] width 451 height 14
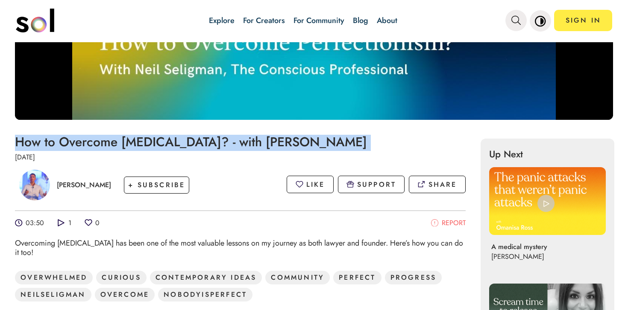
click at [311, 146] on h1 "How to Overcome [MEDICAL_DATA]? - with [PERSON_NAME]" at bounding box center [240, 142] width 451 height 14
copy h1 "How to Overcome [MEDICAL_DATA]? - with [PERSON_NAME]"
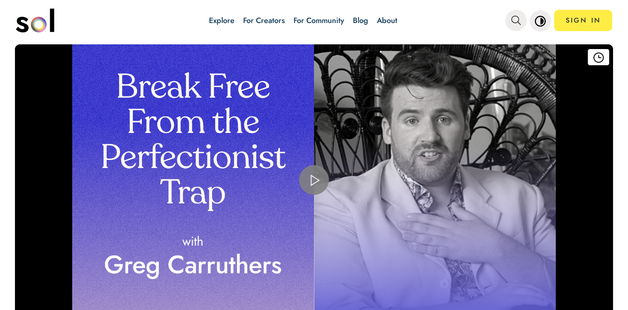
scroll to position [269, 0]
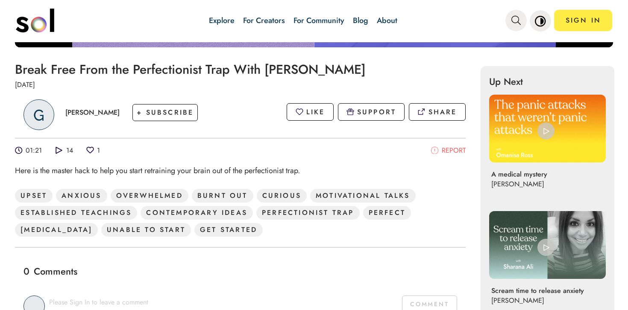
click at [201, 71] on h1 "Break Free From the Perfectionist Trap With [PERSON_NAME]" at bounding box center [240, 69] width 451 height 14
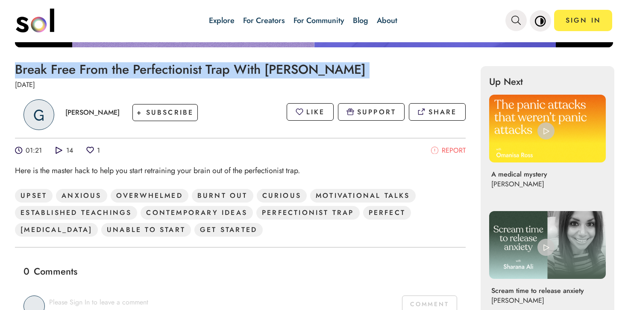
click at [201, 71] on h1 "Break Free From the Perfectionist Trap With [PERSON_NAME]" at bounding box center [240, 69] width 451 height 14
copy h1 "Break Free From the Perfectionist Trap With [PERSON_NAME]"
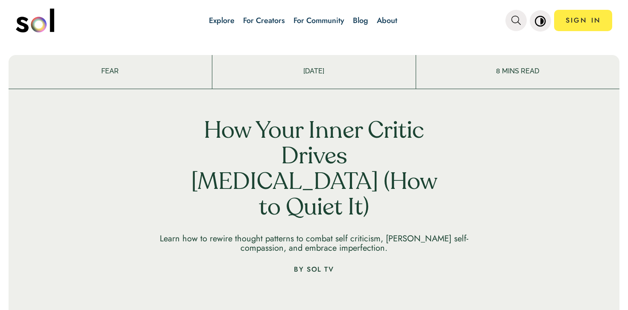
click at [283, 146] on h1 "How Your Inner Critic Drives [MEDICAL_DATA] (How to Quiet It)" at bounding box center [314, 170] width 252 height 102
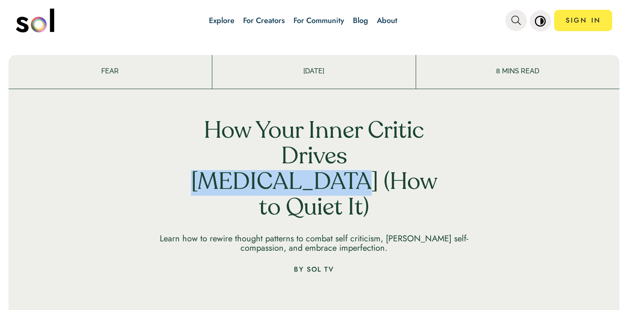
click at [283, 146] on h1 "How Your Inner Critic Drives [MEDICAL_DATA] (How to Quiet It)" at bounding box center [314, 170] width 252 height 102
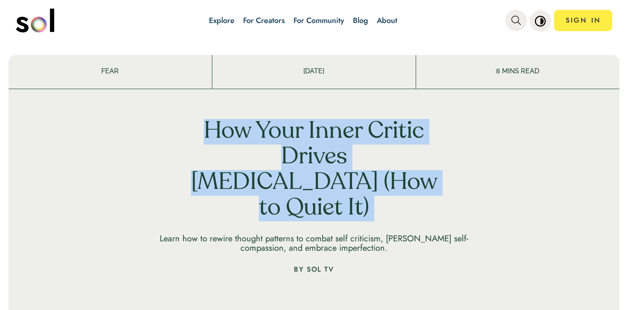
click at [283, 146] on h1 "How Your Inner Critic Drives [MEDICAL_DATA] (How to Quiet It)" at bounding box center [314, 170] width 252 height 102
copy h1 "How Your Inner Critic Drives [MEDICAL_DATA] (How to Quiet It)"
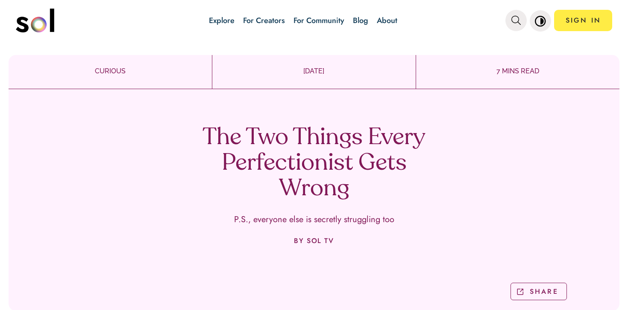
click at [342, 101] on div "The Two Things Every Perfectionist Gets Wrong P.S., everyone else is secretly s…" at bounding box center [314, 204] width 611 height 216
click at [335, 134] on h1 "The Two Things Every Perfectionist Gets Wrong" at bounding box center [314, 164] width 252 height 77
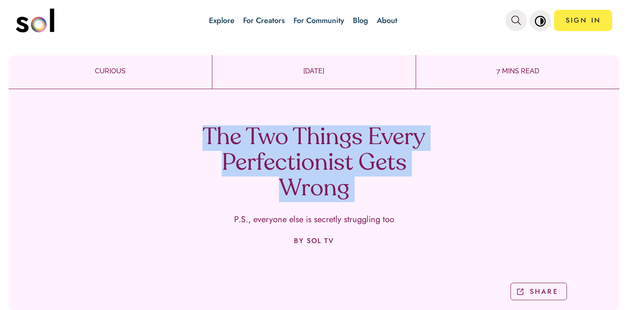
click at [335, 134] on h1 "The Two Things Every Perfectionist Gets Wrong" at bounding box center [314, 164] width 252 height 77
copy h1 "The Two Things Every Perfectionist Gets Wrong"
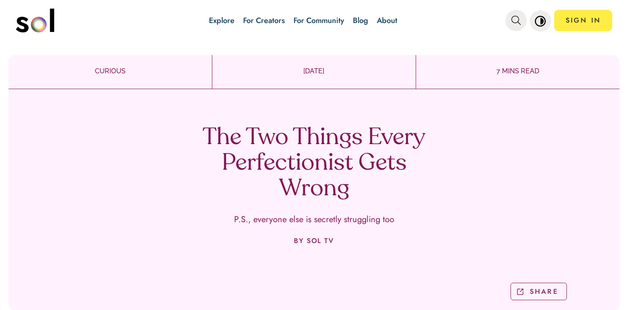
click at [323, 228] on div "The Two Things Every Perfectionist Gets Wrong P.S., everyone else is secretly s…" at bounding box center [314, 204] width 611 height 216
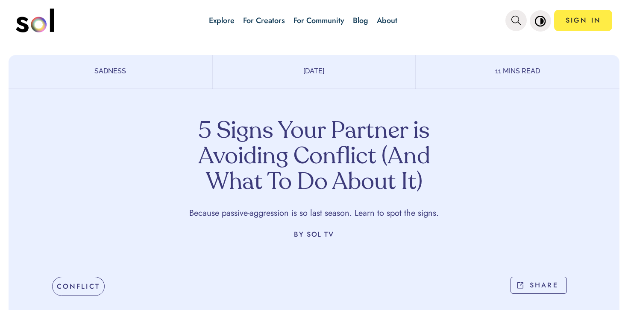
click at [299, 131] on h1 "5 Signs Your Partner is Avoiding Conflict (And What To Do About It)" at bounding box center [314, 157] width 252 height 77
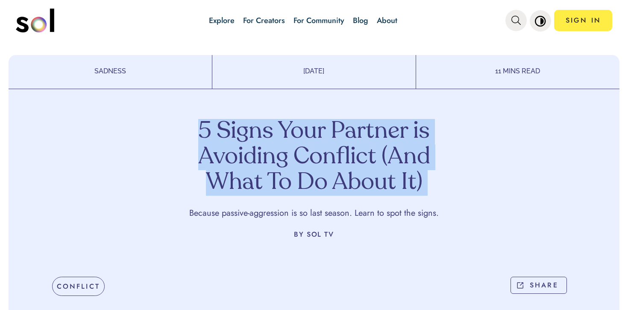
click at [299, 131] on h1 "5 Signs Your Partner is Avoiding Conflict (And What To Do About It)" at bounding box center [314, 157] width 252 height 77
copy h1 "5 Signs Your Partner is Avoiding Conflict (And What To Do About It)"
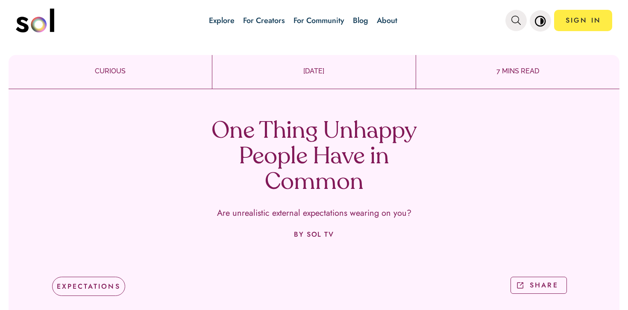
click at [316, 120] on h1 "One Thing Unhappy People Have in Common" at bounding box center [314, 157] width 252 height 77
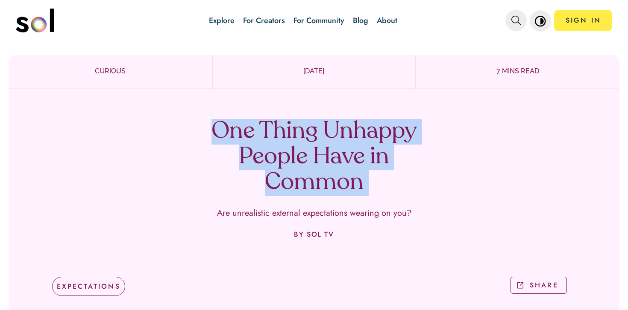
click at [316, 120] on h1 "One Thing Unhappy People Have in Common" at bounding box center [314, 157] width 252 height 77
copy h1 "One Thing Unhappy People Have in Common"
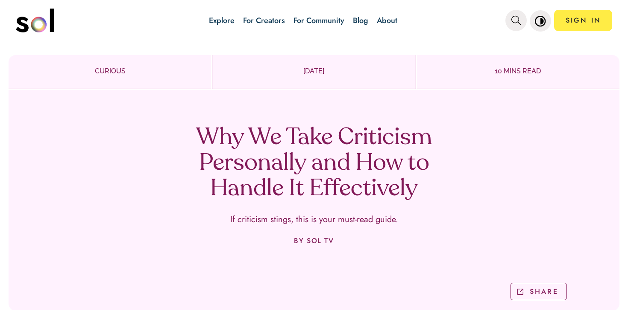
click at [310, 192] on h1 "Why We Take Criticism Personally and How to Handle It Effectively" at bounding box center [314, 164] width 252 height 77
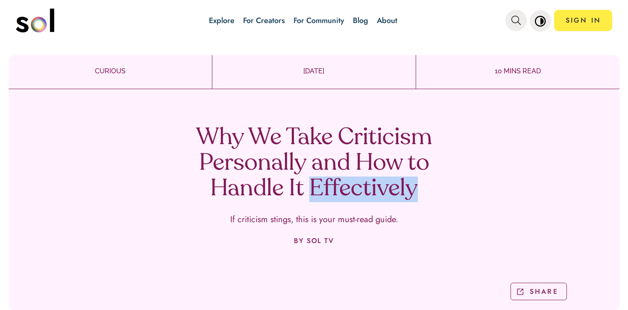
click at [310, 192] on h1 "Why We Take Criticism Personally and How to Handle It Effectively" at bounding box center [314, 164] width 252 height 77
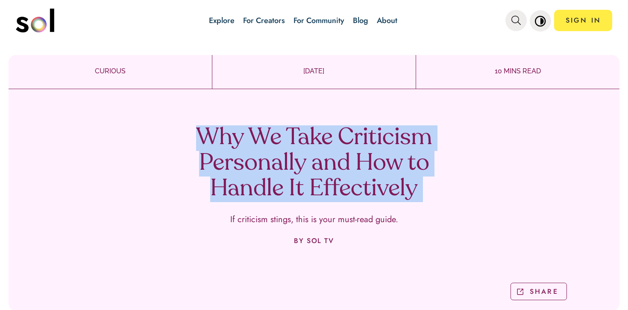
click at [310, 192] on h1 "Why We Take Criticism Personally and How to Handle It Effectively" at bounding box center [314, 164] width 252 height 77
copy h1 "Why We Take Criticism Personally and How to Handle It Effectively"
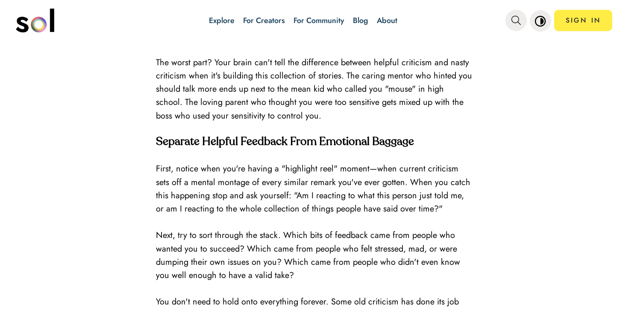
scroll to position [1312, 0]
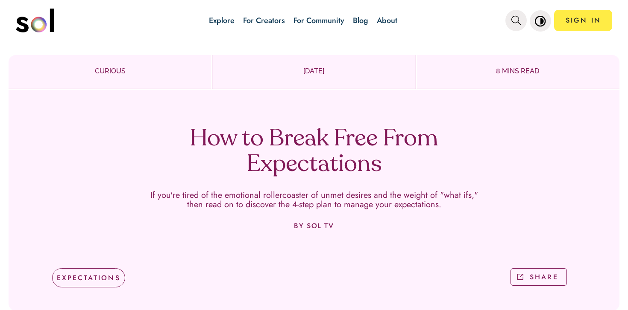
click at [340, 136] on h1 "How to Break Free From Expectations" at bounding box center [314, 152] width 252 height 51
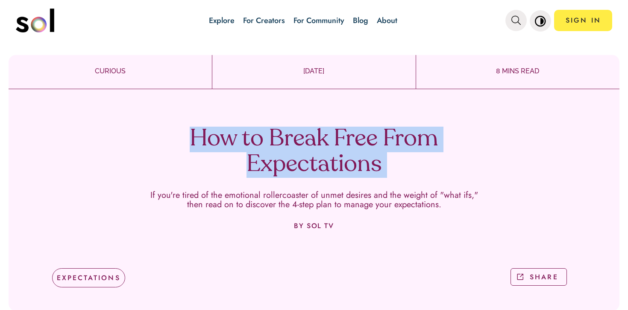
click at [340, 136] on h1 "How to Break Free From Expectations" at bounding box center [314, 152] width 252 height 51
copy h1 "How to Break Free From Expectations"
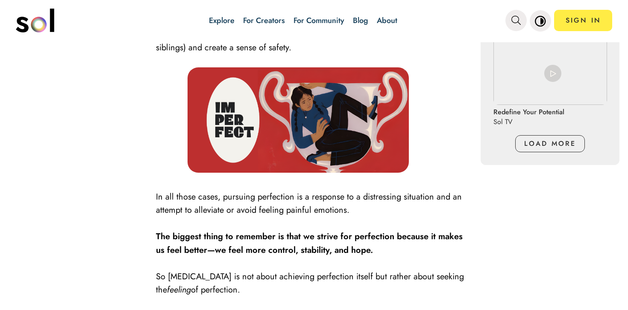
scroll to position [880, 0]
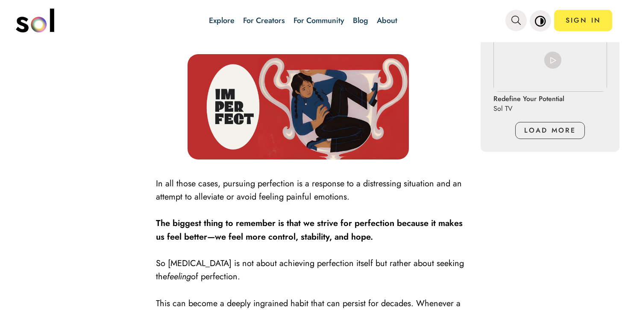
drag, startPoint x: 357, startPoint y: 75, endPoint x: 294, endPoint y: 20, distance: 83.8
click at [0, 0] on div "Explore For Creators For Community Blog About SIGN IN Explore For Creators For …" at bounding box center [314, 155] width 628 height 310
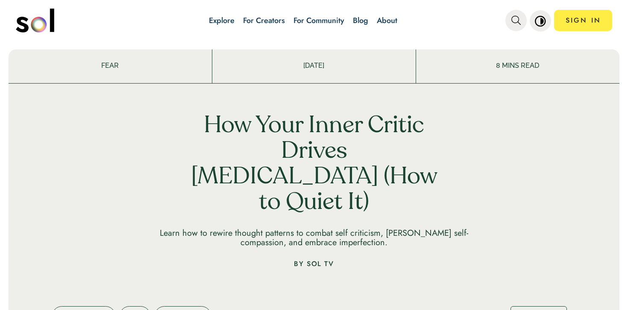
scroll to position [0, 0]
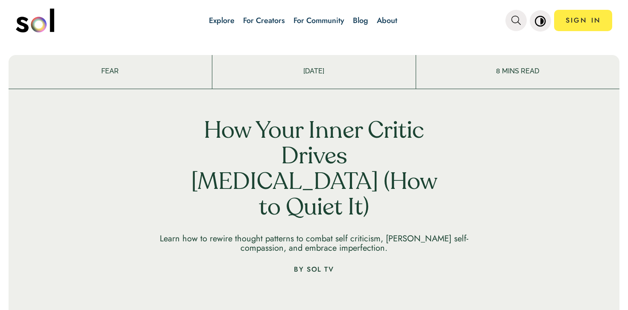
click at [360, 24] on link "Blog" at bounding box center [360, 20] width 15 height 11
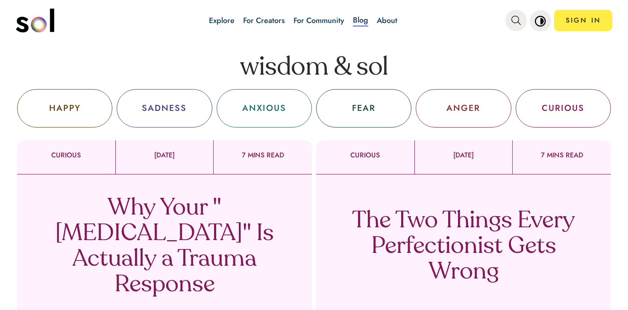
click at [222, 213] on p "Why Your "[MEDICAL_DATA]" Is Actually a Trauma Response" at bounding box center [164, 247] width 252 height 102
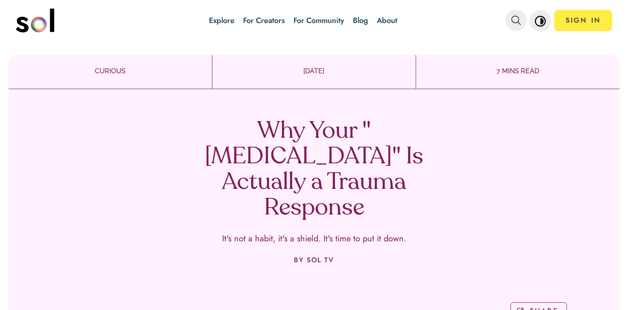
click at [291, 114] on div "Why Your "[MEDICAL_DATA]" Is Actually a Trauma Response It's not a habit, it's …" at bounding box center [314, 209] width 611 height 241
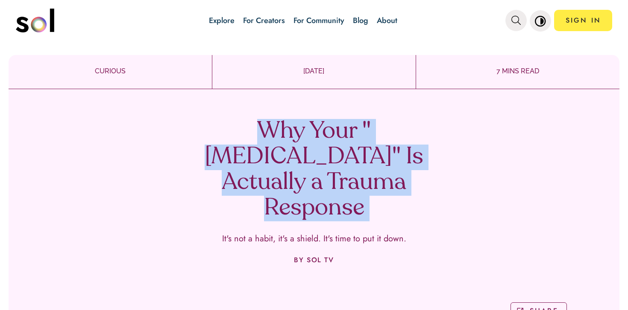
click at [291, 114] on div "Why Your "[MEDICAL_DATA]" Is Actually a Trauma Response It's not a habit, it's …" at bounding box center [314, 209] width 611 height 241
copy h1 "Why Your "[MEDICAL_DATA]" Is Actually a Trauma Response"
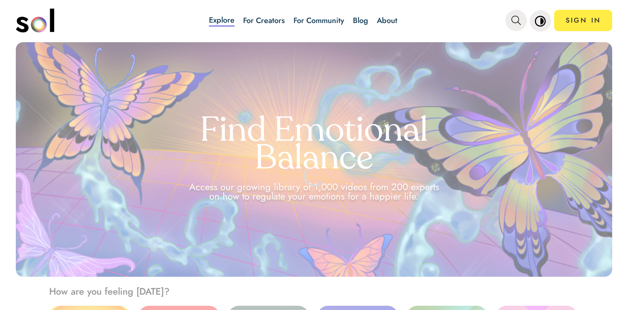
click at [368, 21] on link "Blog" at bounding box center [360, 20] width 15 height 11
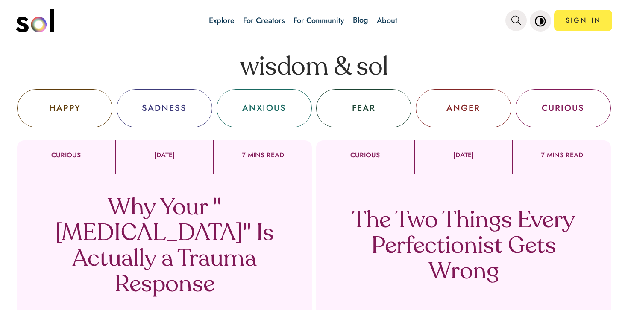
click at [203, 240] on p "Why Your "[MEDICAL_DATA]" Is Actually a Trauma Response" at bounding box center [164, 247] width 252 height 102
